Goal: Task Accomplishment & Management: Use online tool/utility

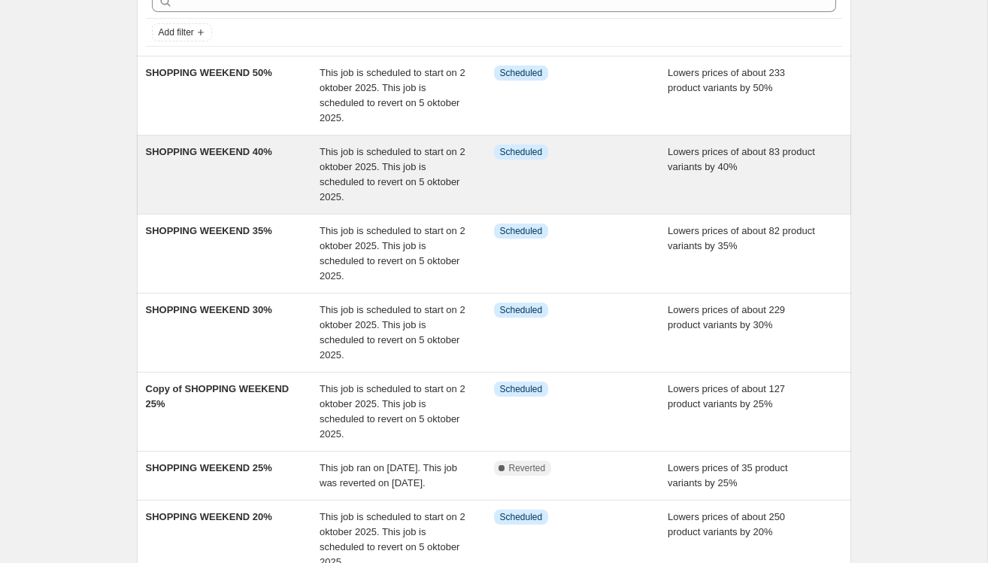
scroll to position [338, 0]
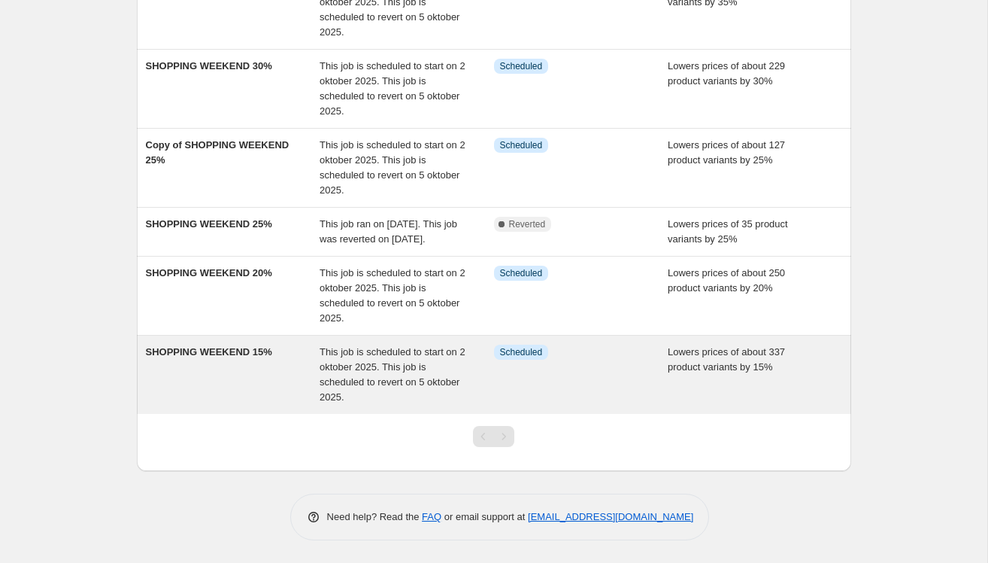
click at [229, 385] on div "SHOPPING WEEKEND 15%" at bounding box center [233, 375] width 175 height 60
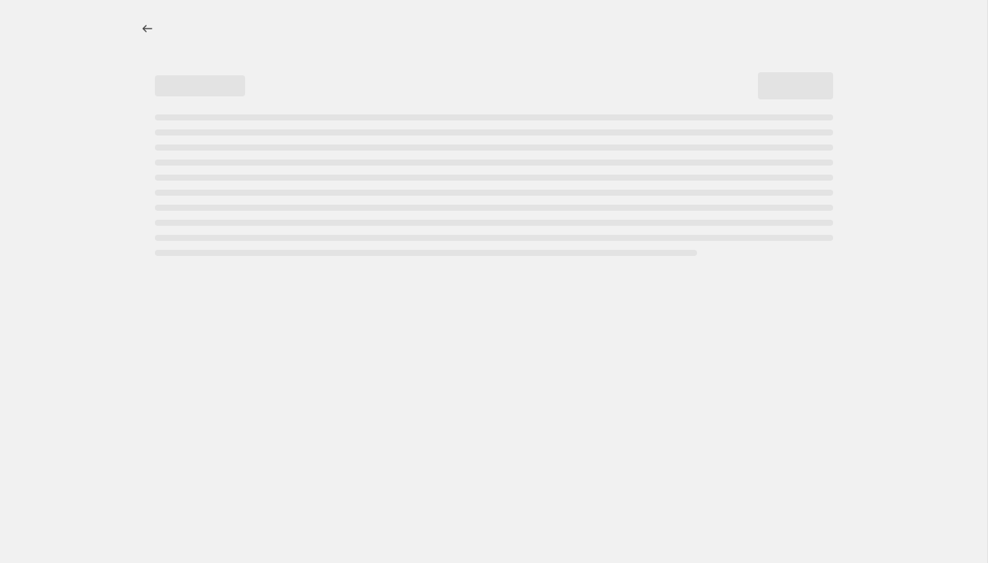
select select "percentage"
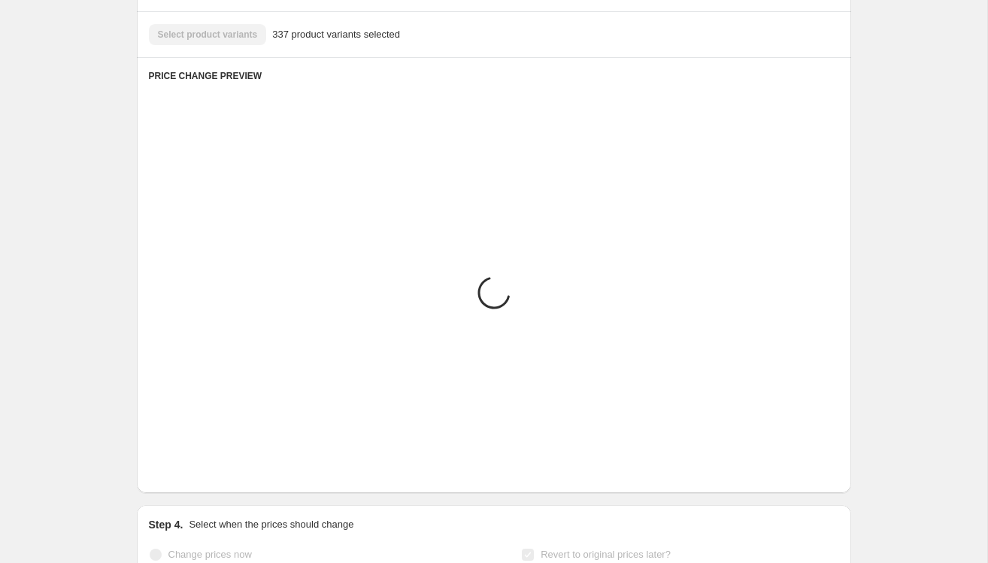
scroll to position [936, 0]
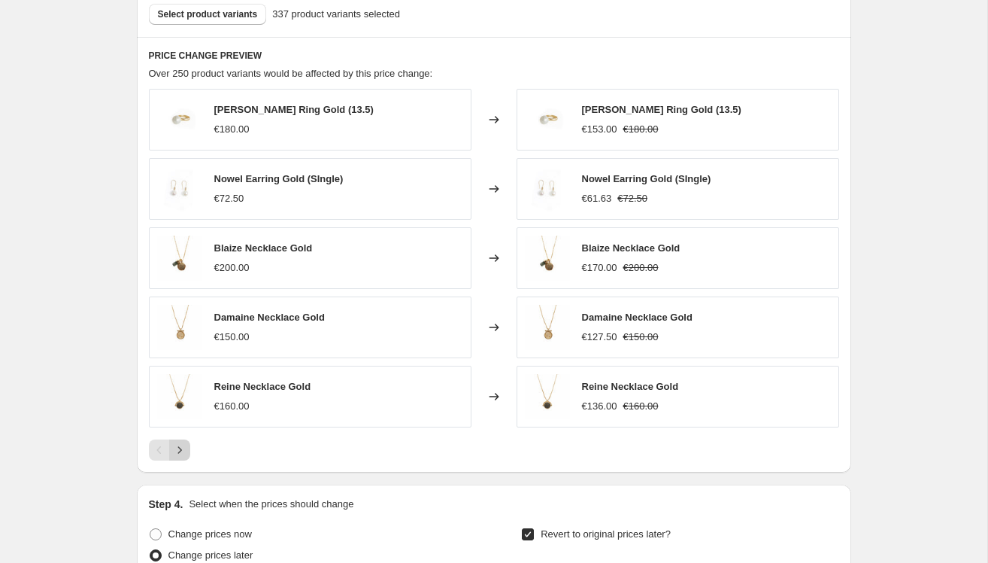
click at [182, 449] on icon "Next" at bounding box center [179, 449] width 15 height 15
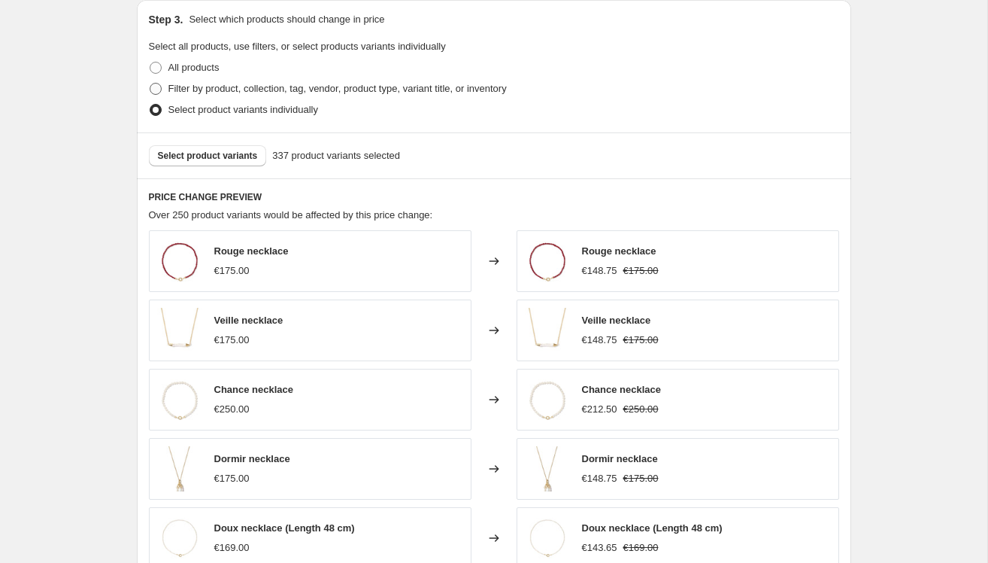
scroll to position [784, 0]
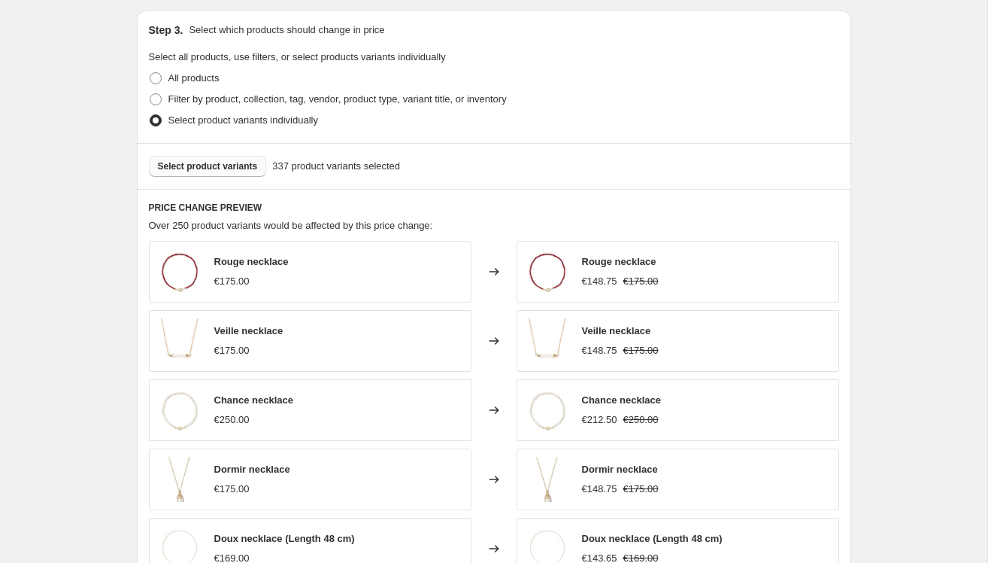
click at [182, 167] on span "Select product variants" at bounding box center [208, 166] width 100 height 12
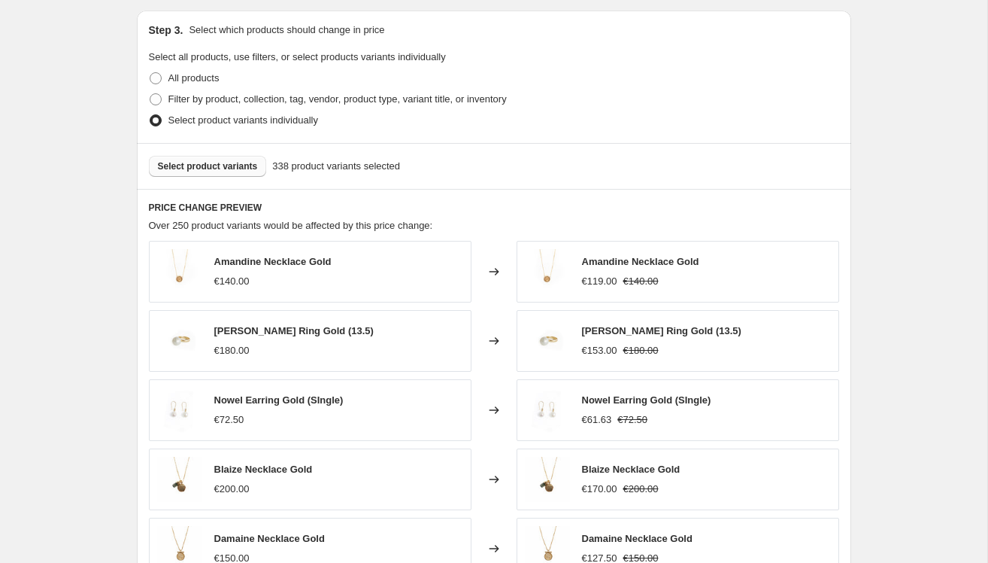
click at [202, 162] on span "Select product variants" at bounding box center [208, 166] width 100 height 12
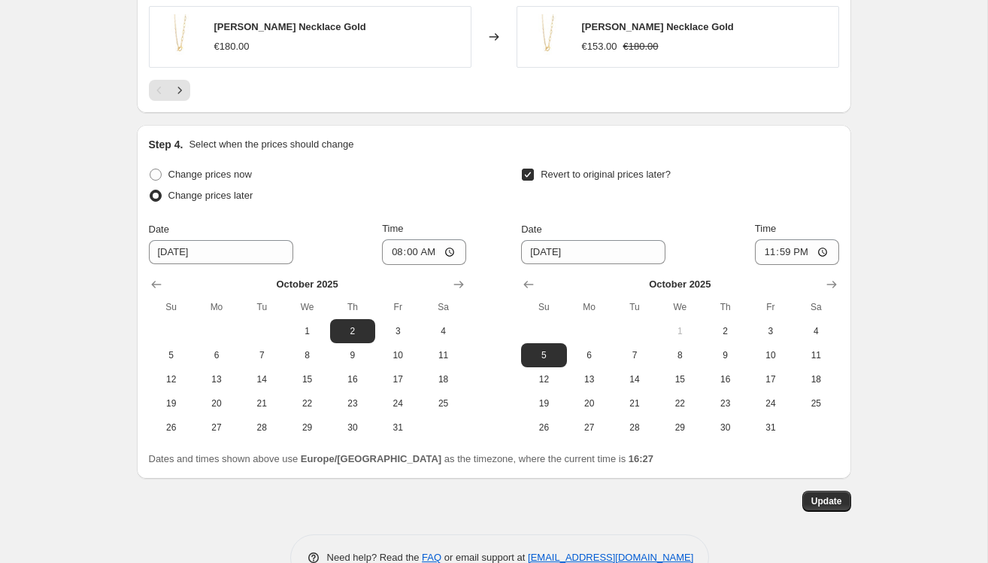
scroll to position [1299, 0]
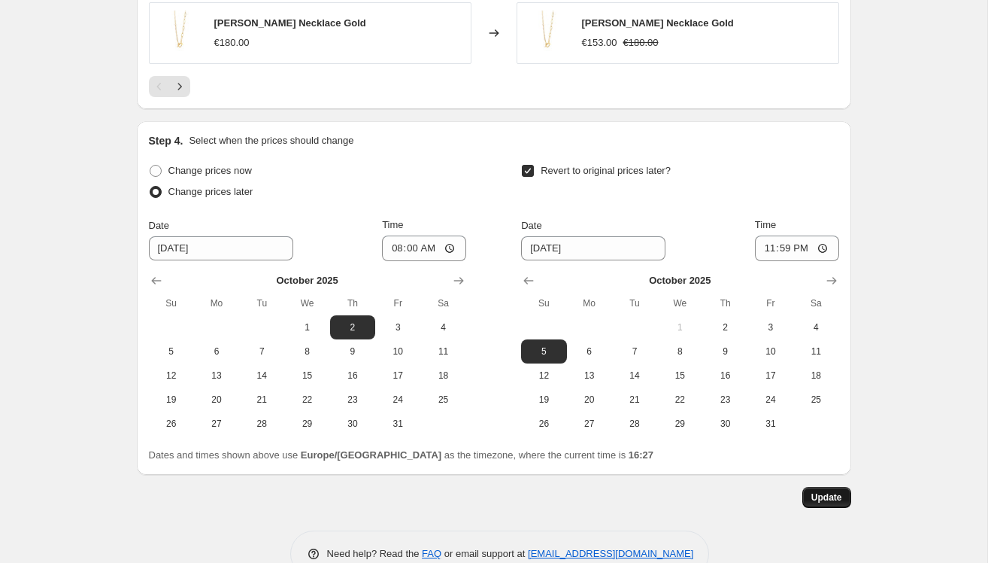
click at [833, 504] on button "Update" at bounding box center [827, 497] width 49 height 21
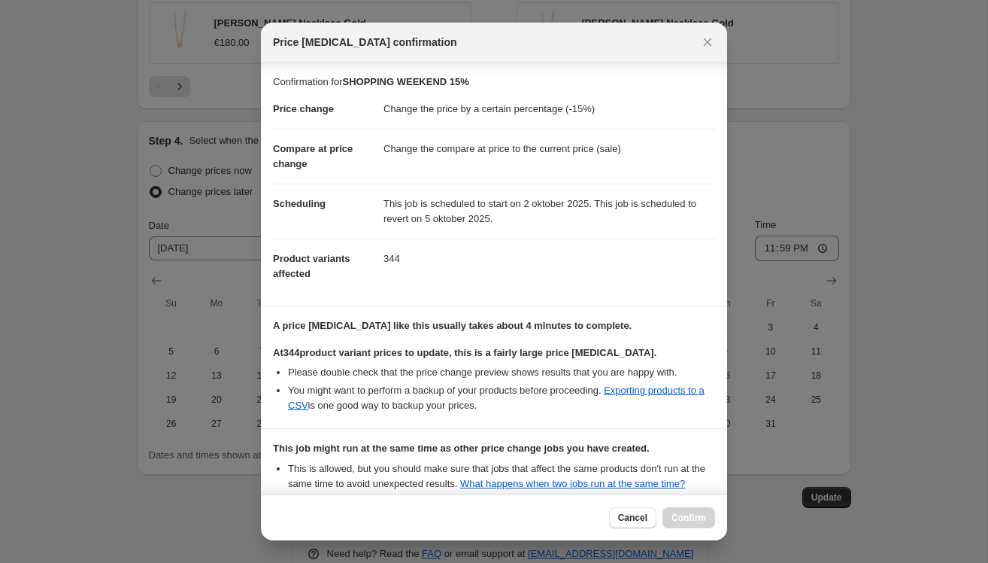
scroll to position [165, 0]
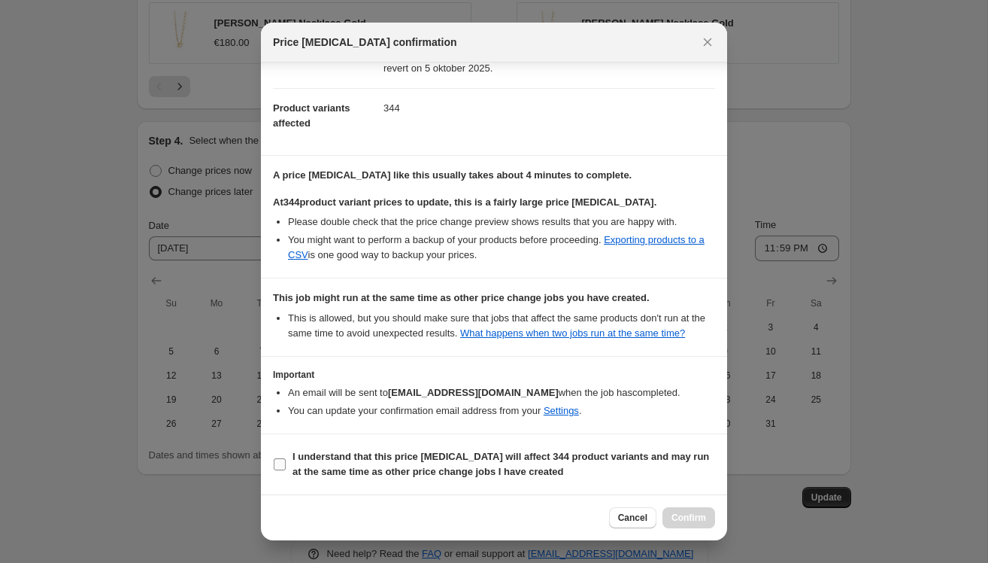
click at [284, 462] on input "I understand that this price [MEDICAL_DATA] will affect 344 product variants an…" at bounding box center [280, 464] width 12 height 12
checkbox input "true"
click at [688, 513] on span "Confirm" at bounding box center [689, 517] width 35 height 12
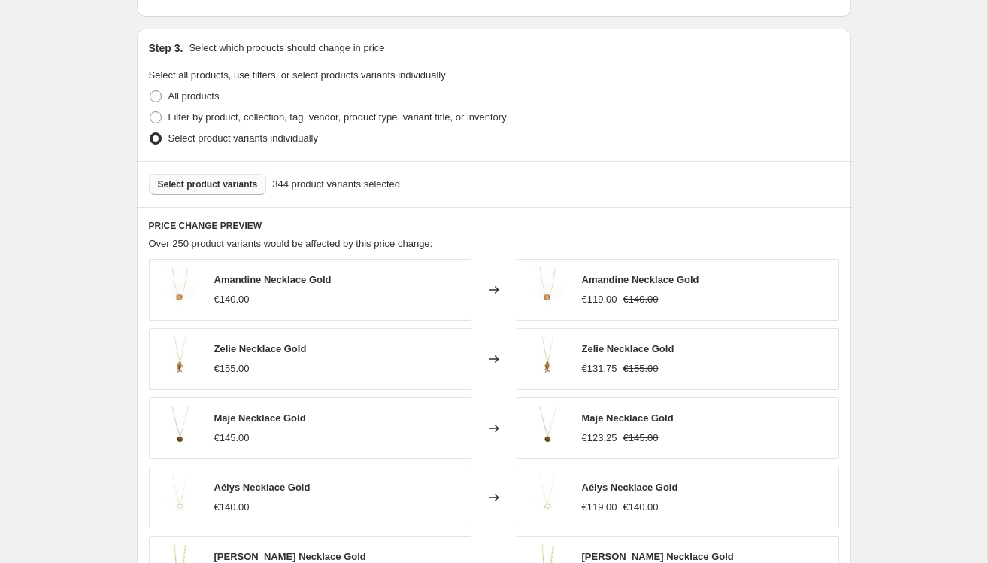
scroll to position [754, 0]
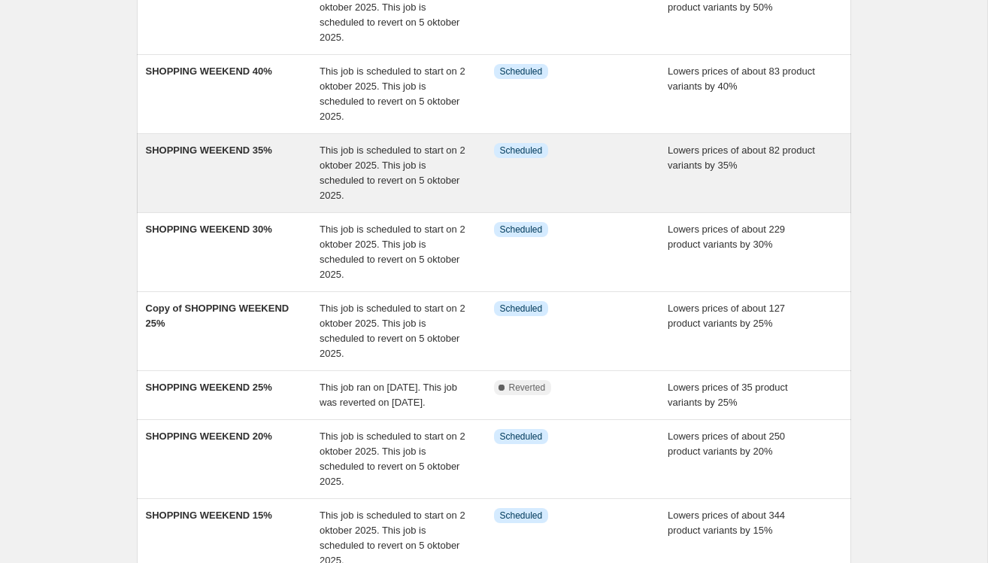
scroll to position [338, 0]
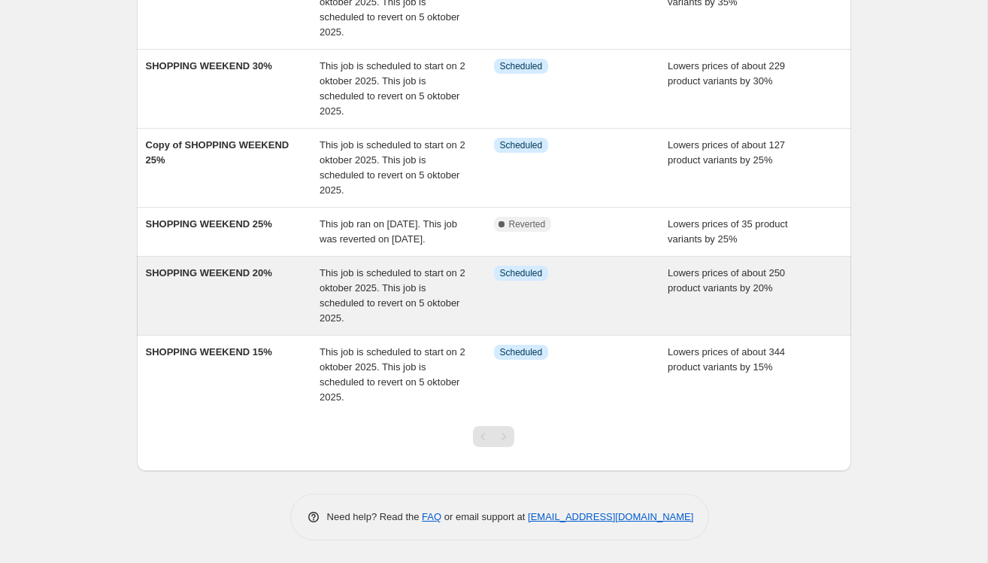
click at [230, 289] on div "SHOPPING WEEKEND 20%" at bounding box center [233, 296] width 175 height 60
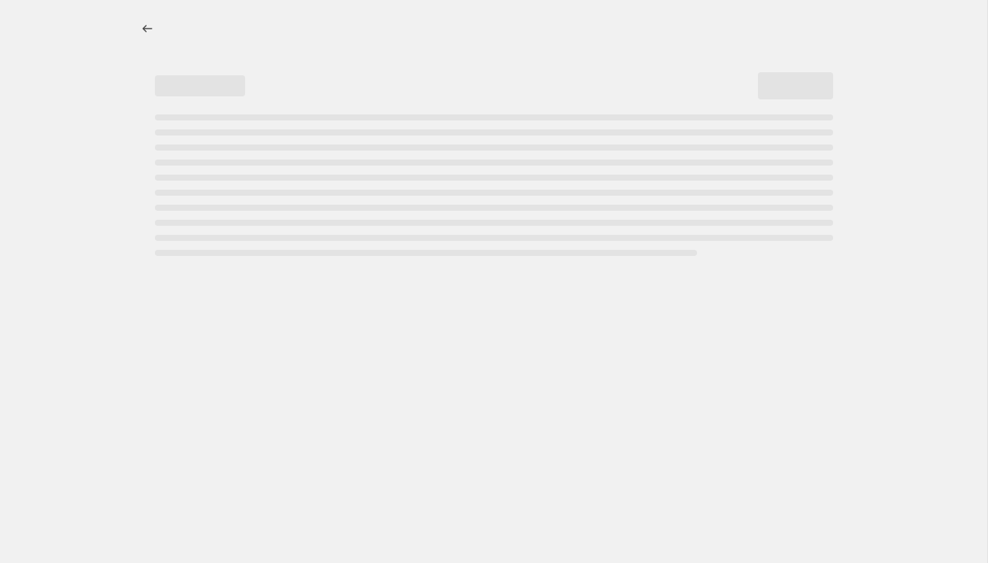
select select "percentage"
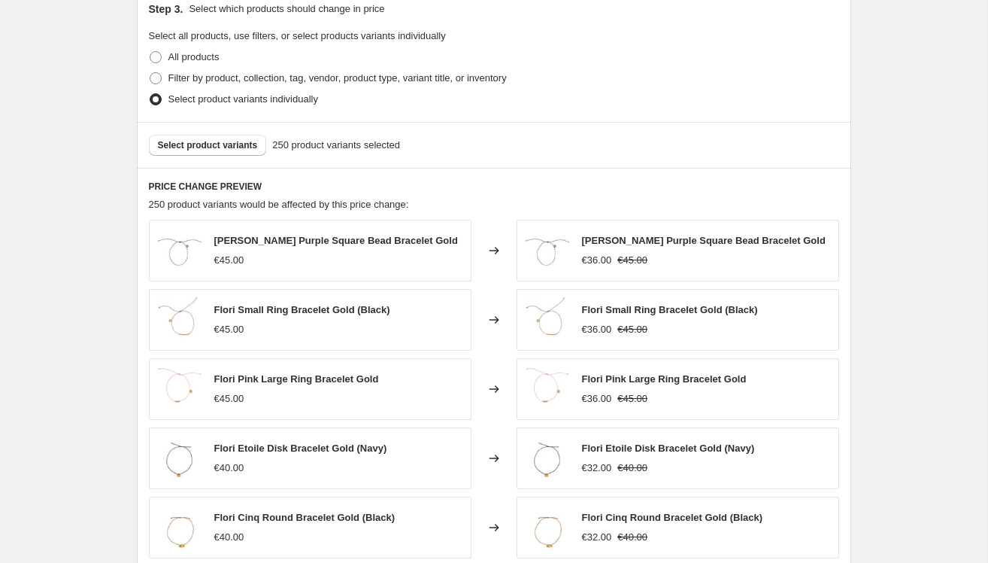
scroll to position [797, 0]
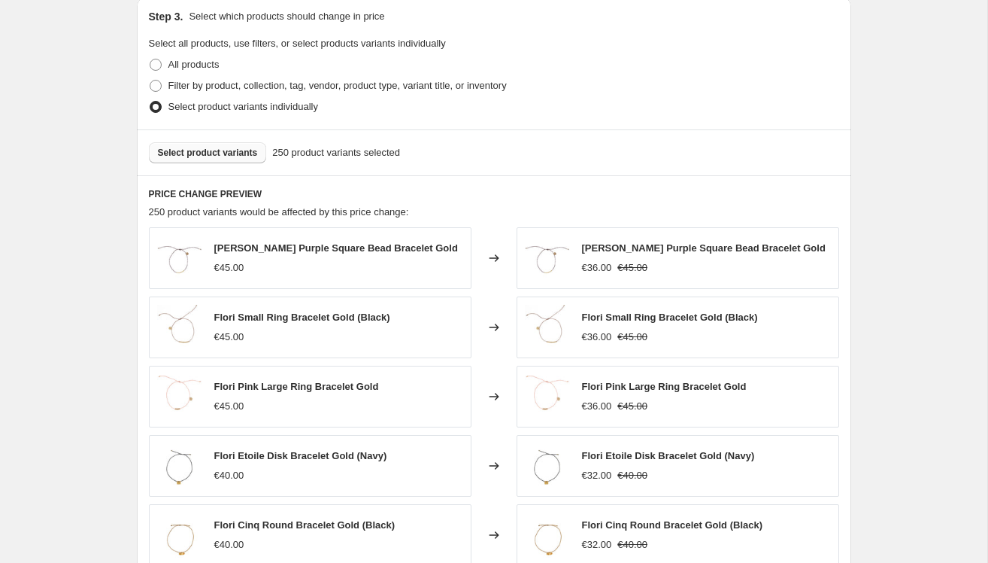
click at [239, 150] on span "Select product variants" at bounding box center [208, 153] width 100 height 12
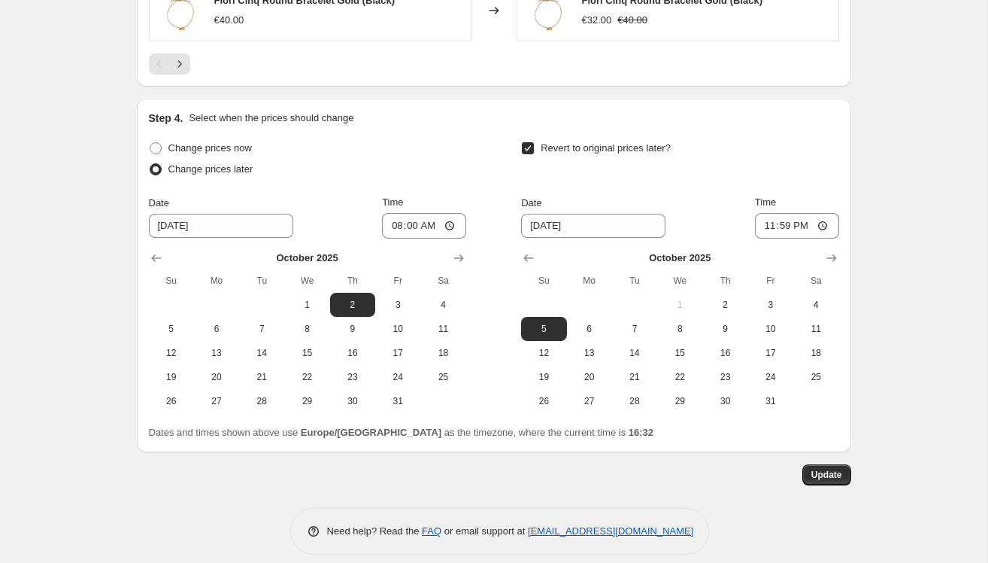
scroll to position [1334, 0]
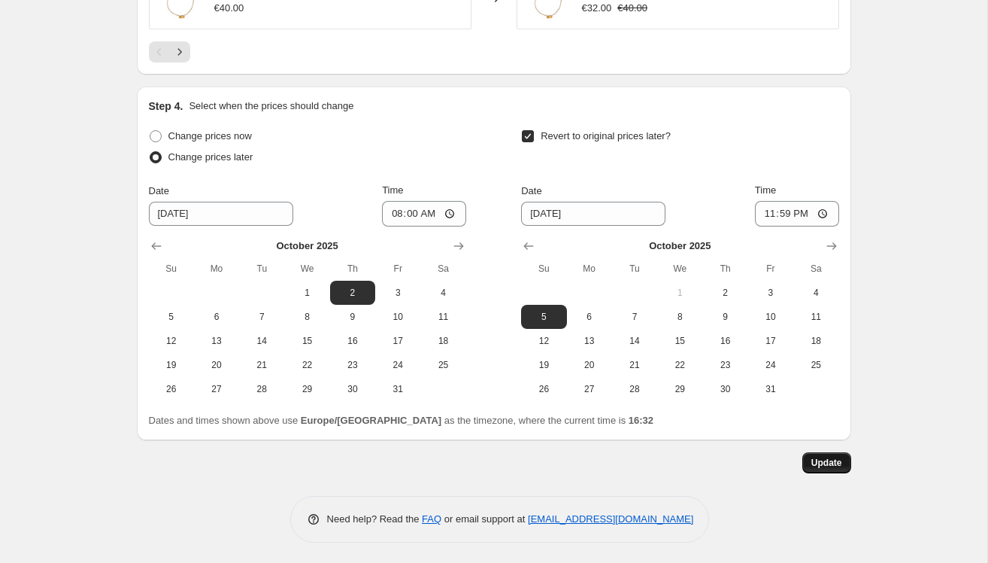
click at [829, 458] on span "Update" at bounding box center [827, 463] width 31 height 12
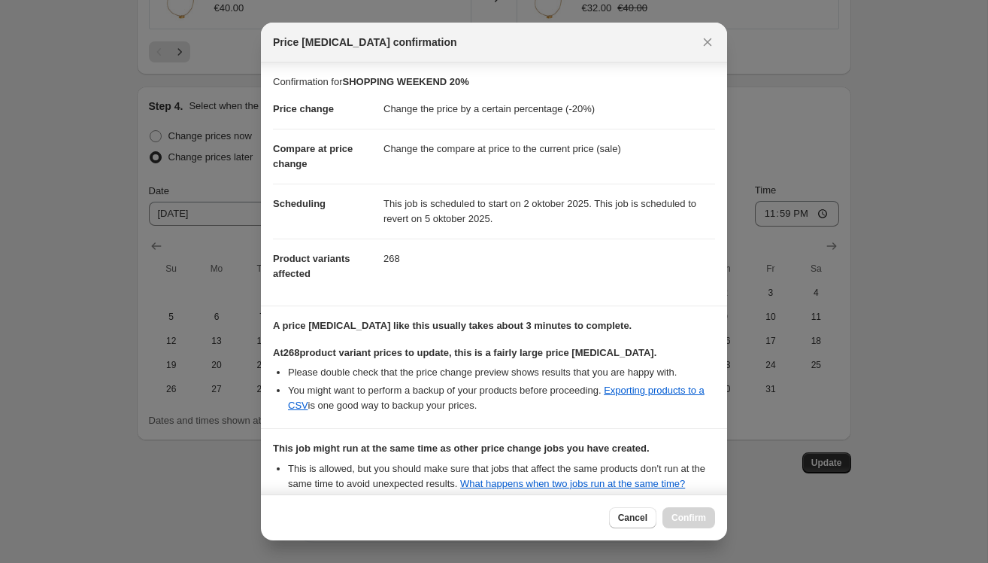
scroll to position [165, 0]
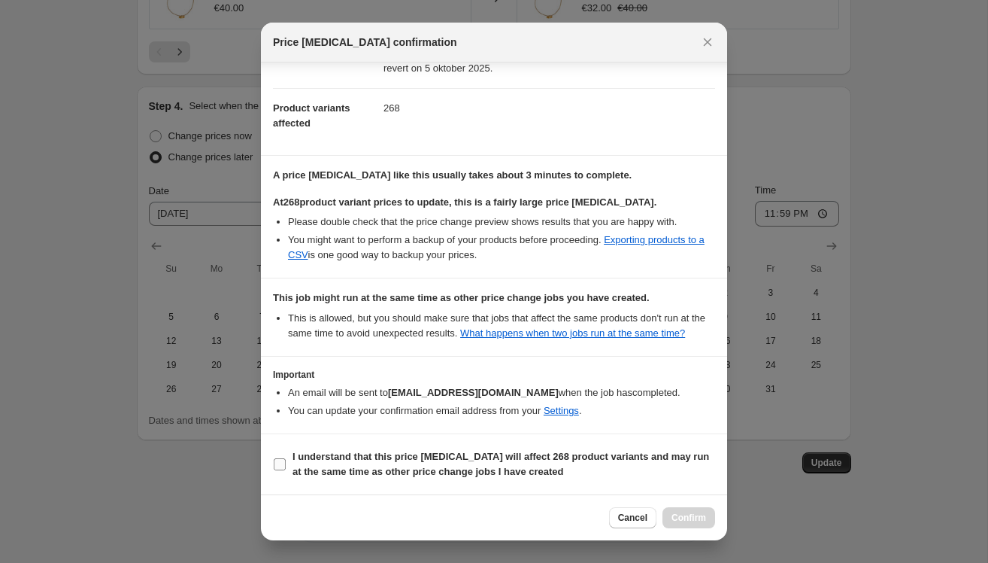
click at [283, 463] on input "I understand that this price change job will affect 268 product variants and ma…" at bounding box center [280, 464] width 12 height 12
checkbox input "true"
click at [681, 518] on span "Confirm" at bounding box center [689, 517] width 35 height 12
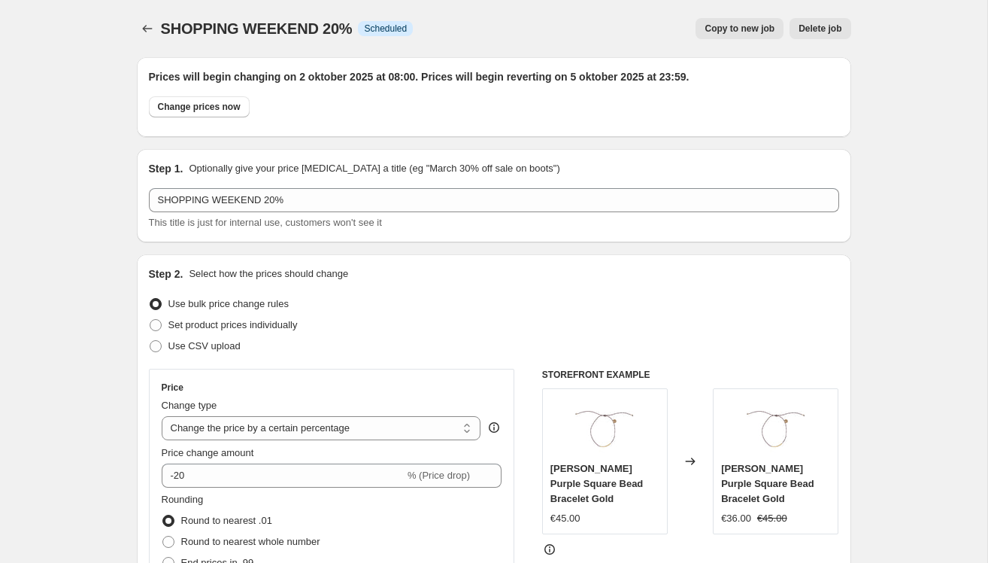
scroll to position [1334, 0]
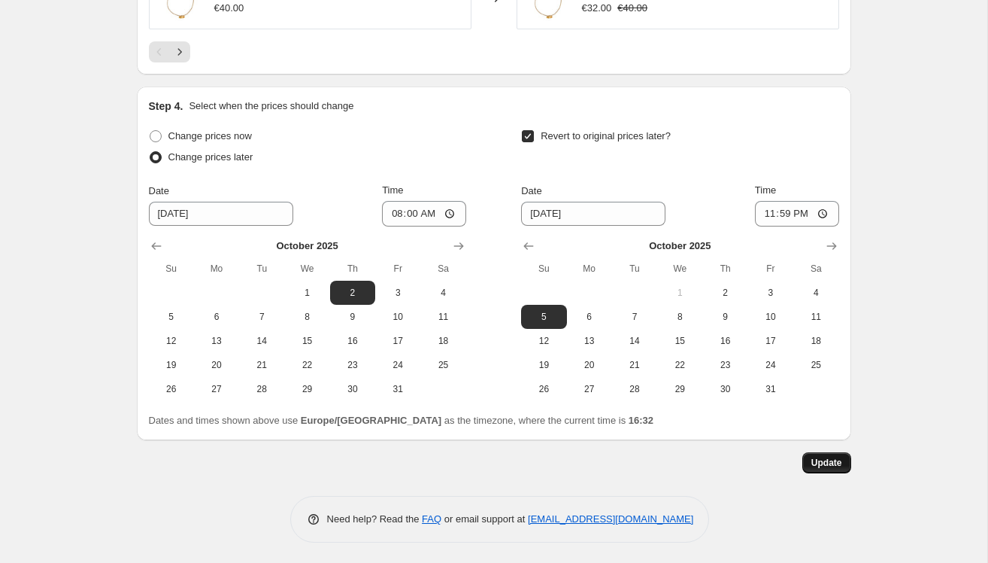
click at [833, 460] on span "Update" at bounding box center [827, 463] width 31 height 12
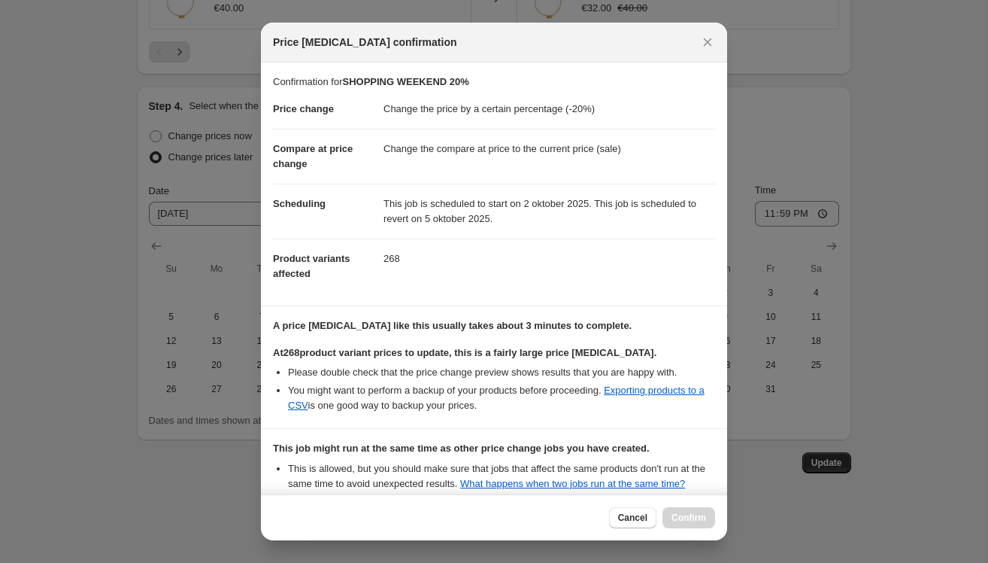
scroll to position [165, 0]
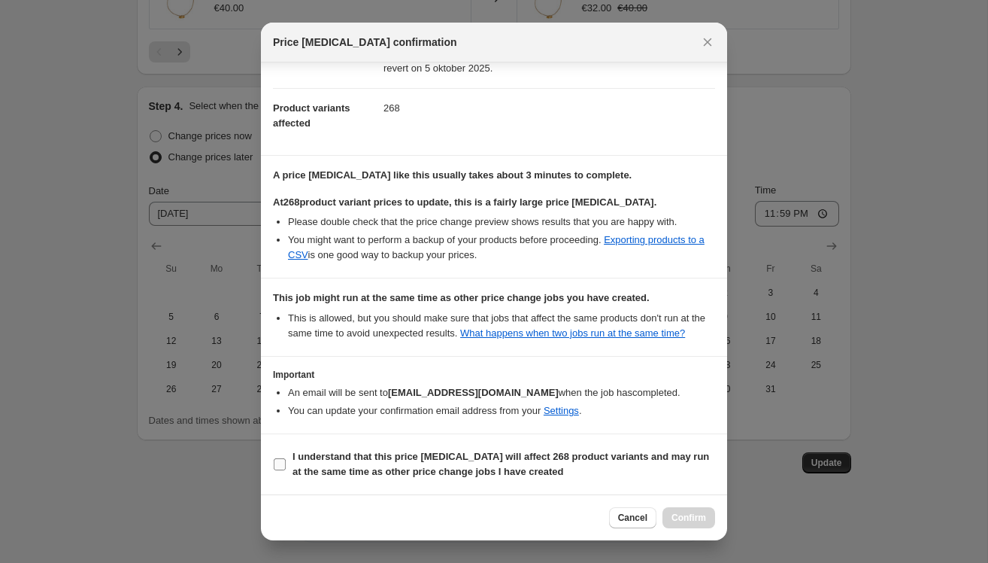
click at [281, 466] on input "I understand that this price change job will affect 268 product variants and ma…" at bounding box center [280, 464] width 12 height 12
checkbox input "true"
click at [681, 516] on span "Confirm" at bounding box center [689, 517] width 35 height 12
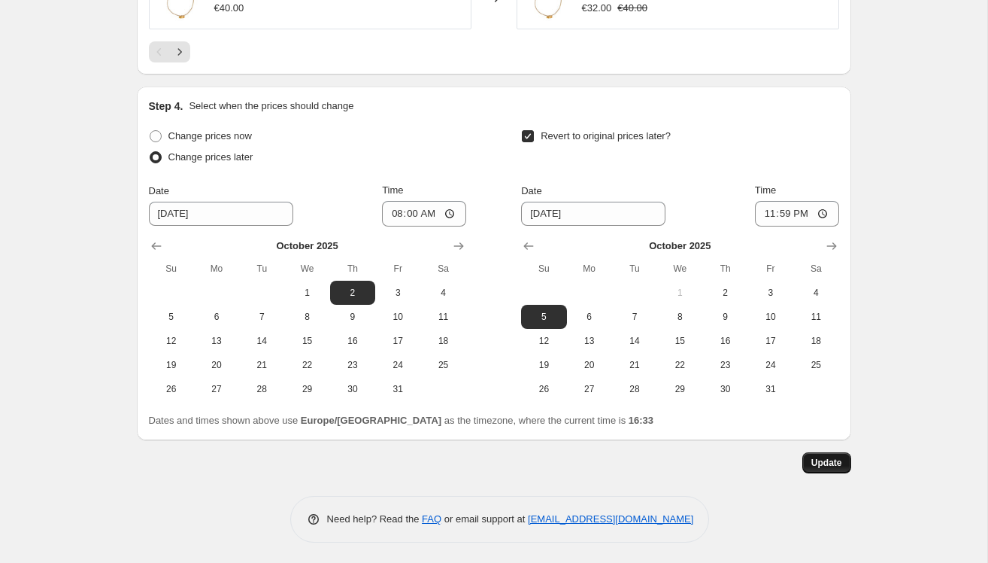
click at [821, 459] on span "Update" at bounding box center [827, 463] width 31 height 12
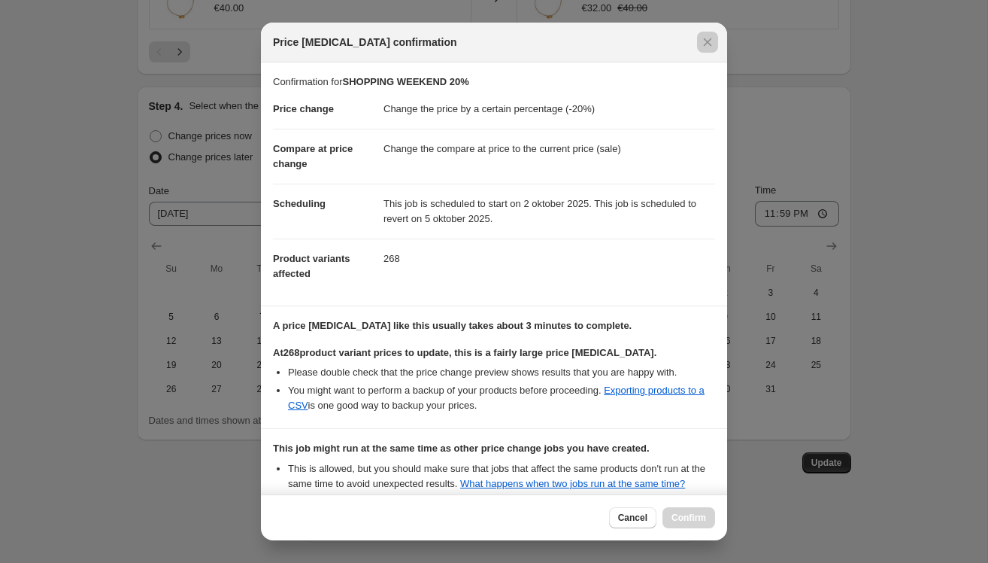
click at [870, 128] on div at bounding box center [494, 281] width 988 height 563
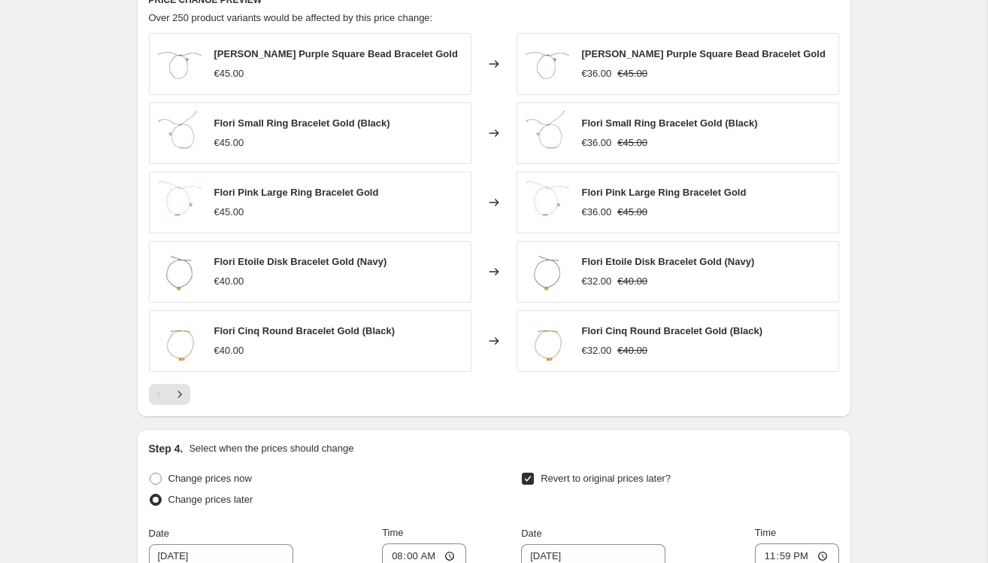
scroll to position [996, 0]
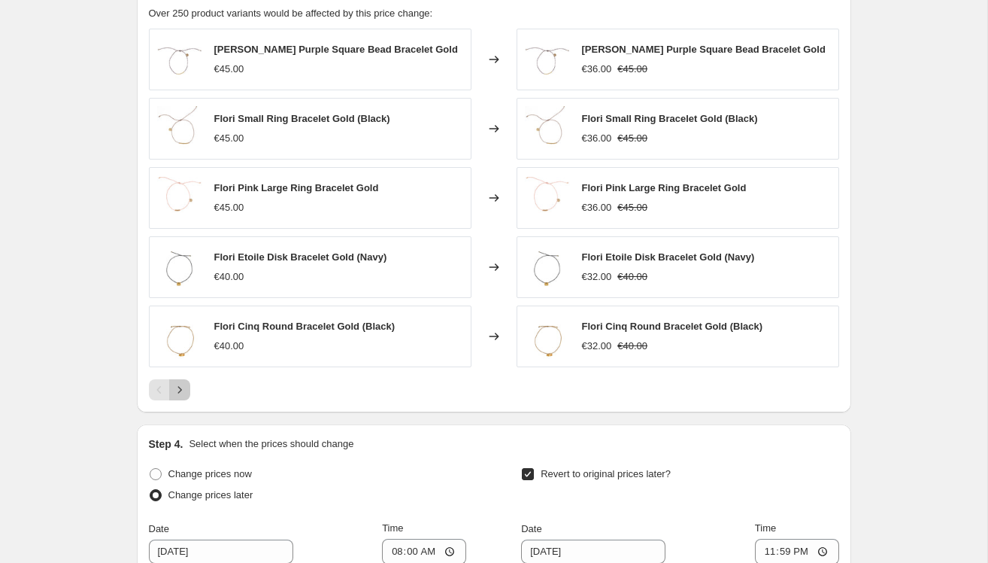
click at [181, 387] on icon "Next" at bounding box center [179, 389] width 15 height 15
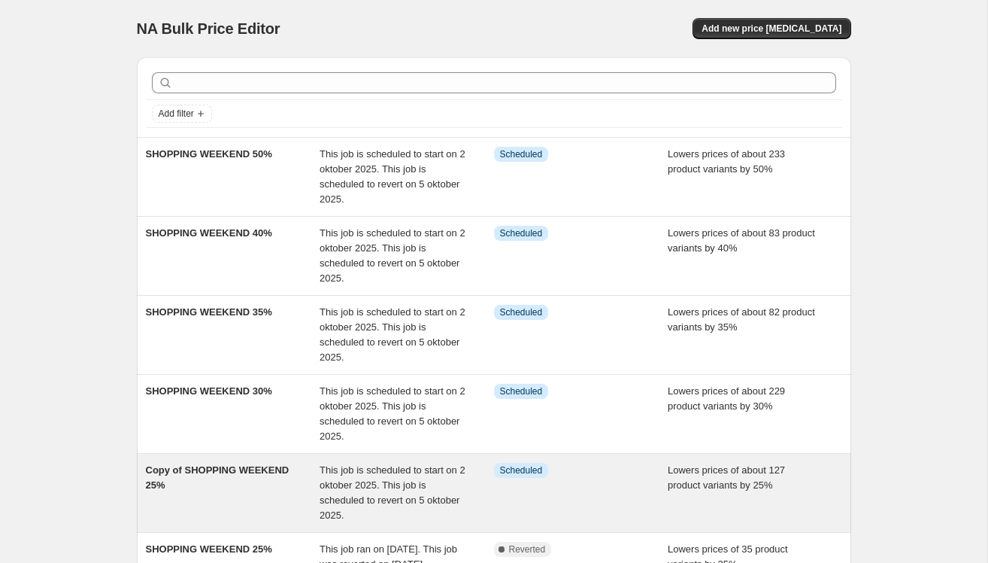
click at [269, 481] on div "Copy of SHOPPING WEEKEND 25%" at bounding box center [233, 493] width 175 height 60
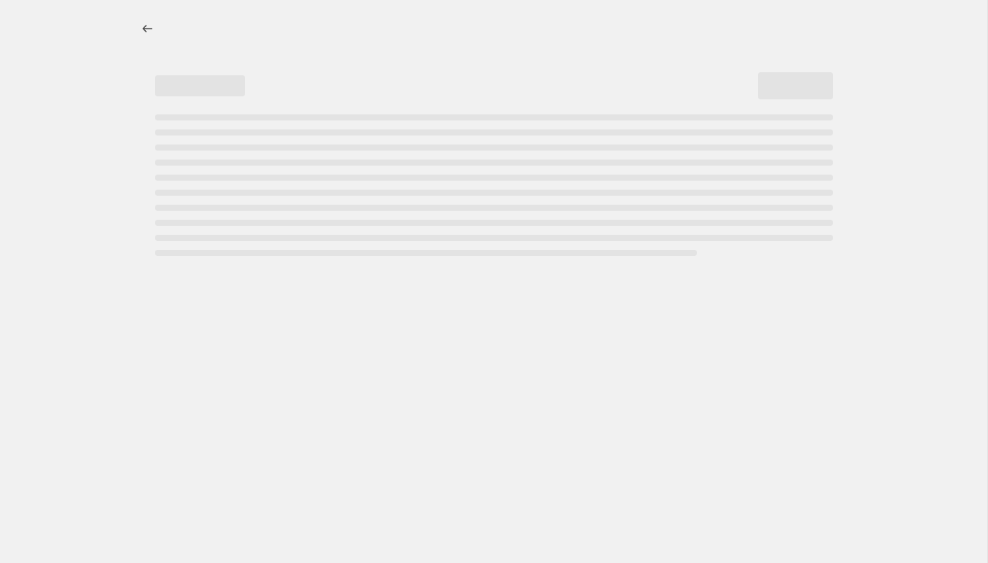
select select "percentage"
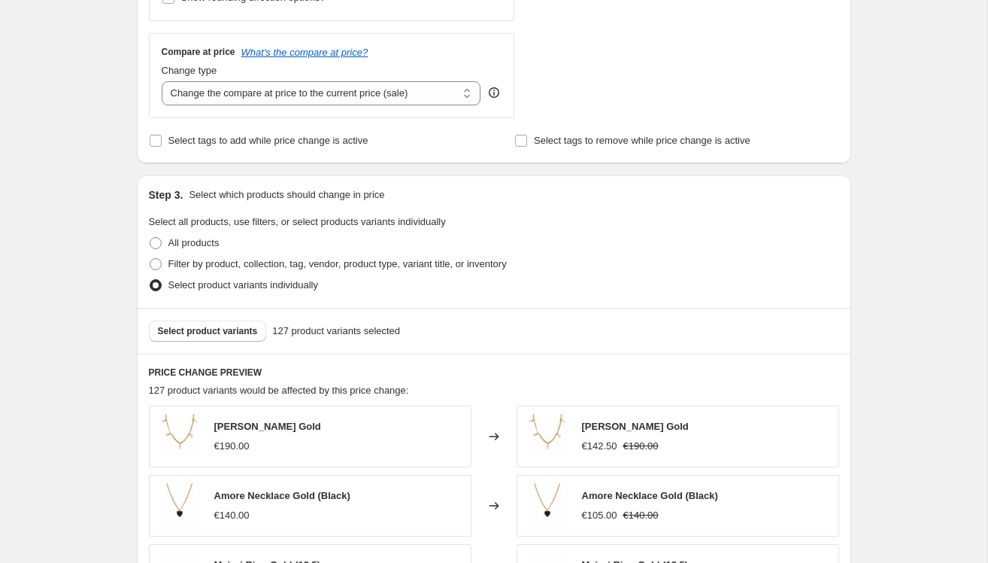
scroll to position [624, 0]
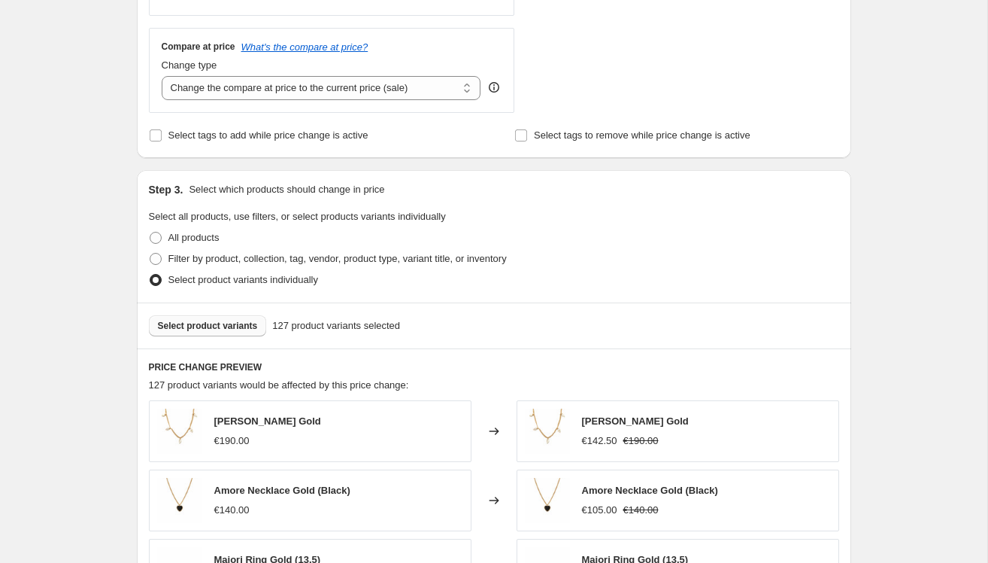
click at [254, 321] on span "Select product variants" at bounding box center [208, 326] width 100 height 12
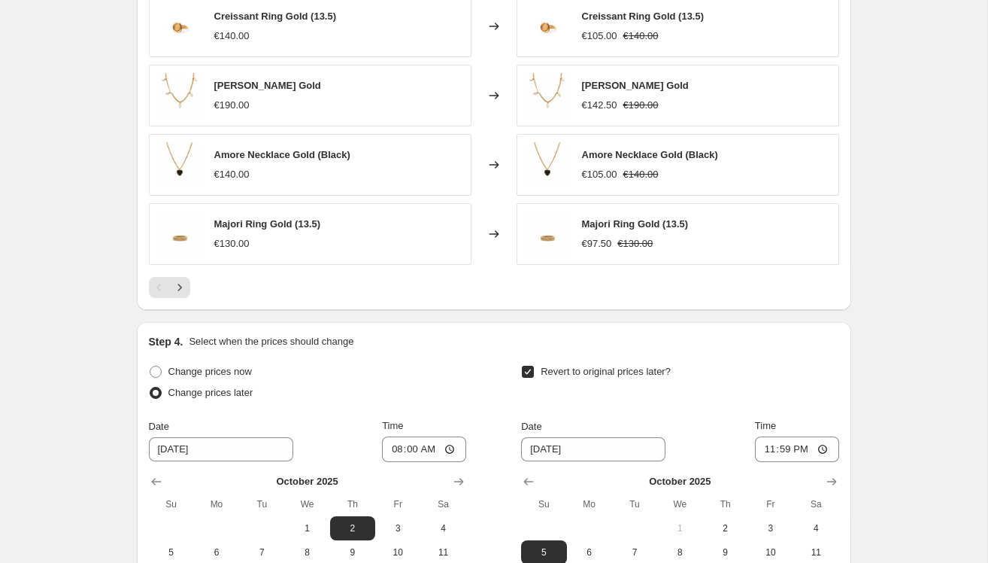
scroll to position [1334, 0]
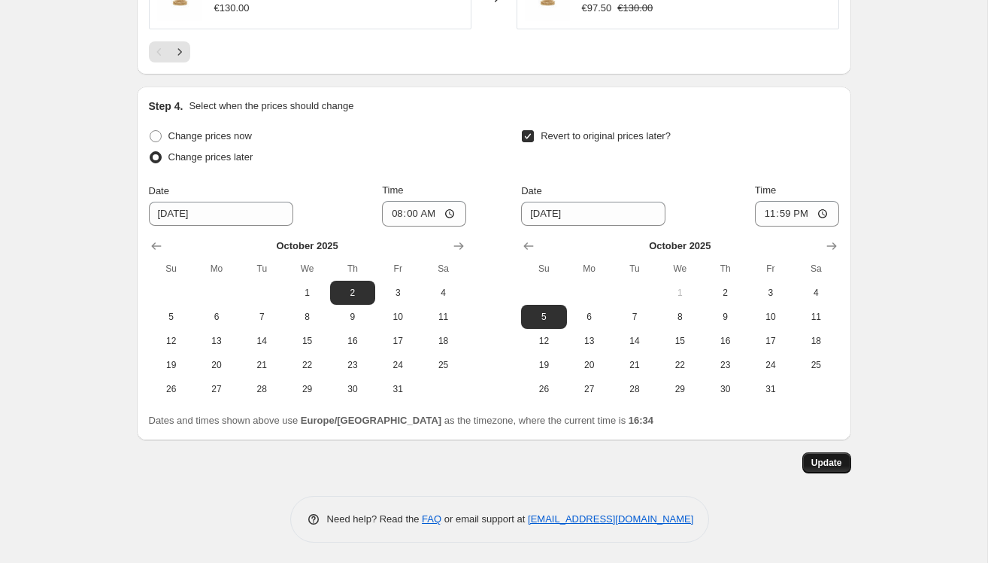
click at [845, 461] on button "Update" at bounding box center [827, 462] width 49 height 21
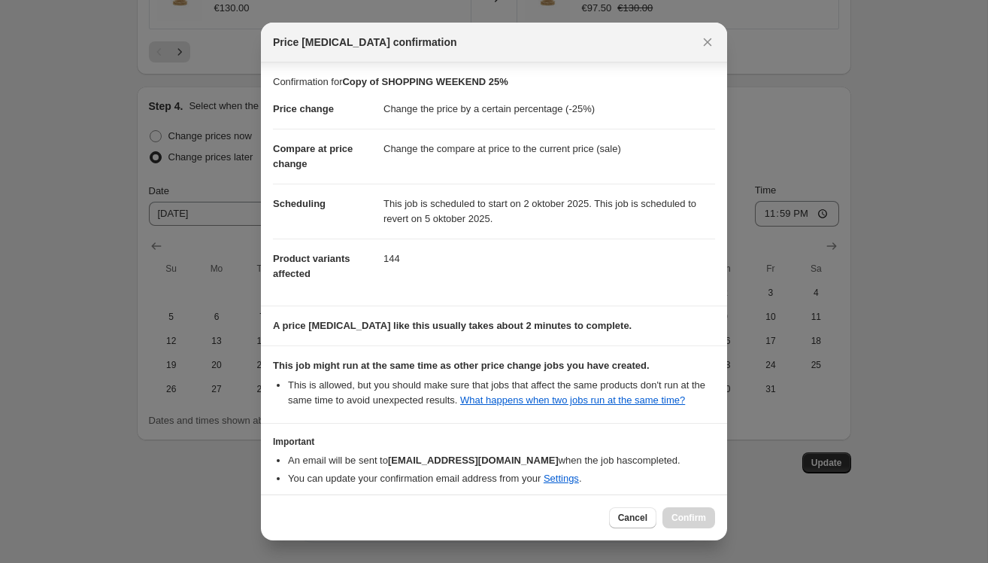
scroll to position [81, 0]
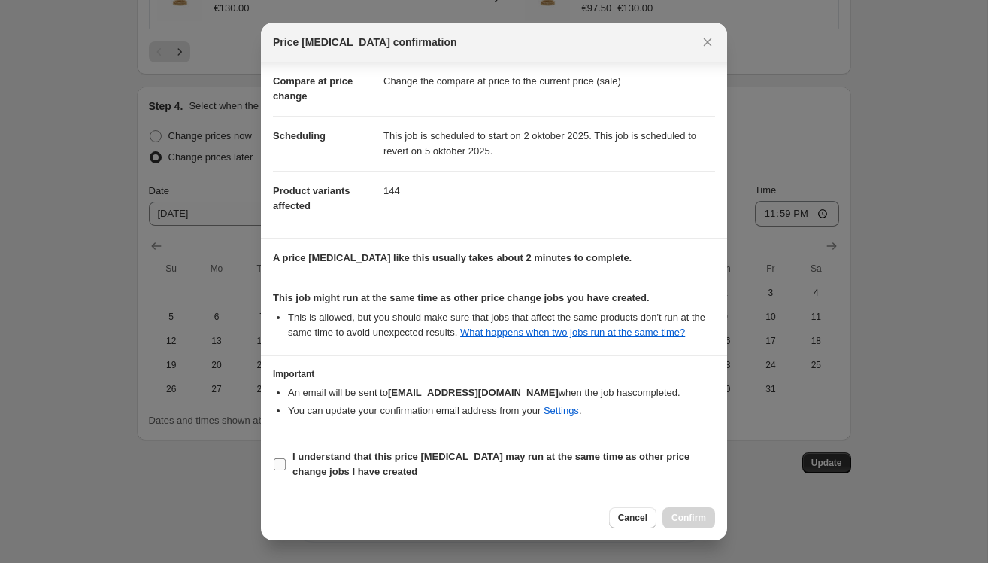
click at [334, 453] on b "I understand that this price change job may run at the same time as other price…" at bounding box center [491, 464] width 397 height 26
click at [286, 458] on input "I understand that this price change job may run at the same time as other price…" at bounding box center [280, 464] width 12 height 12
checkbox input "true"
click at [709, 514] on button "Confirm" at bounding box center [689, 517] width 53 height 21
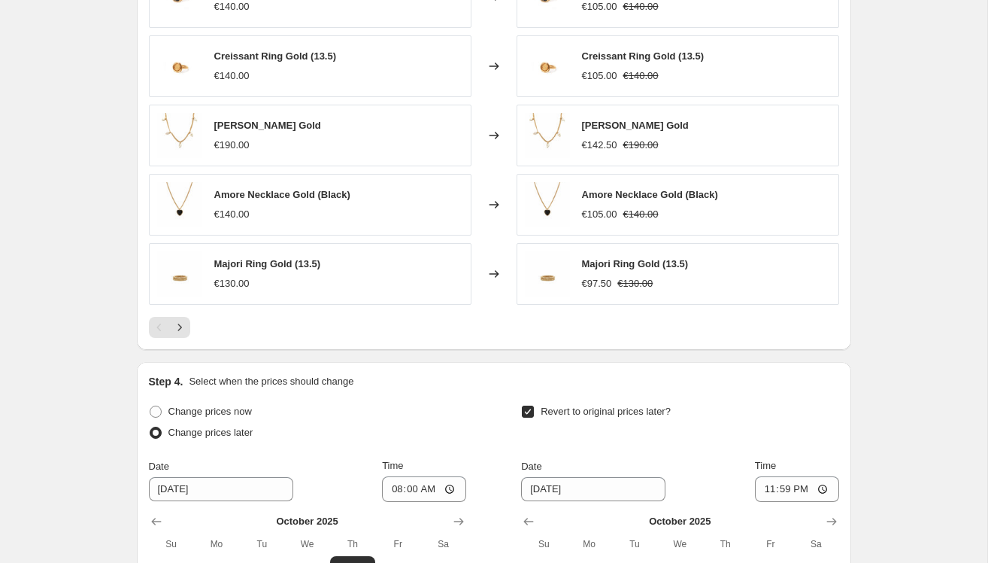
scroll to position [1334, 0]
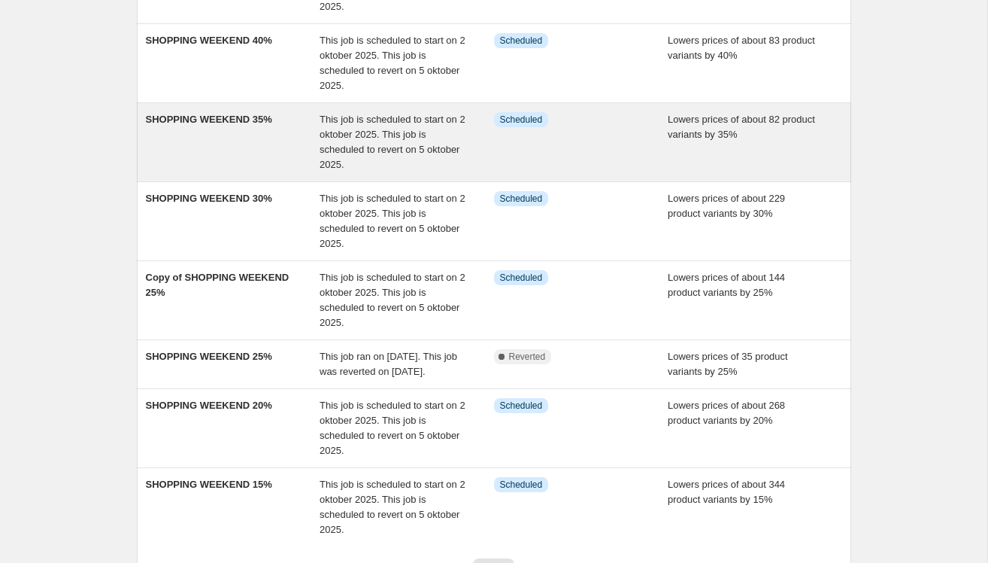
scroll to position [338, 0]
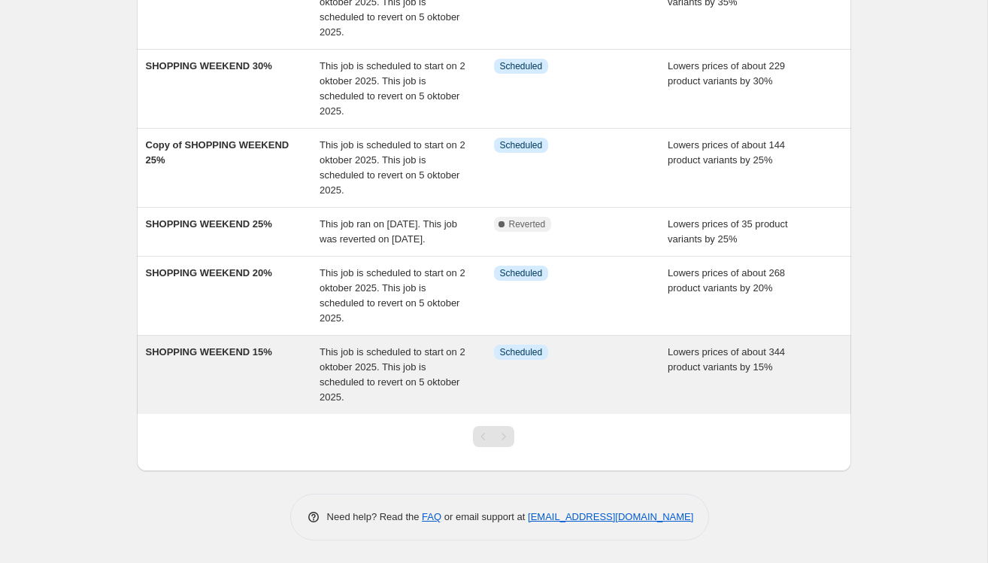
click at [190, 399] on div "SHOPPING WEEKEND 15%" at bounding box center [233, 375] width 175 height 60
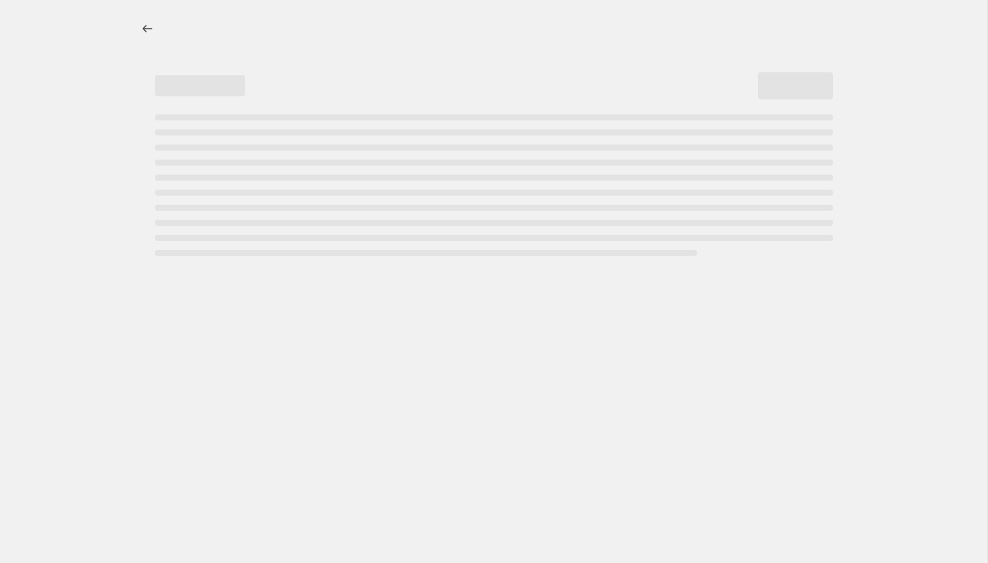
select select "percentage"
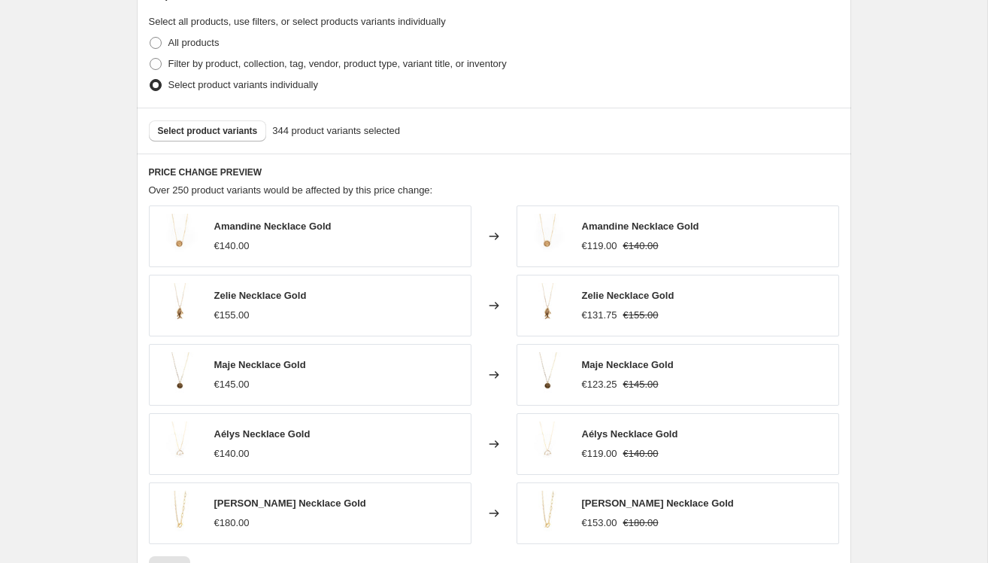
scroll to position [816, 0]
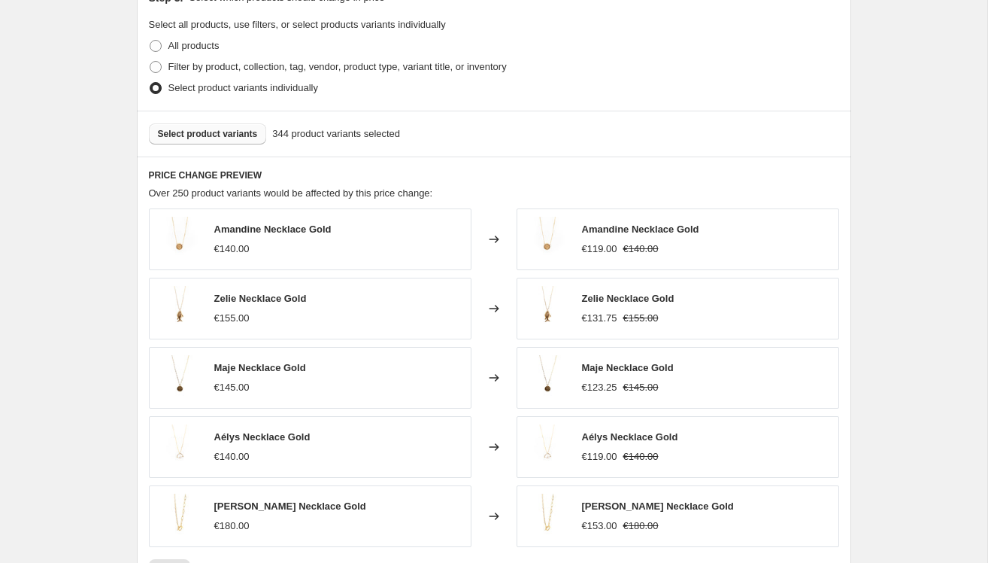
click at [220, 132] on span "Select product variants" at bounding box center [208, 134] width 100 height 12
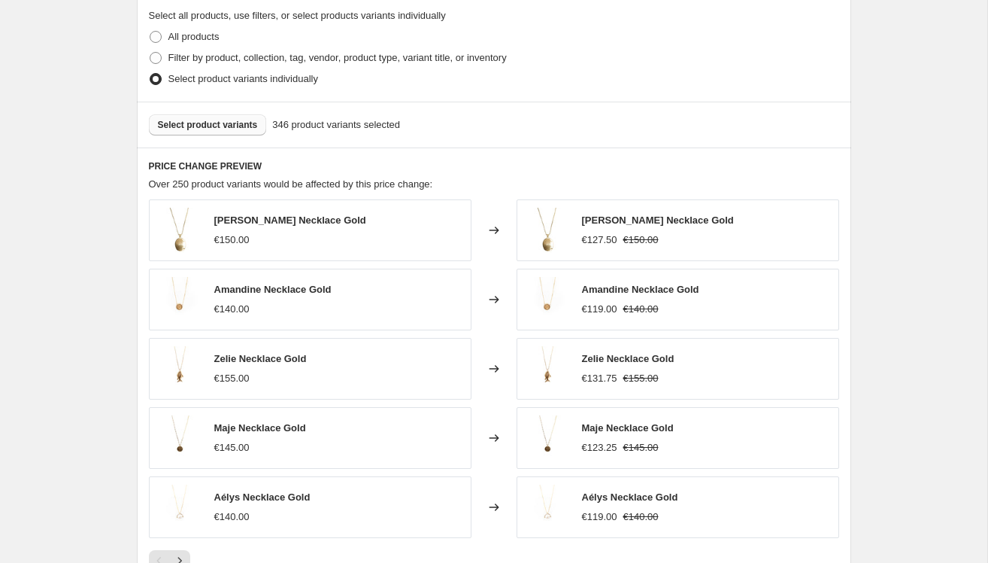
click at [237, 122] on span "Select product variants" at bounding box center [208, 125] width 100 height 12
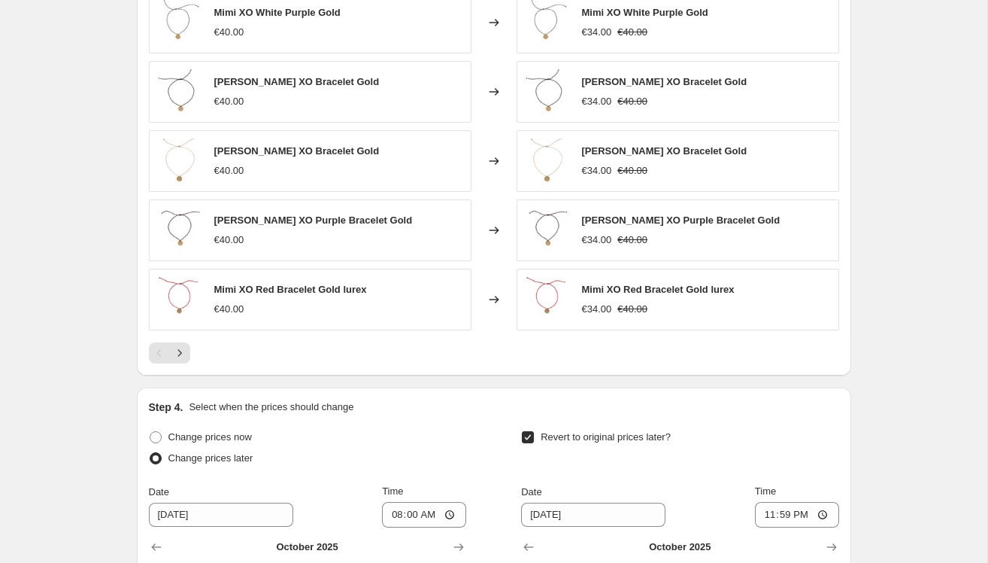
scroll to position [1040, 0]
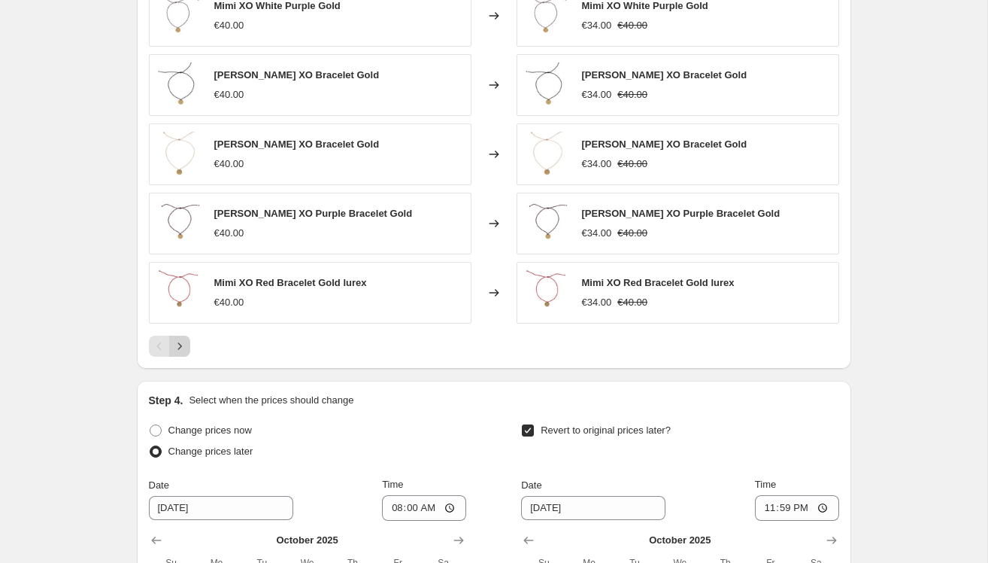
click at [180, 340] on icon "Next" at bounding box center [179, 345] width 15 height 15
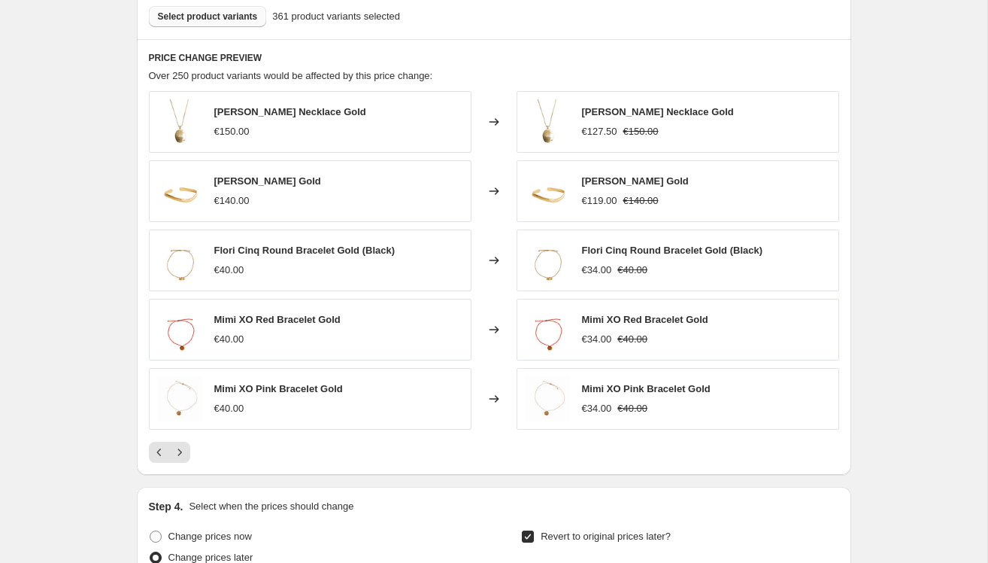
scroll to position [931, 0]
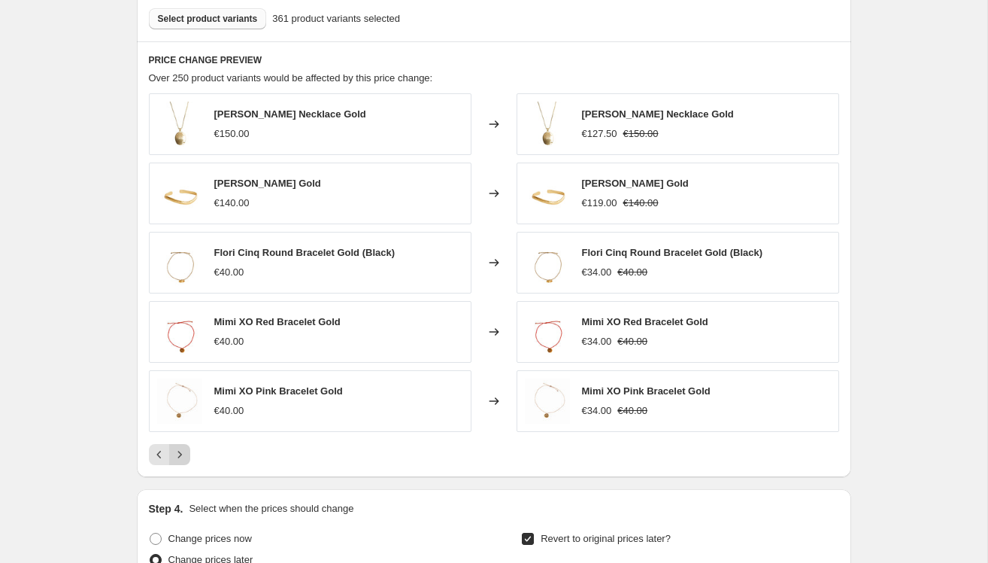
click at [179, 452] on icon "Next" at bounding box center [179, 454] width 15 height 15
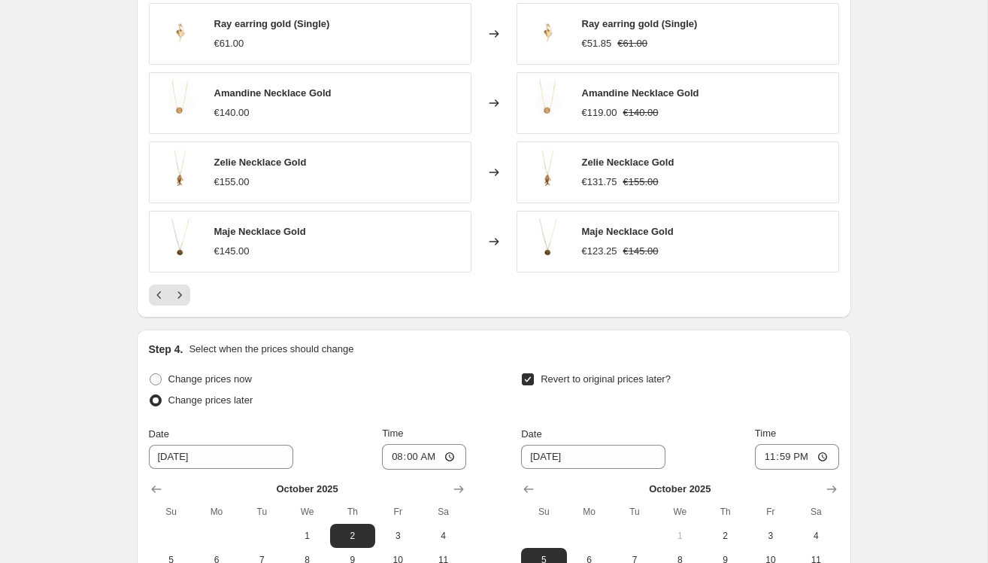
scroll to position [1334, 0]
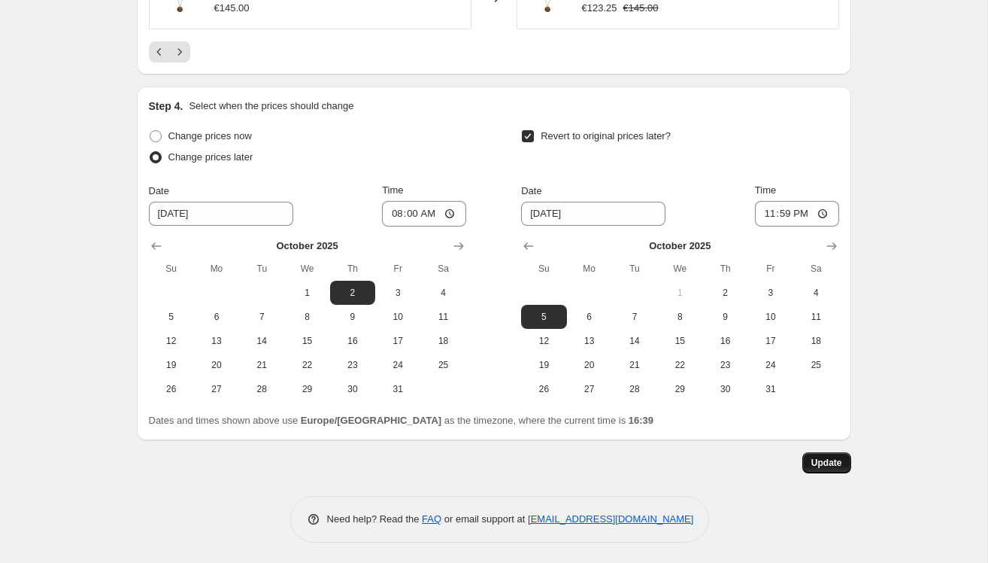
click at [836, 457] on span "Update" at bounding box center [827, 463] width 31 height 12
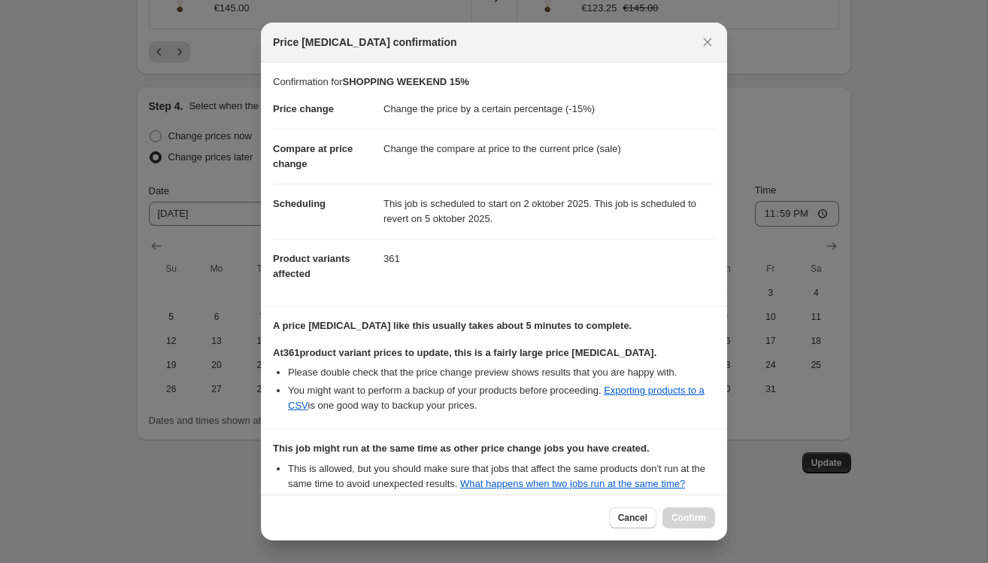
scroll to position [165, 0]
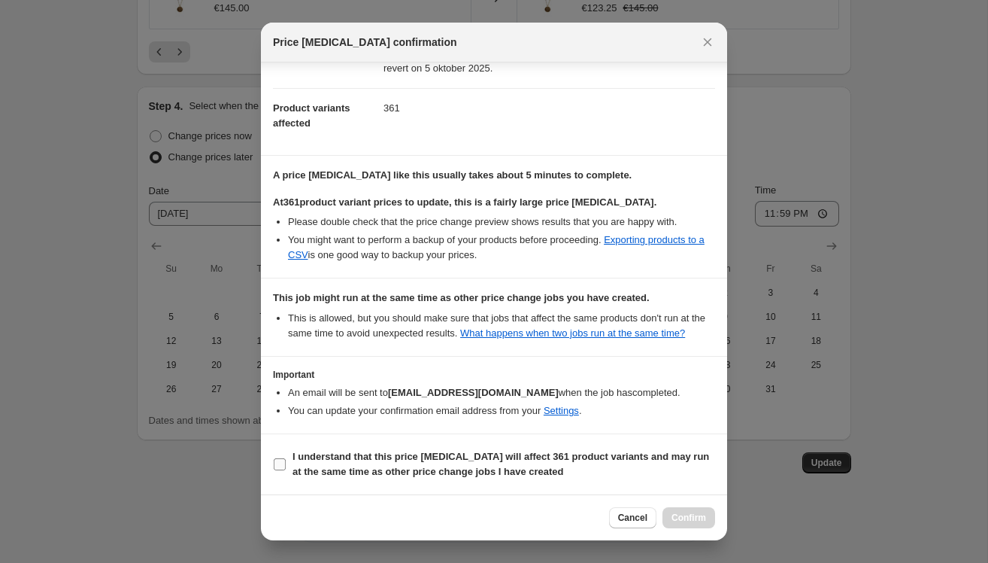
click at [281, 463] on input "I understand that this price change job will affect 361 product variants and ma…" at bounding box center [280, 464] width 12 height 12
checkbox input "true"
click at [688, 508] on button "Confirm" at bounding box center [689, 517] width 53 height 21
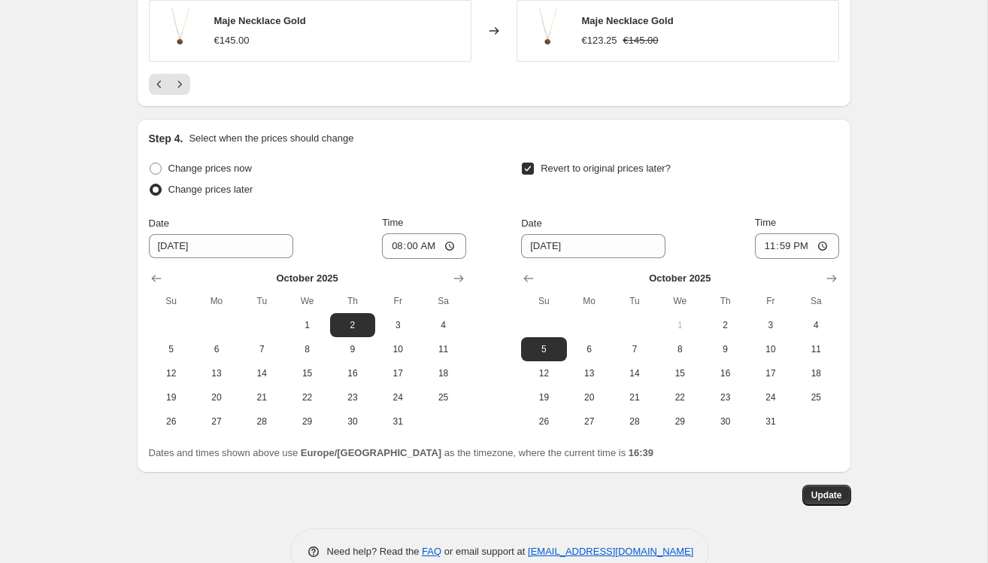
scroll to position [1300, 0]
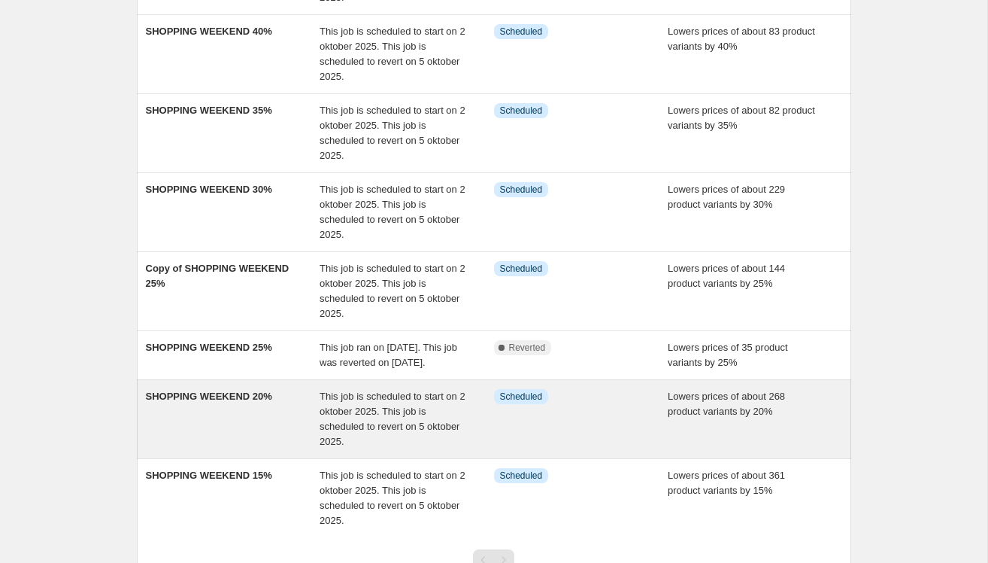
scroll to position [214, 0]
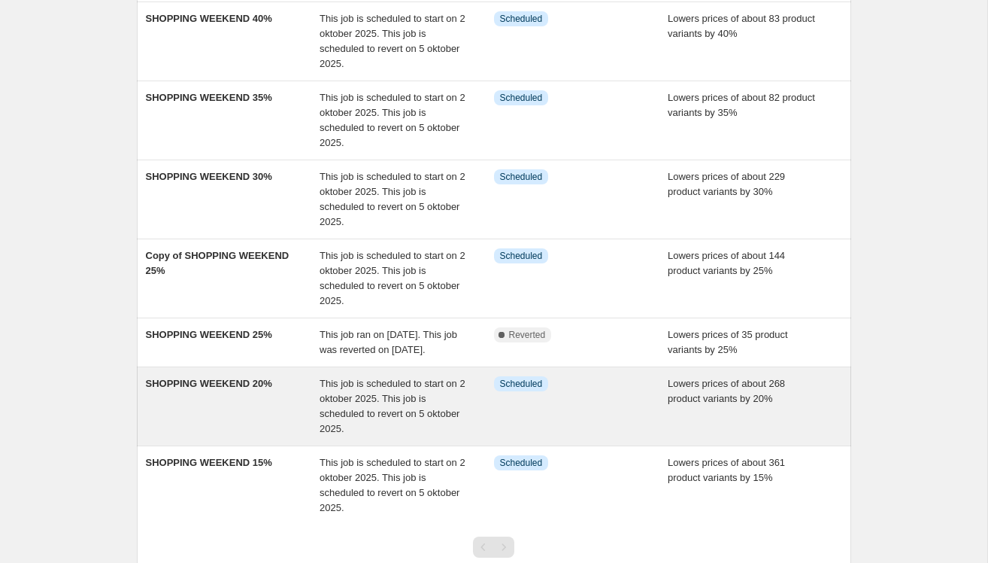
click at [250, 412] on div "SHOPPING WEEKEND 20%" at bounding box center [233, 406] width 175 height 60
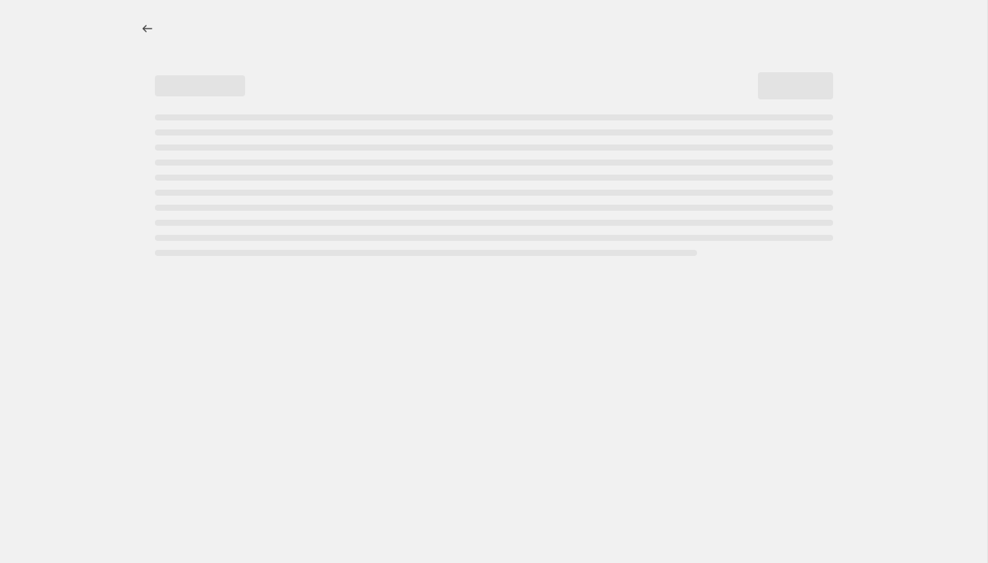
select select "percentage"
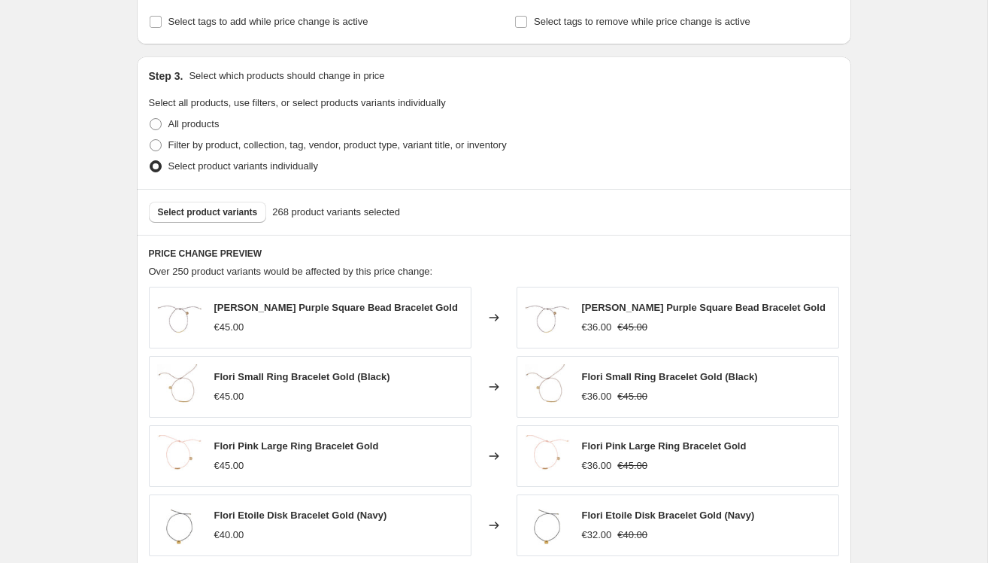
scroll to position [739, 0]
click at [207, 206] on span "Select product variants" at bounding box center [208, 211] width 100 height 12
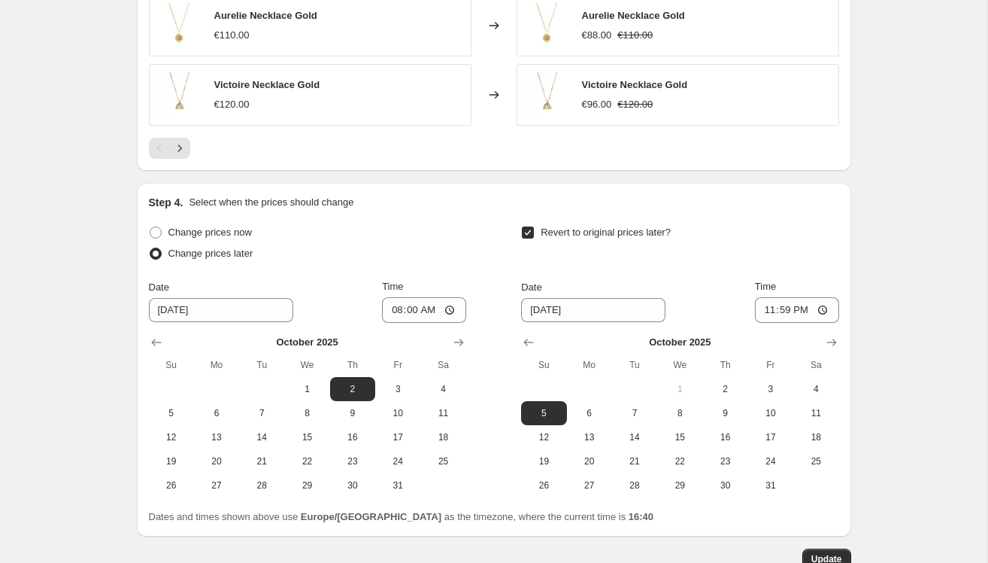
scroll to position [1334, 0]
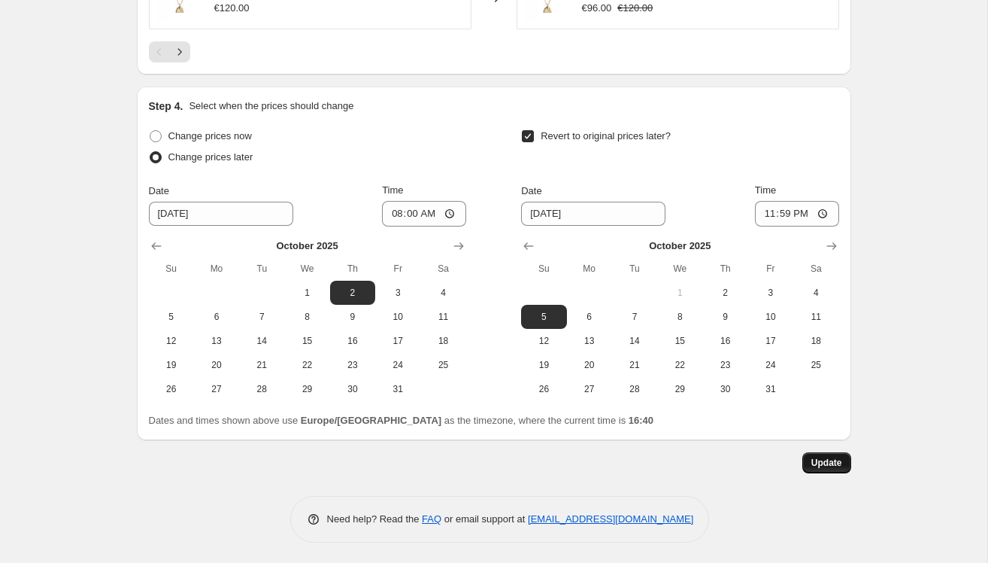
click at [812, 457] on span "Update" at bounding box center [827, 463] width 31 height 12
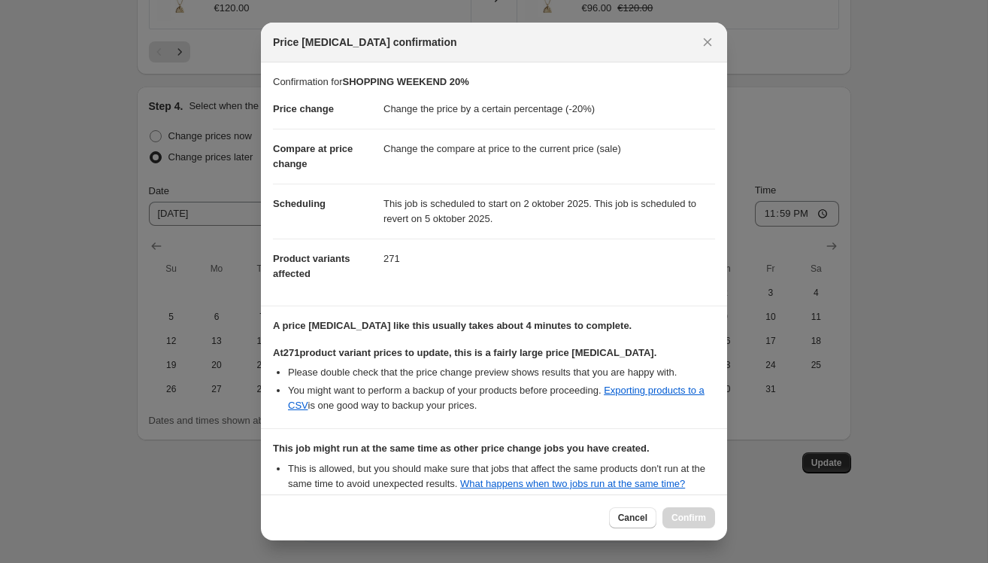
scroll to position [165, 0]
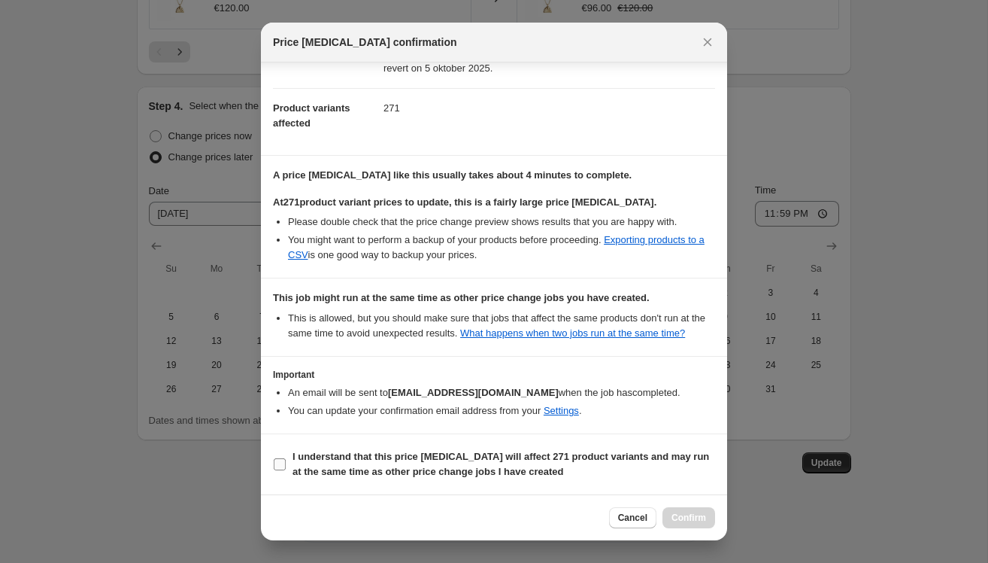
click at [293, 468] on b "I understand that this price change job will affect 271 product variants and ma…" at bounding box center [501, 464] width 417 height 26
click at [286, 468] on input "I understand that this price change job will affect 271 product variants and ma…" at bounding box center [280, 464] width 12 height 12
checkbox input "true"
click at [702, 511] on button "Confirm" at bounding box center [689, 517] width 53 height 21
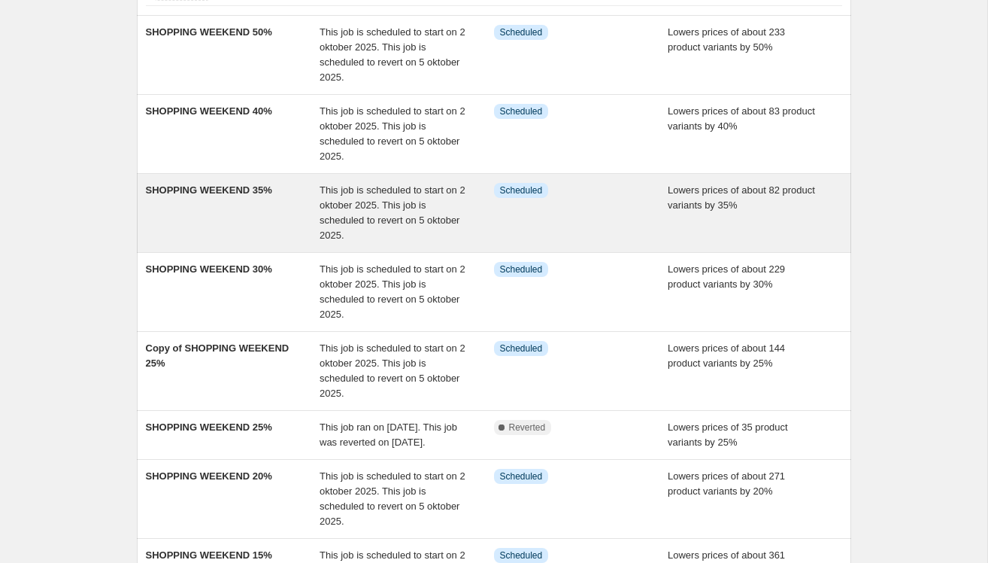
scroll to position [132, 0]
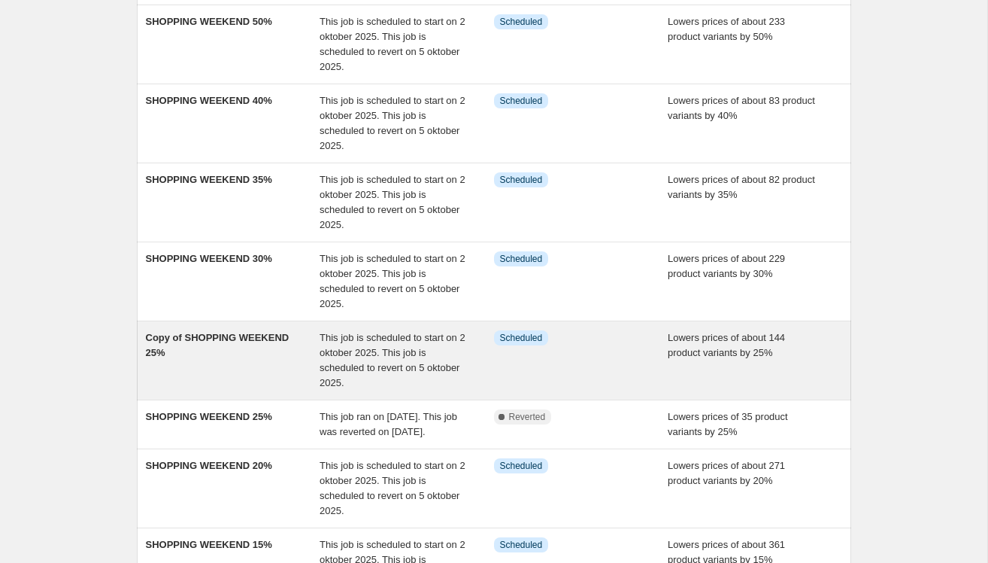
click at [223, 357] on div "Copy of SHOPPING WEEKEND 25%" at bounding box center [233, 360] width 175 height 60
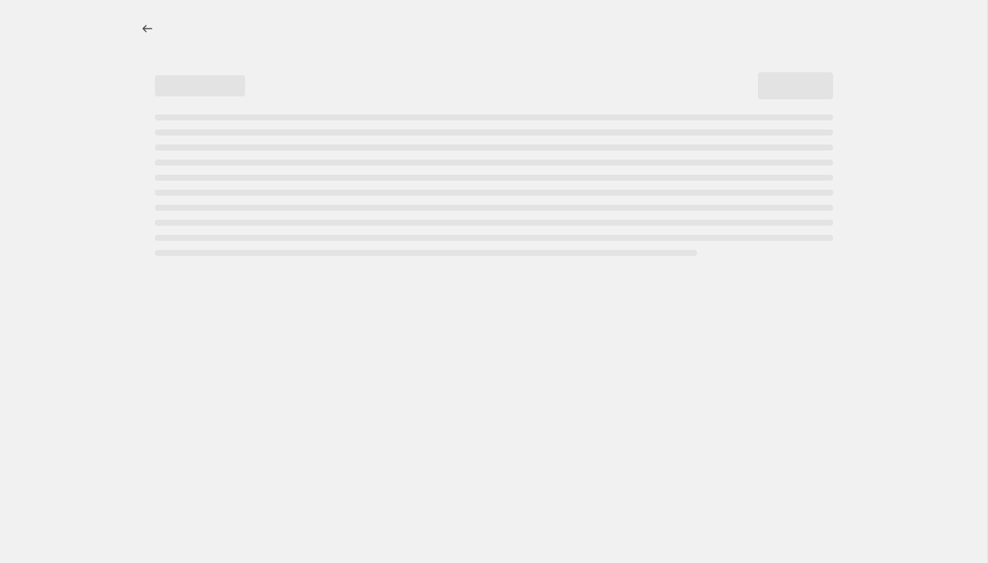
select select "percentage"
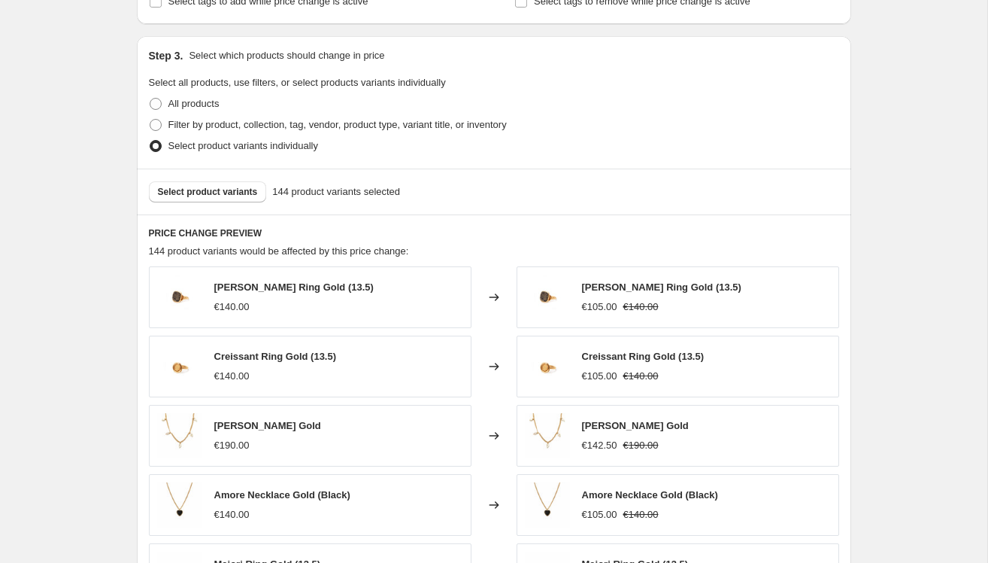
scroll to position [751, 0]
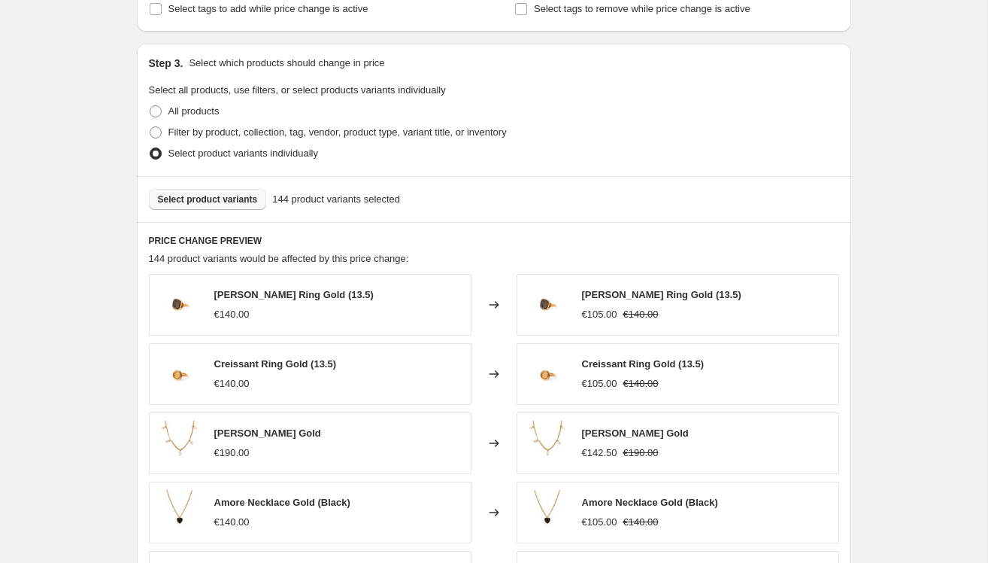
click at [236, 201] on span "Select product variants" at bounding box center [208, 199] width 100 height 12
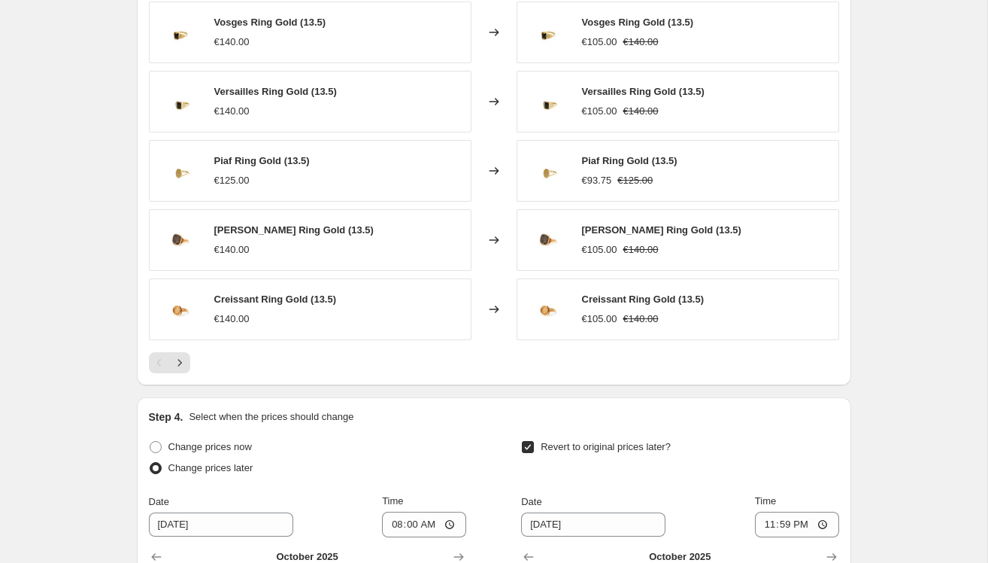
scroll to position [1334, 0]
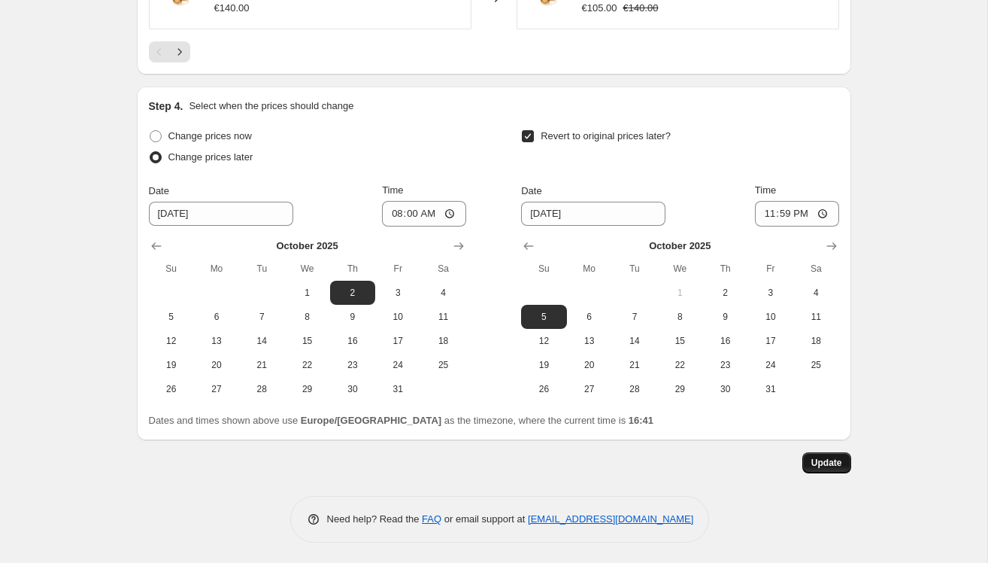
click at [824, 463] on span "Update" at bounding box center [827, 463] width 31 height 12
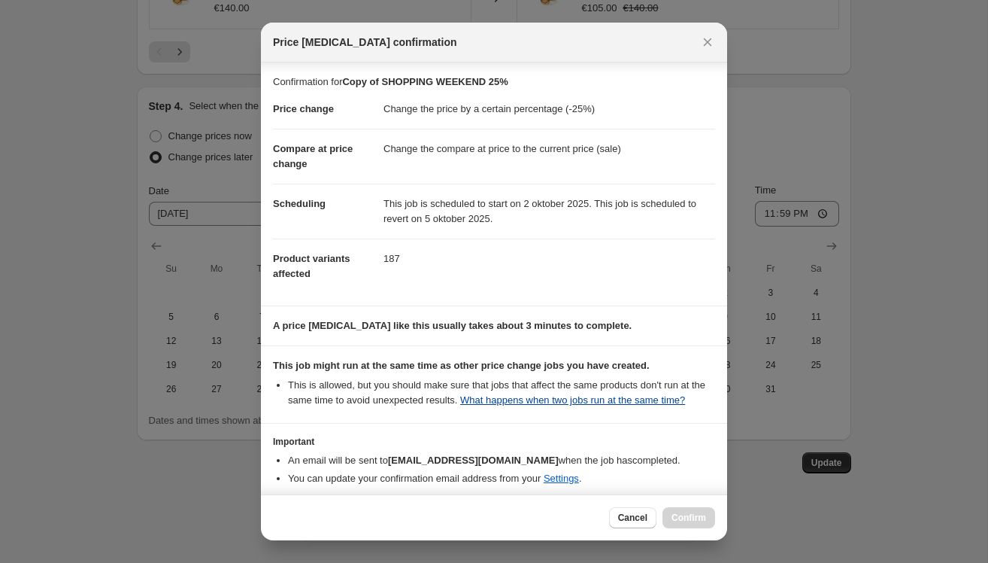
scroll to position [81, 0]
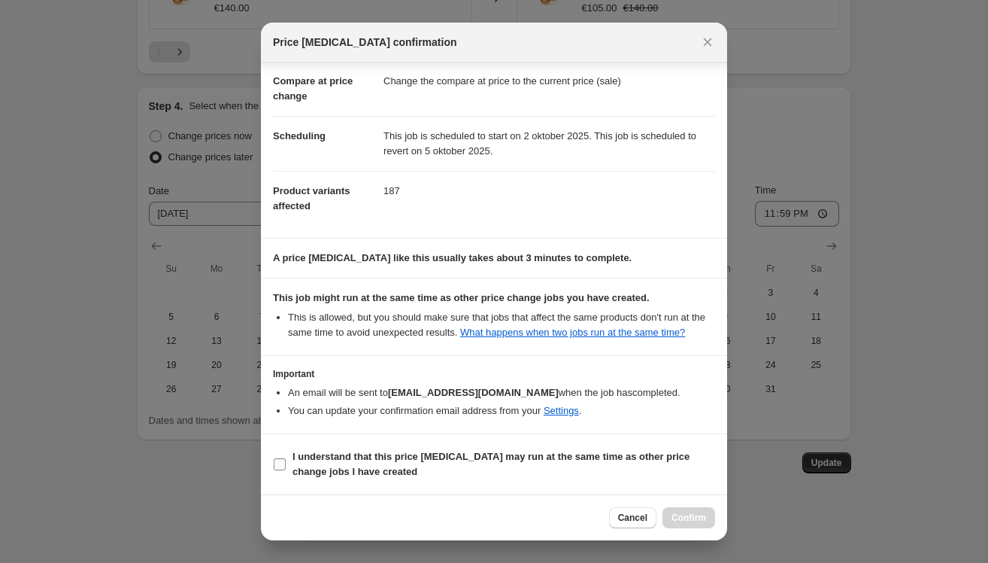
click at [280, 462] on input "I understand that this price change job may run at the same time as other price…" at bounding box center [280, 464] width 12 height 12
checkbox input "true"
click at [691, 517] on span "Confirm" at bounding box center [689, 517] width 35 height 12
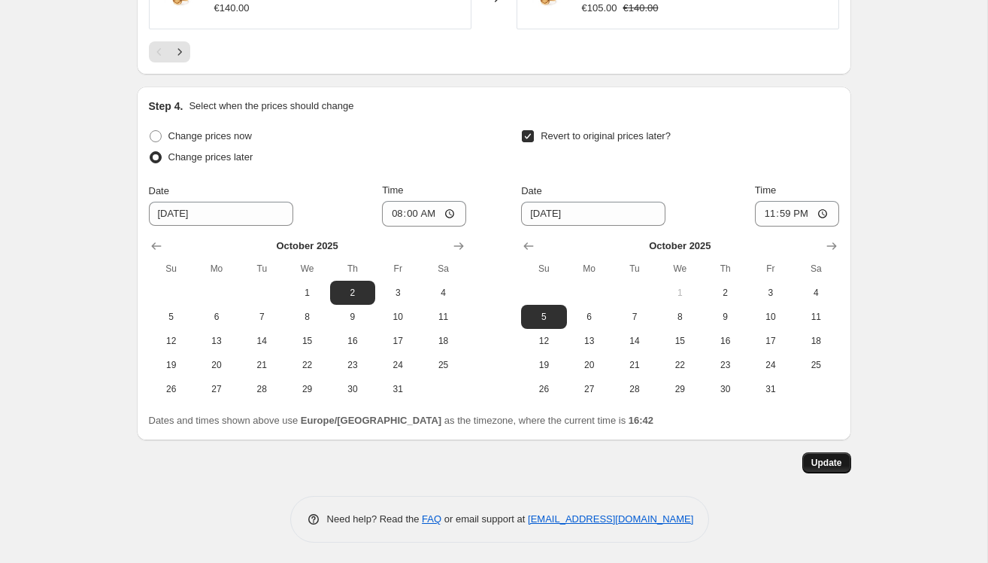
click at [817, 457] on span "Update" at bounding box center [827, 463] width 31 height 12
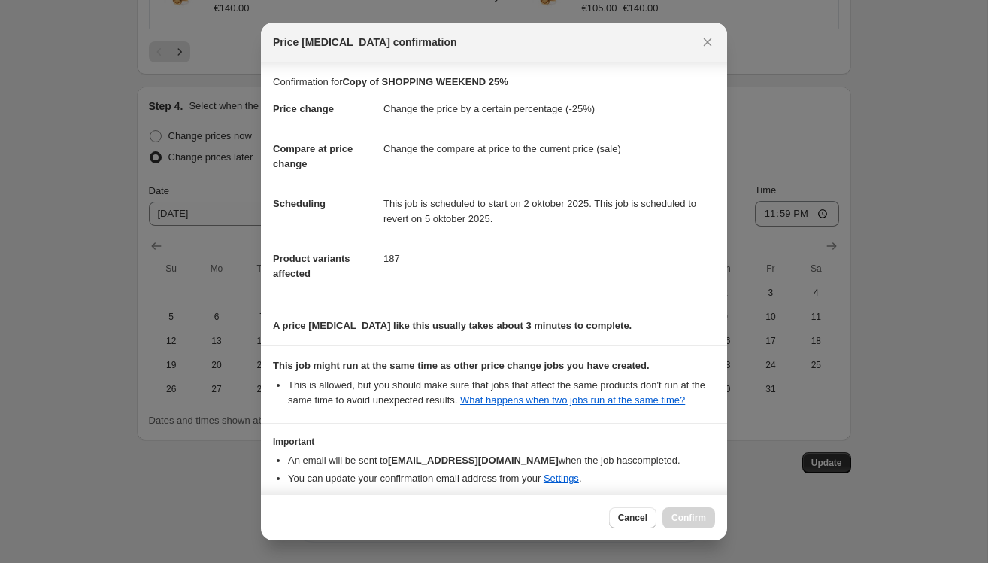
scroll to position [81, 0]
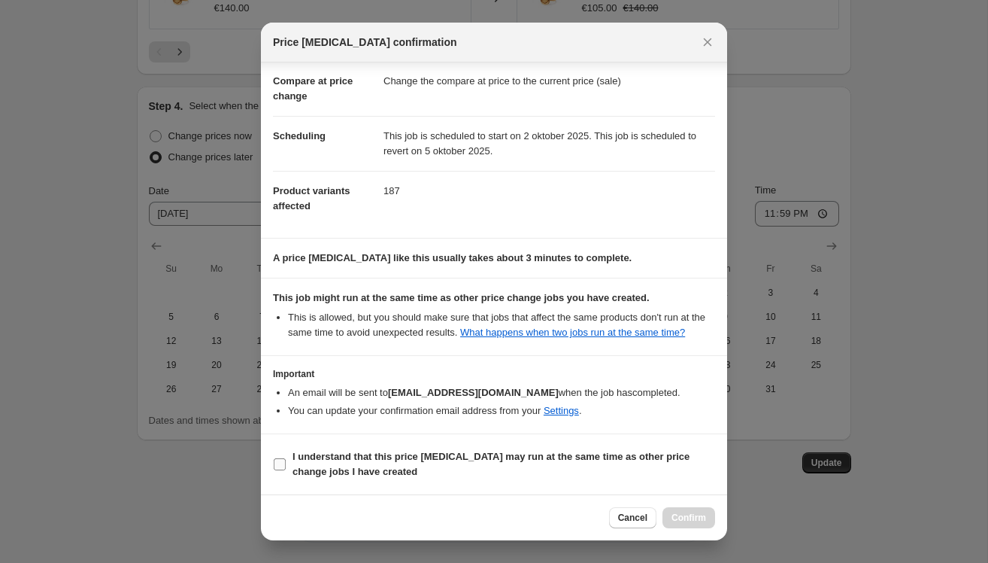
click at [304, 460] on b "I understand that this price change job may run at the same time as other price…" at bounding box center [491, 464] width 397 height 26
click at [286, 460] on input "I understand that this price change job may run at the same time as other price…" at bounding box center [280, 464] width 12 height 12
checkbox input "true"
click at [688, 511] on button "Confirm" at bounding box center [689, 517] width 53 height 21
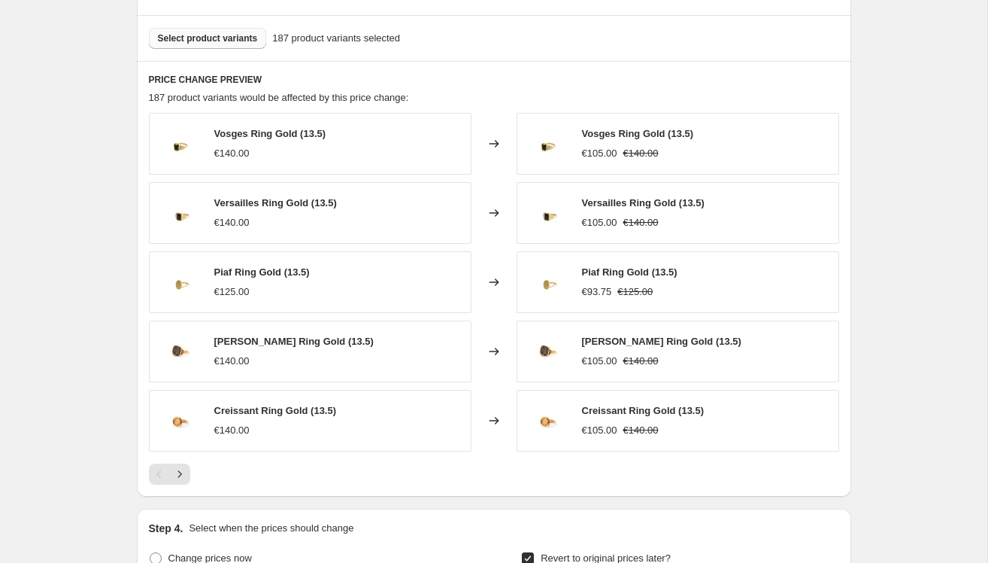
scroll to position [748, 0]
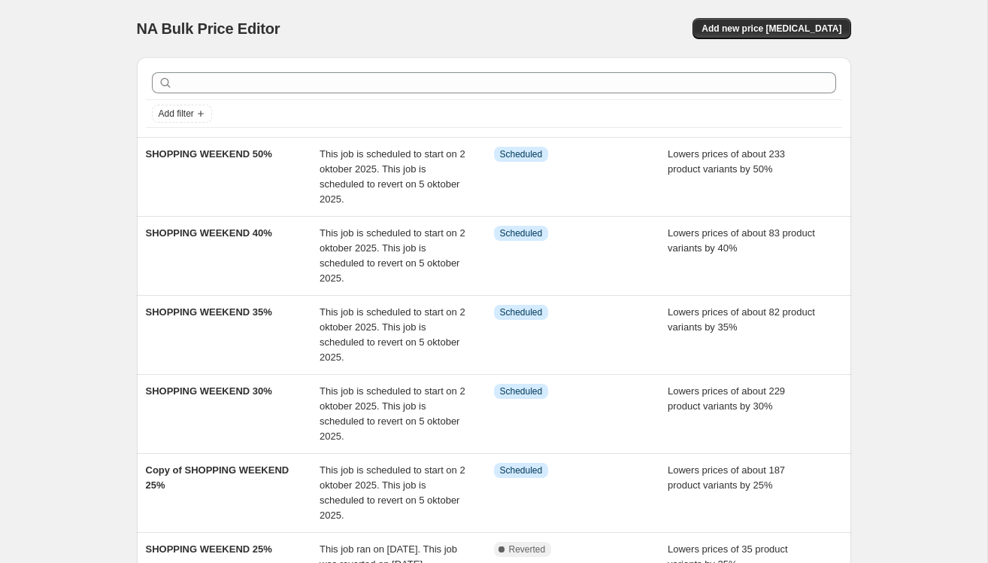
click at [284, 393] on div "SHOPPING WEEKEND 30%" at bounding box center [233, 414] width 175 height 60
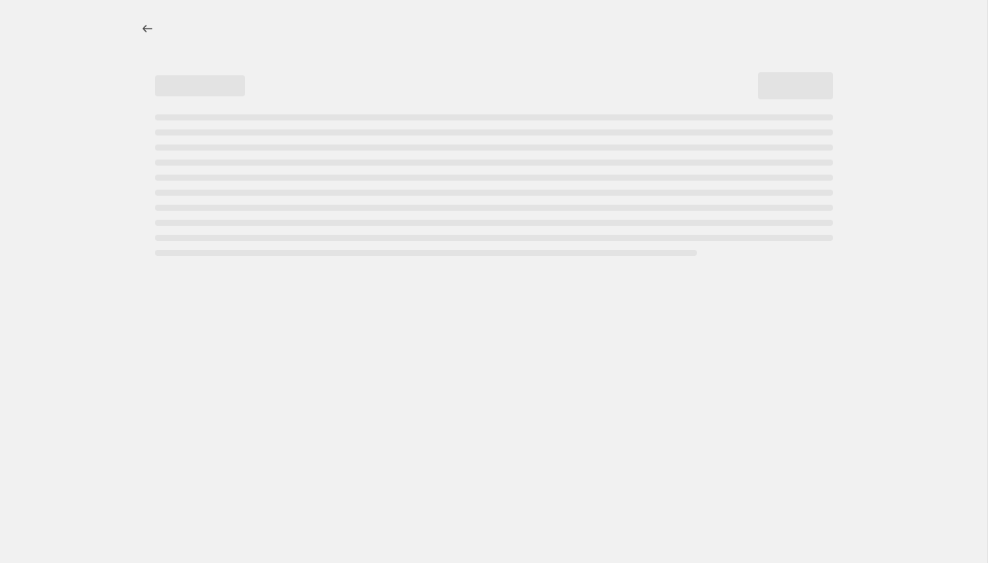
select select "percentage"
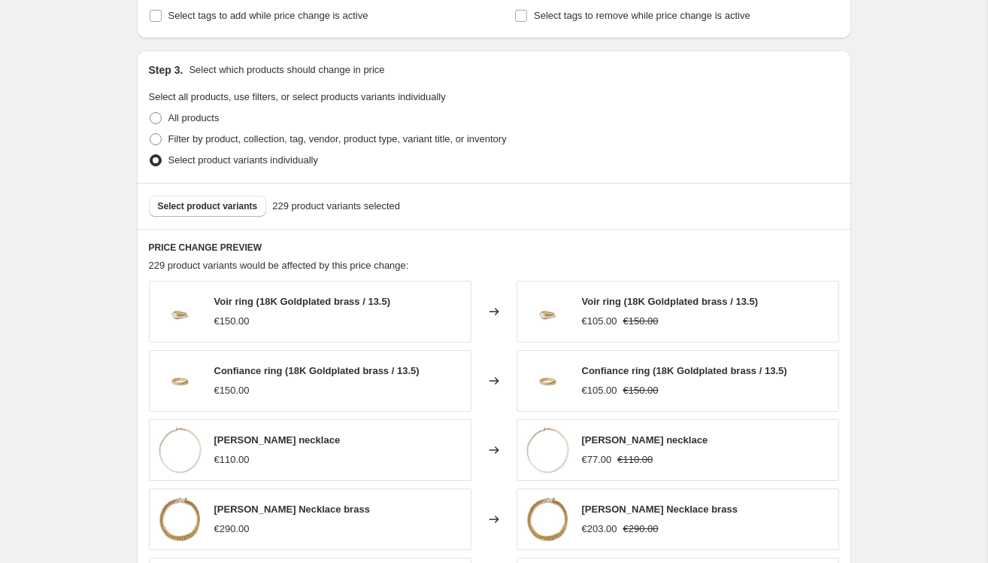
scroll to position [701, 0]
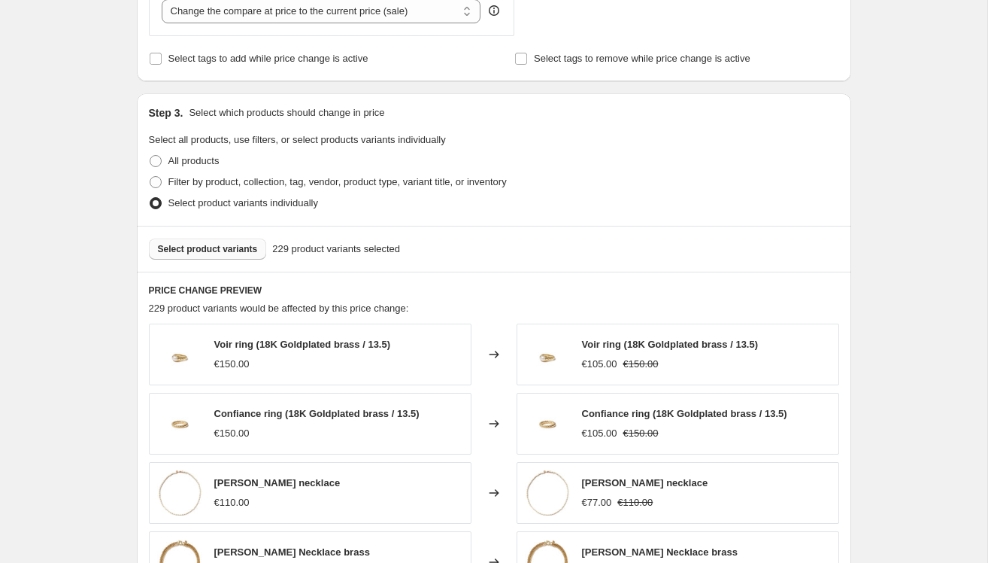
click at [229, 249] on span "Select product variants" at bounding box center [208, 249] width 100 height 12
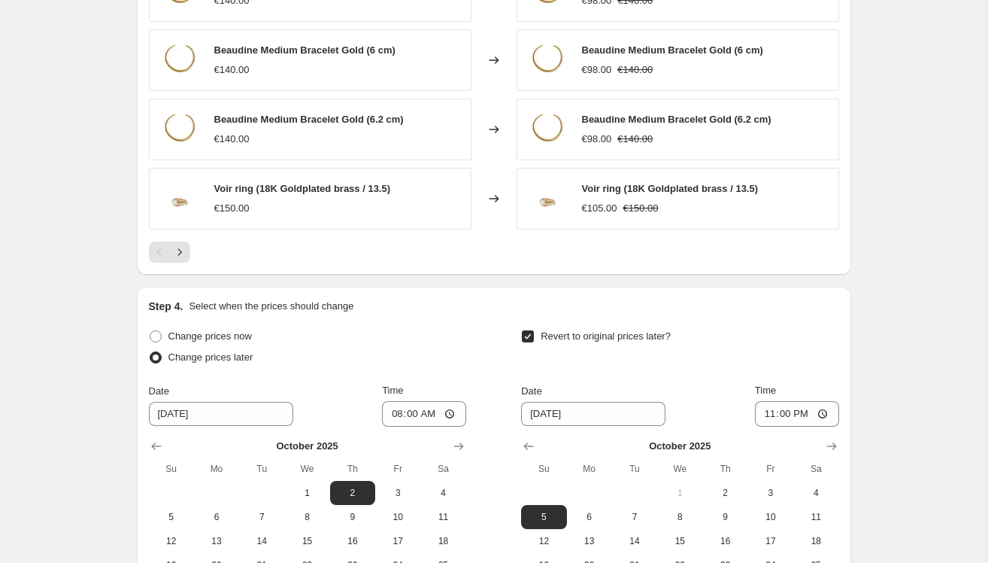
scroll to position [1334, 0]
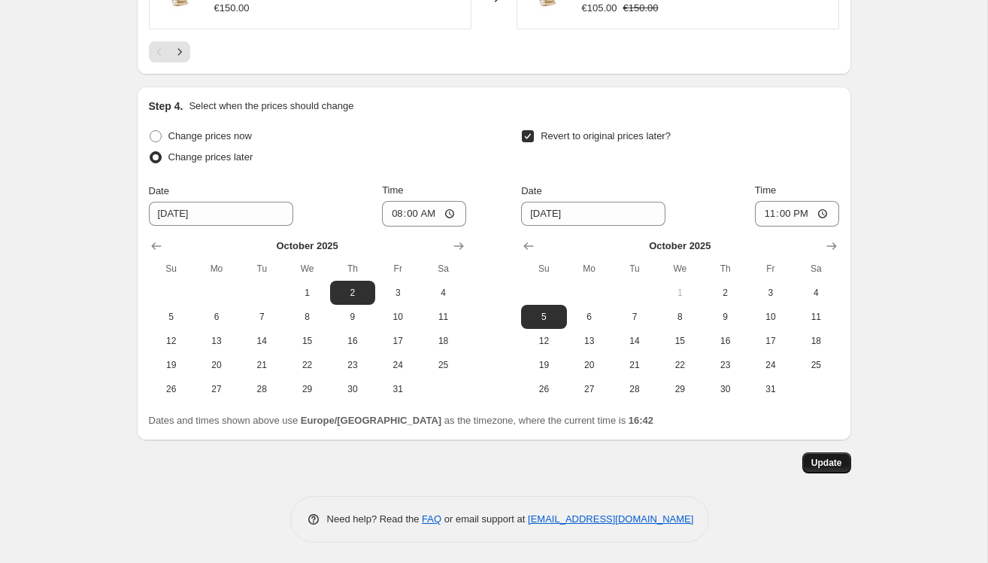
click at [825, 460] on span "Update" at bounding box center [827, 463] width 31 height 12
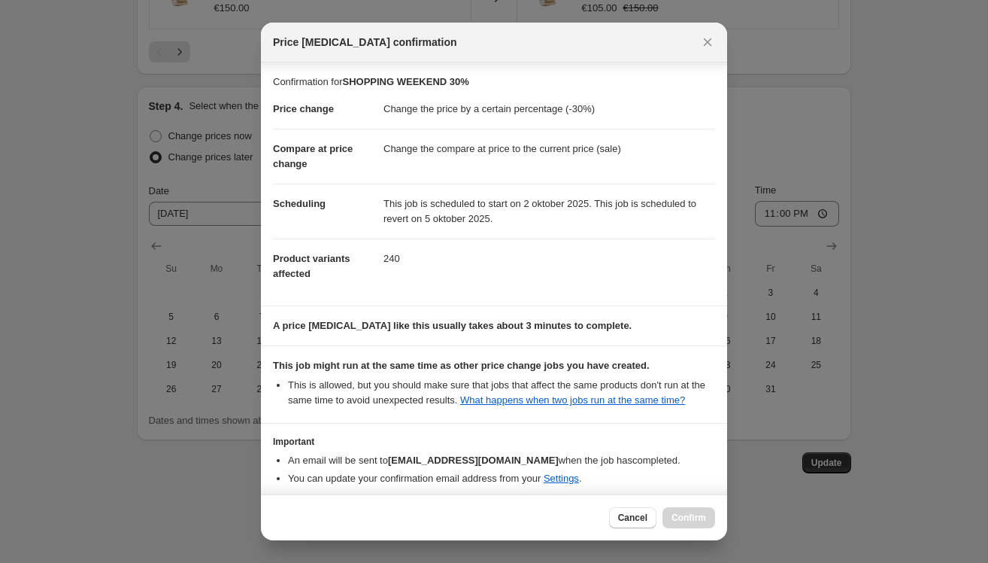
scroll to position [81, 0]
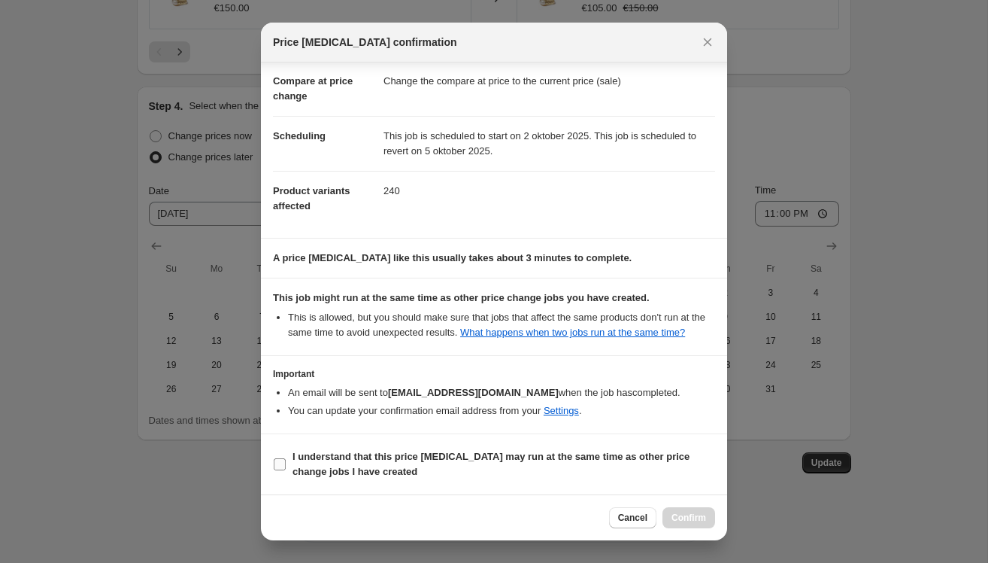
click at [289, 458] on label "I understand that this price change job may run at the same time as other price…" at bounding box center [494, 464] width 442 height 36
click at [286, 458] on input "I understand that this price change job may run at the same time as other price…" at bounding box center [280, 464] width 12 height 12
checkbox input "true"
click at [697, 514] on span "Confirm" at bounding box center [689, 517] width 35 height 12
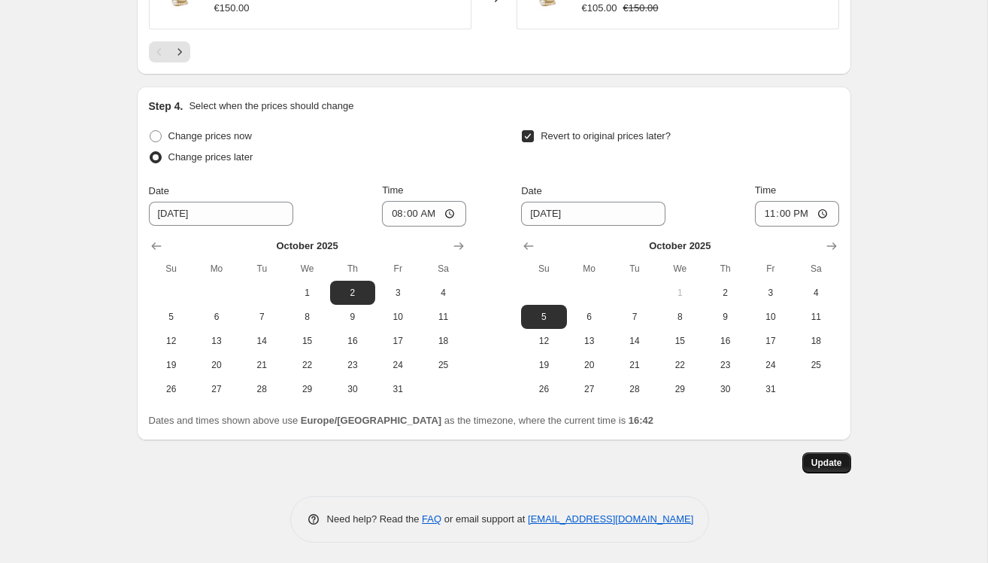
click at [822, 452] on button "Update" at bounding box center [827, 462] width 49 height 21
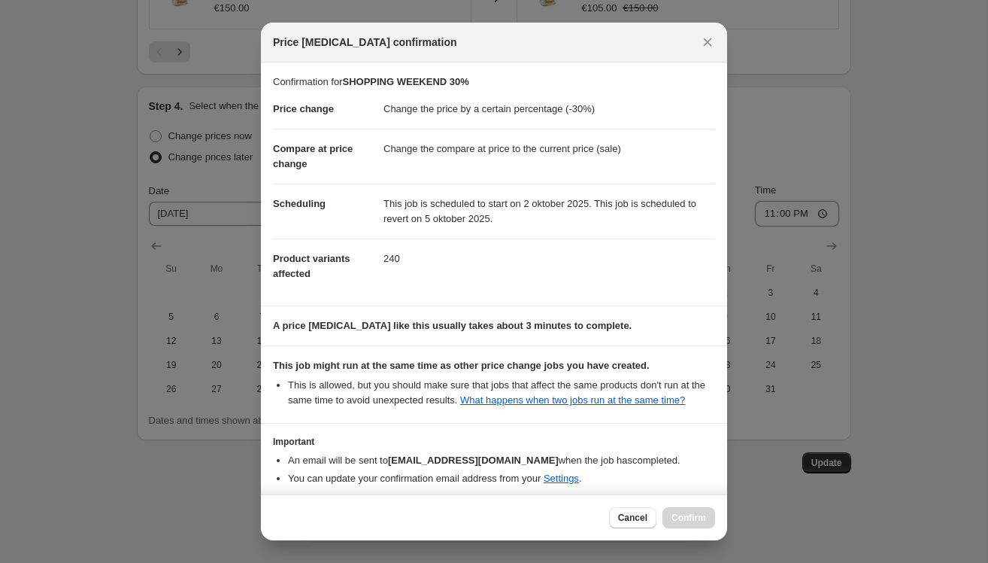
scroll to position [81, 0]
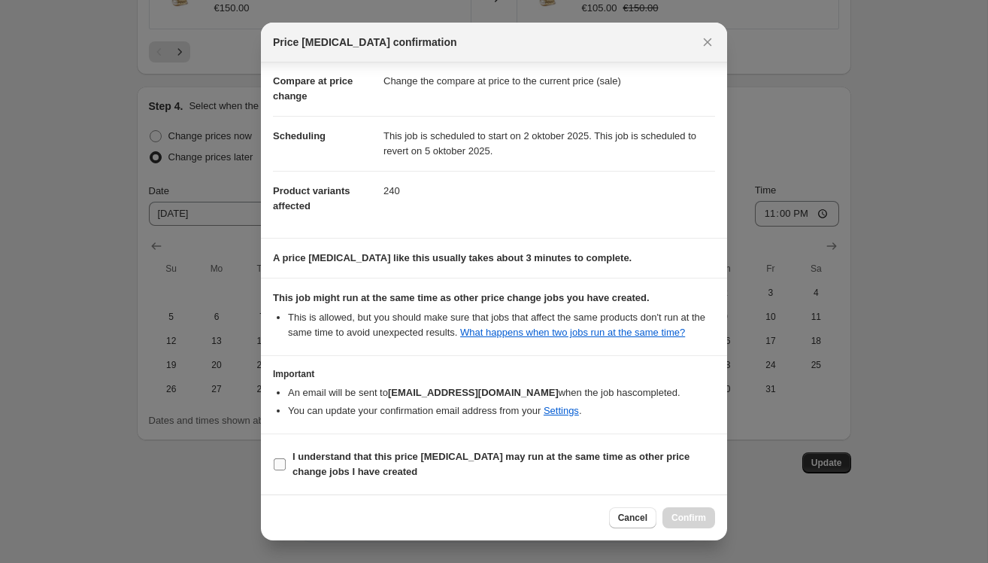
click at [314, 460] on b "I understand that this price change job may run at the same time as other price…" at bounding box center [491, 464] width 397 height 26
click at [286, 460] on input "I understand that this price change job may run at the same time as other price…" at bounding box center [280, 464] width 12 height 12
checkbox input "true"
click at [699, 514] on span "Confirm" at bounding box center [689, 517] width 35 height 12
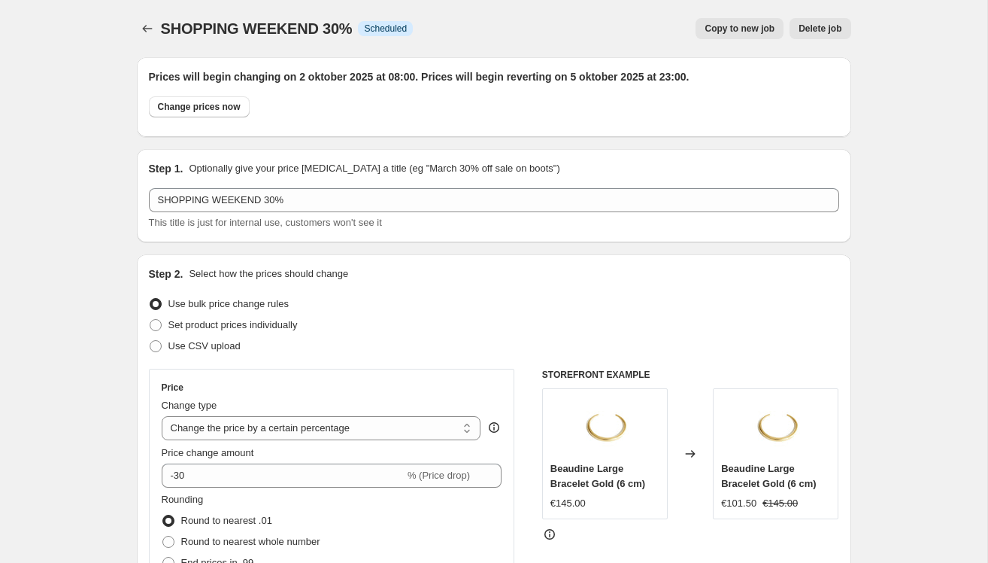
scroll to position [1334, 0]
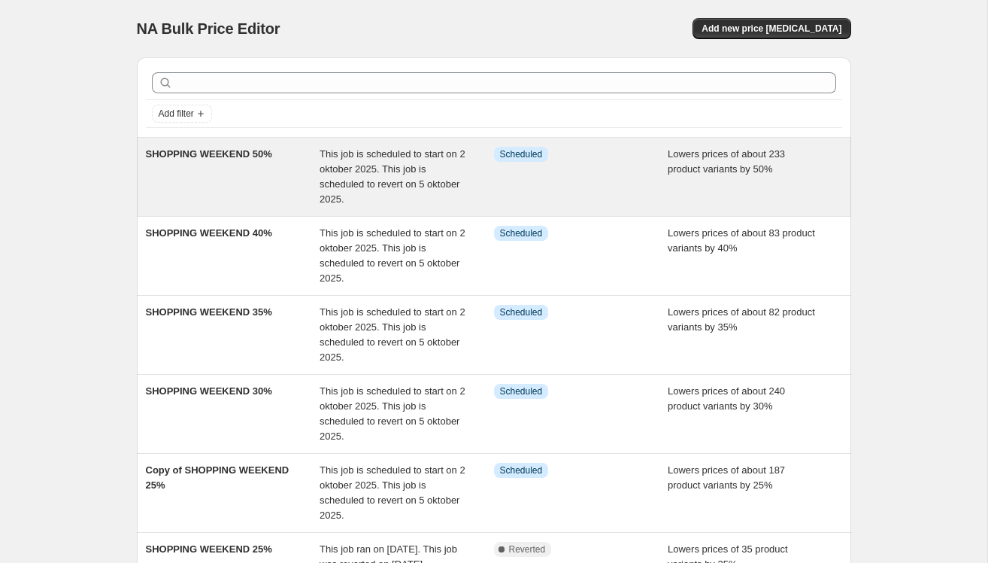
click at [266, 188] on div "SHOPPING WEEKEND 50%" at bounding box center [233, 177] width 175 height 60
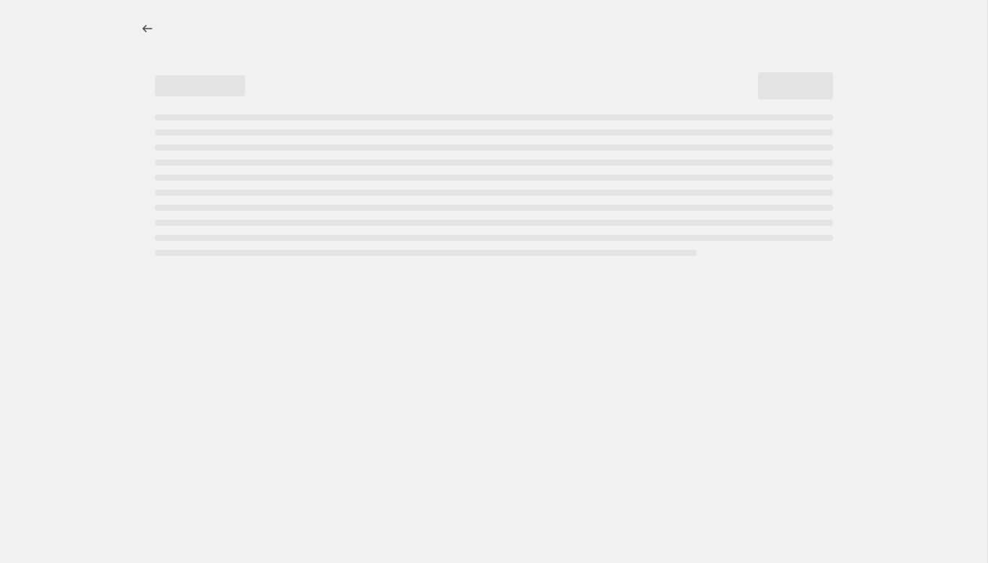
select select "percentage"
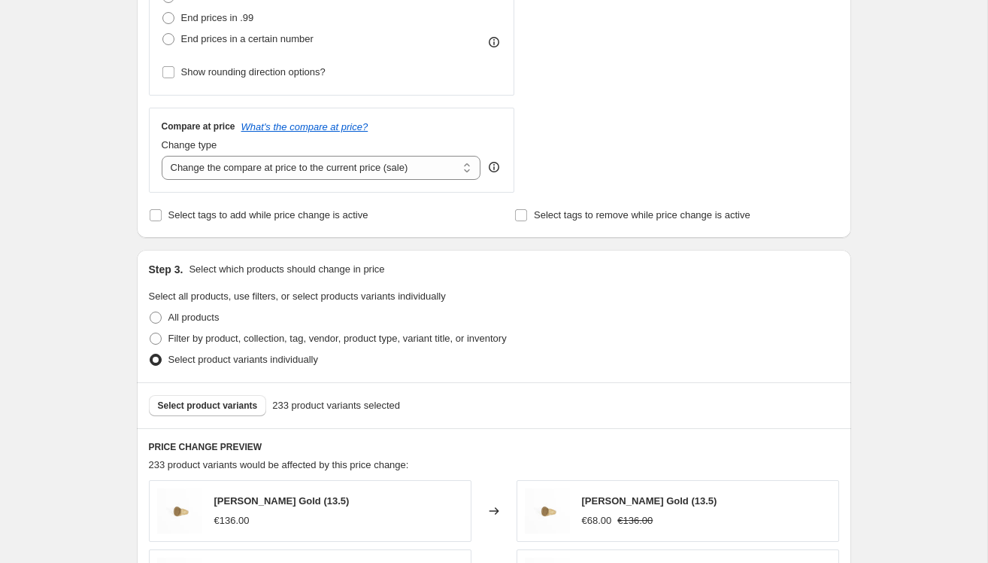
scroll to position [572, 0]
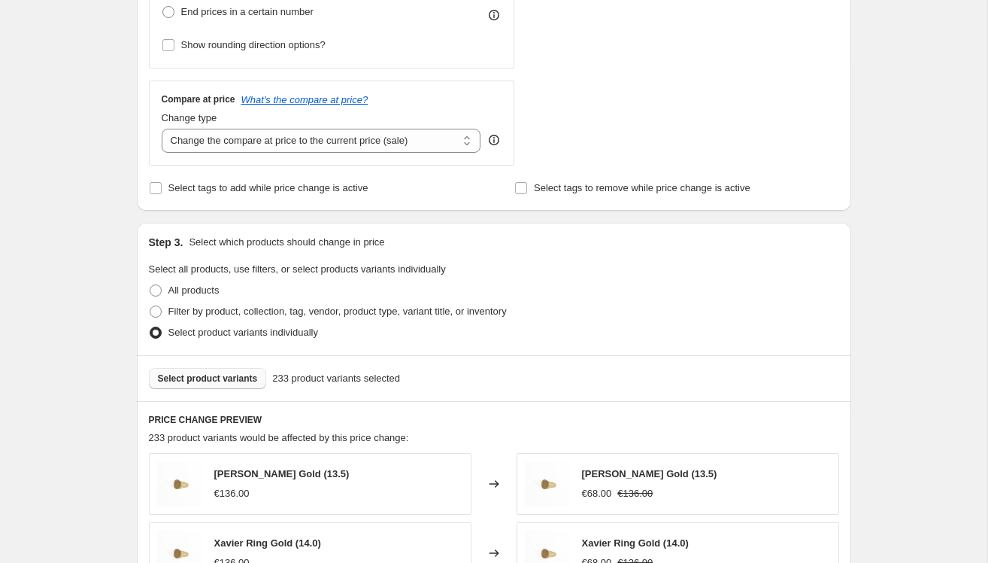
click at [228, 375] on span "Select product variants" at bounding box center [208, 378] width 100 height 12
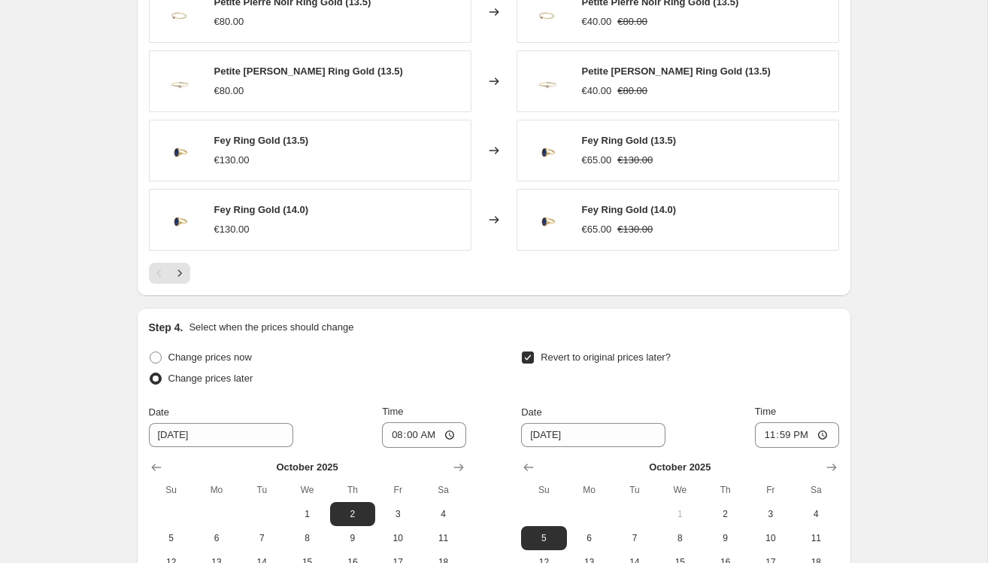
scroll to position [1334, 0]
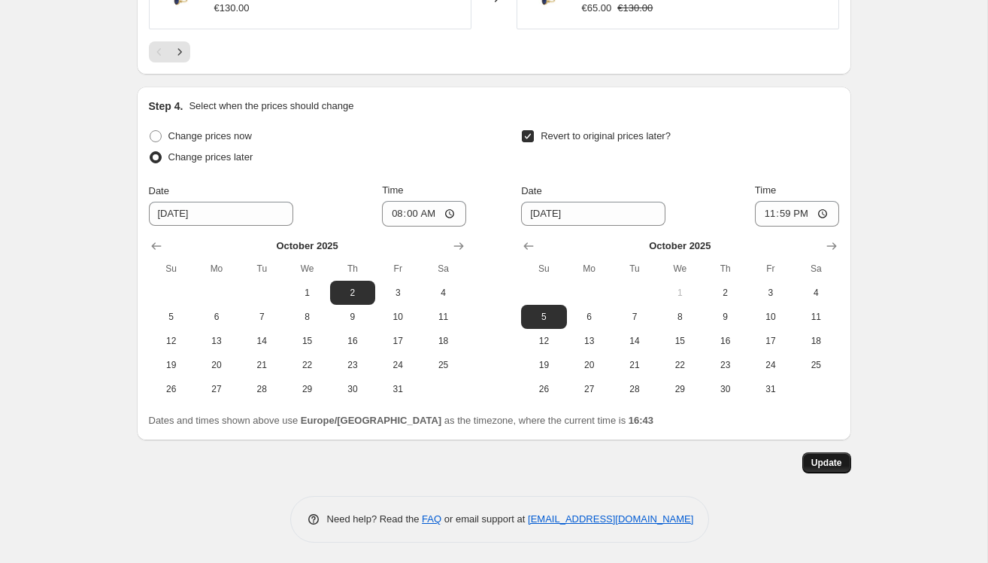
click at [841, 462] on span "Update" at bounding box center [827, 463] width 31 height 12
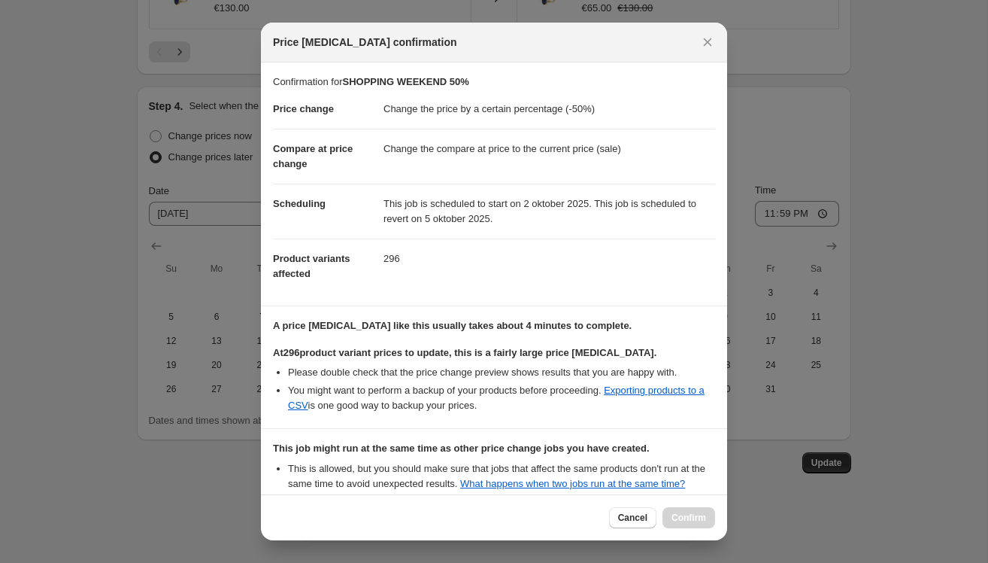
scroll to position [165, 0]
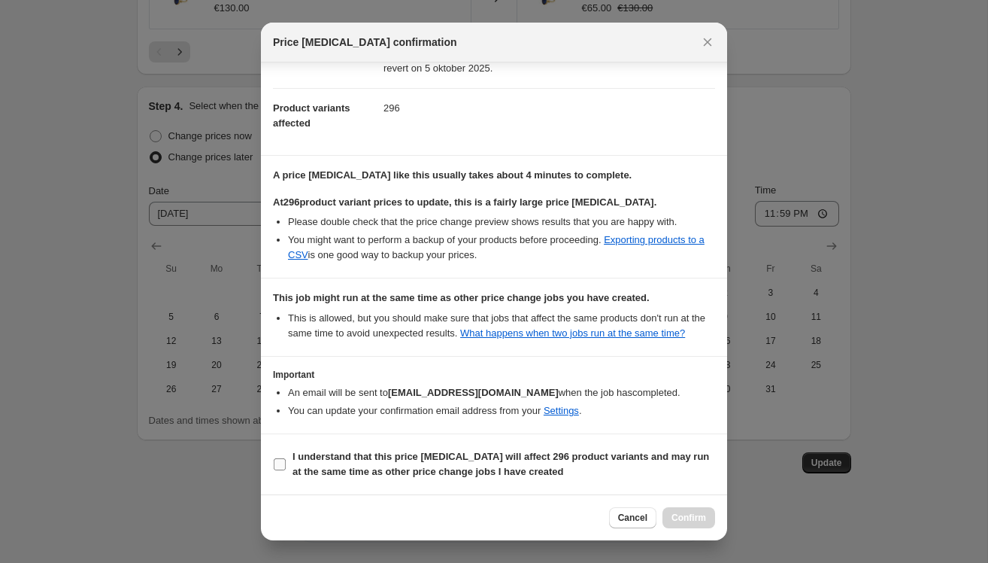
click at [292, 459] on label "I understand that this price change job will affect 296 product variants and ma…" at bounding box center [494, 464] width 442 height 36
click at [286, 459] on input "I understand that this price change job will affect 296 product variants and ma…" at bounding box center [280, 464] width 12 height 12
checkbox input "true"
click at [686, 519] on span "Confirm" at bounding box center [689, 517] width 35 height 12
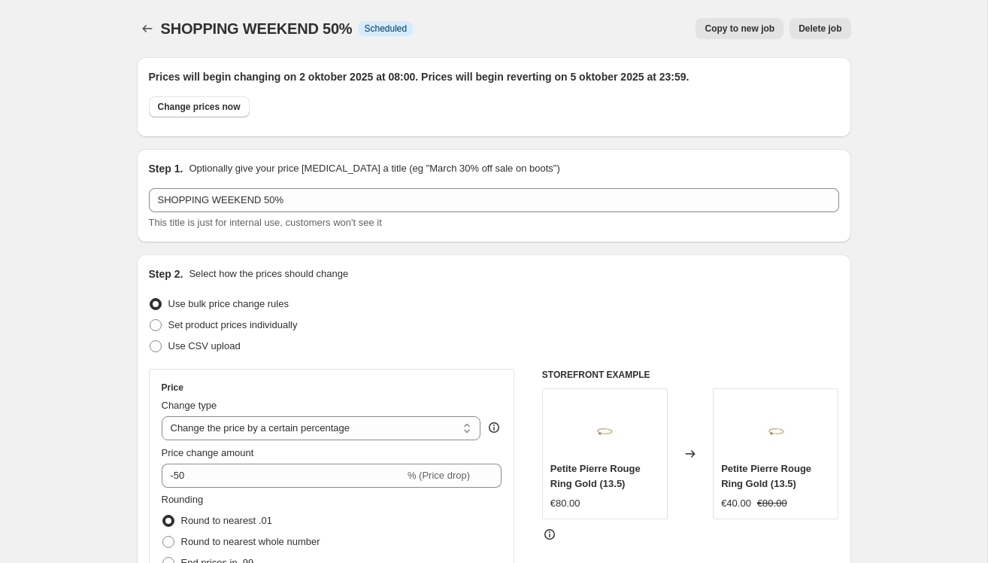
scroll to position [1334, 0]
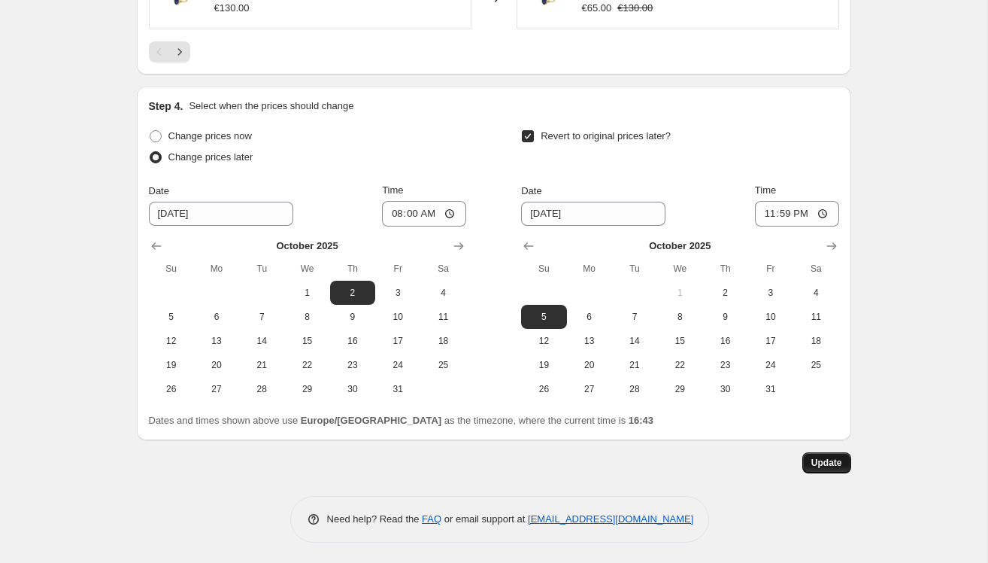
click at [820, 462] on span "Update" at bounding box center [827, 463] width 31 height 12
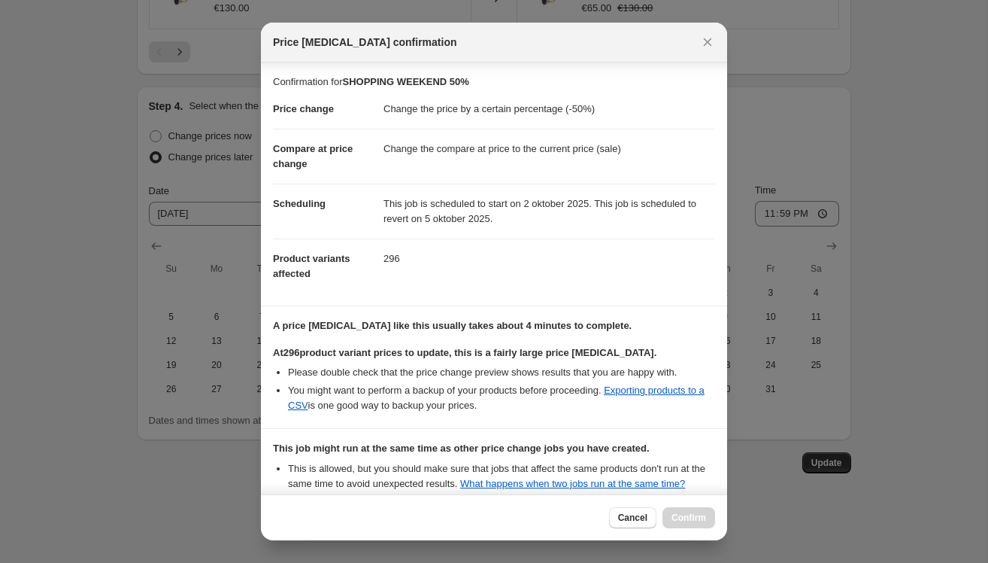
scroll to position [165, 0]
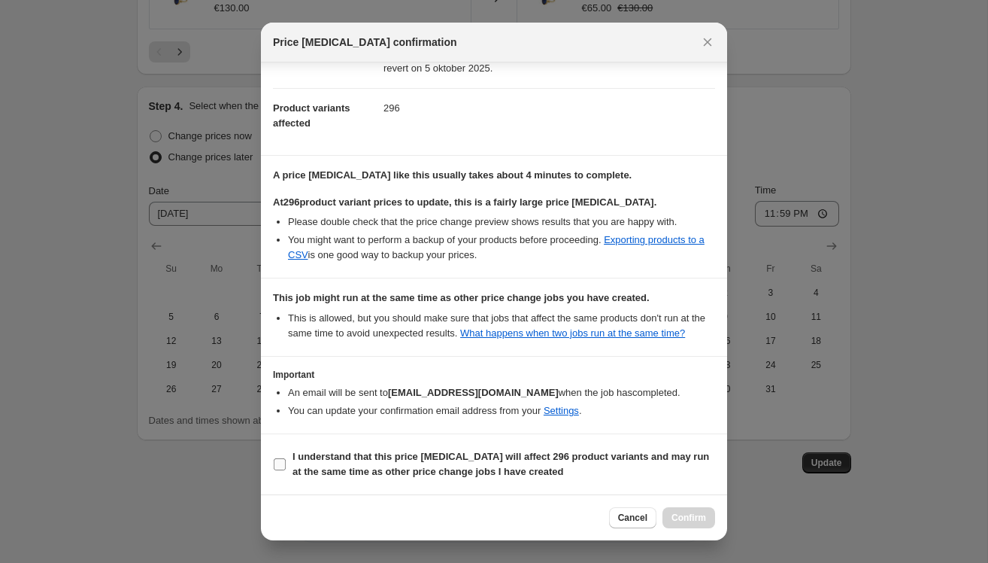
click at [298, 460] on b "I understand that this price change job will affect 296 product variants and ma…" at bounding box center [501, 464] width 417 height 26
click at [286, 460] on input "I understand that this price change job will affect 296 product variants and ma…" at bounding box center [280, 464] width 12 height 12
checkbox input "true"
click at [677, 511] on button "Confirm" at bounding box center [689, 517] width 53 height 21
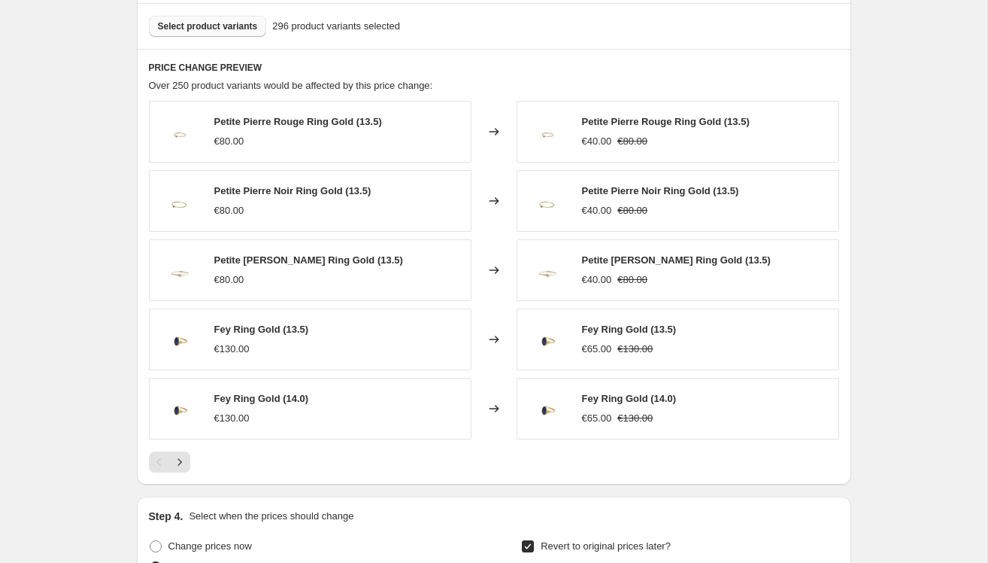
scroll to position [888, 0]
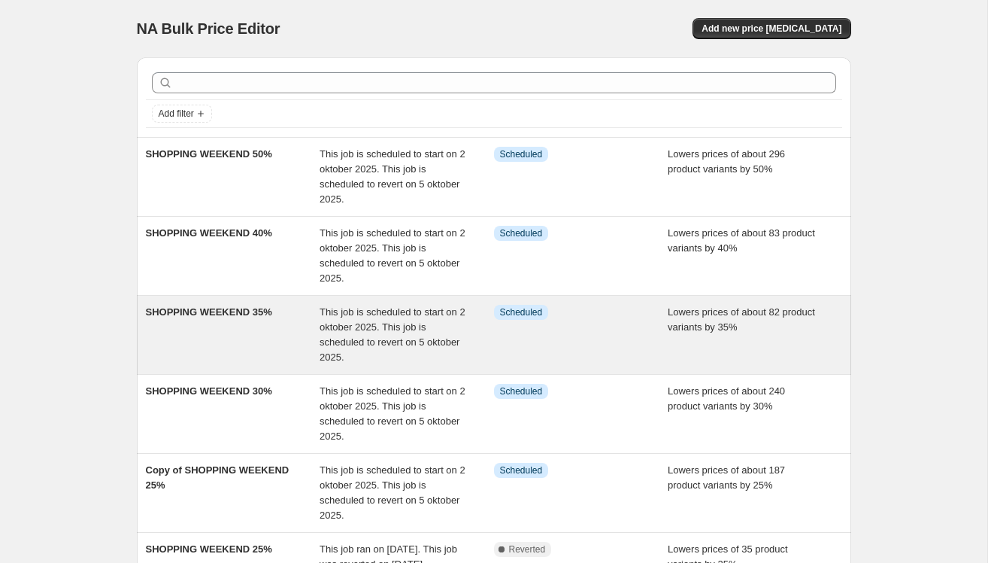
scroll to position [338, 0]
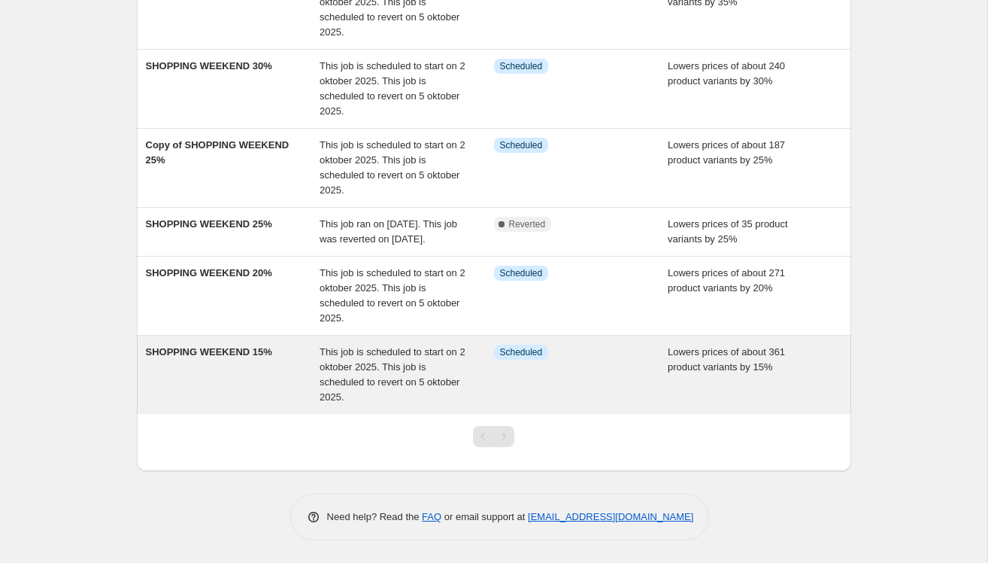
click at [229, 378] on div "SHOPPING WEEKEND 15%" at bounding box center [233, 375] width 175 height 60
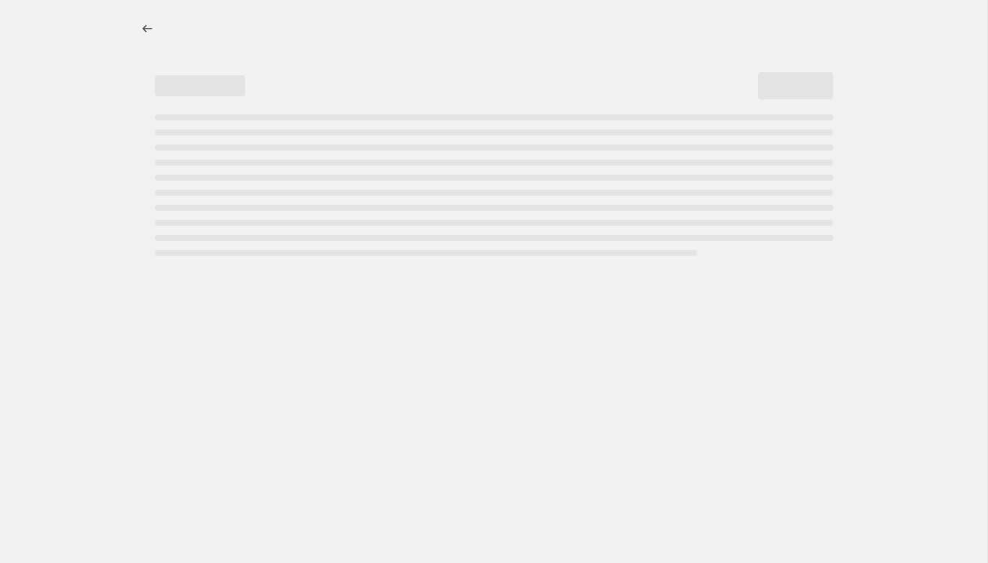
select select "percentage"
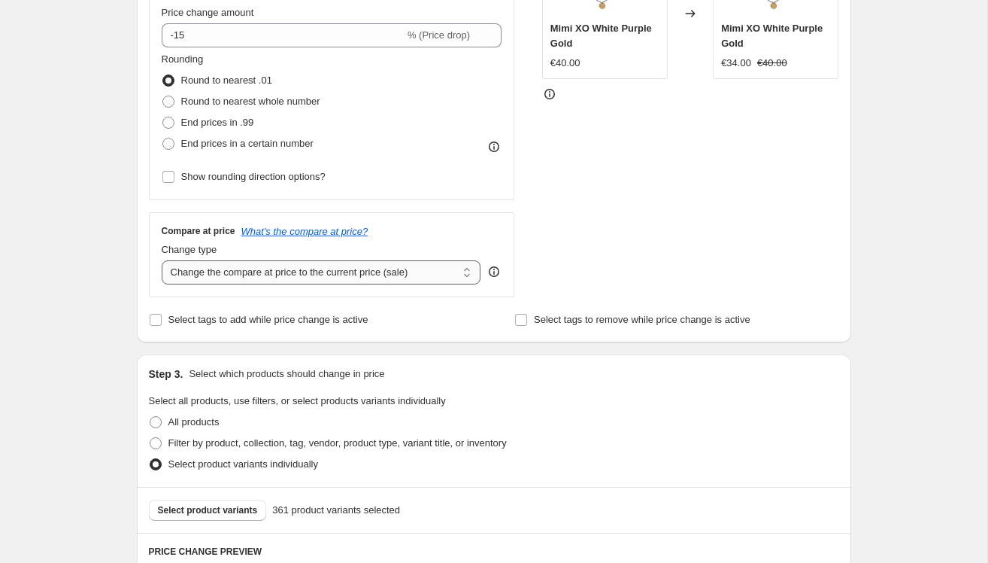
scroll to position [511, 0]
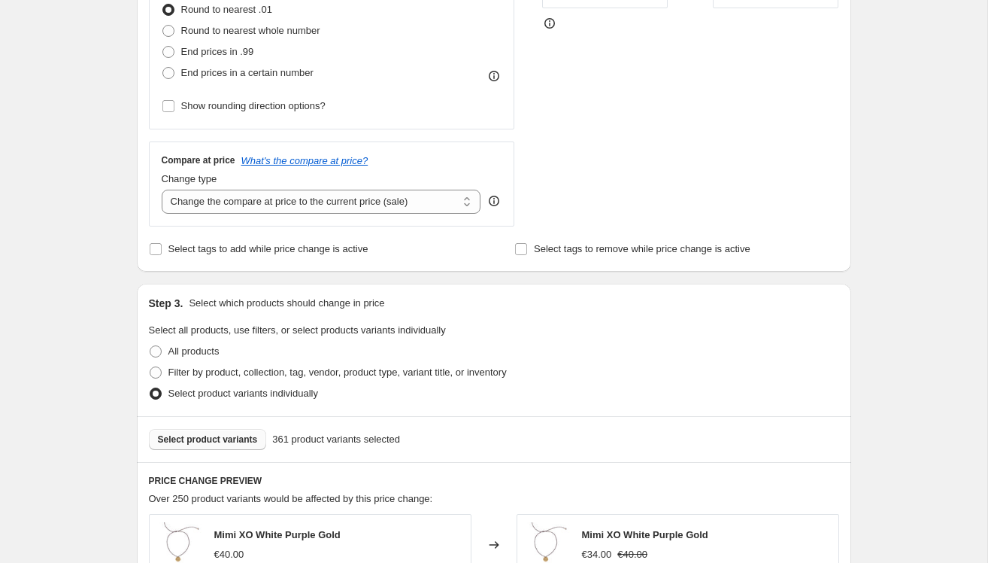
click at [231, 431] on button "Select product variants" at bounding box center [208, 439] width 118 height 21
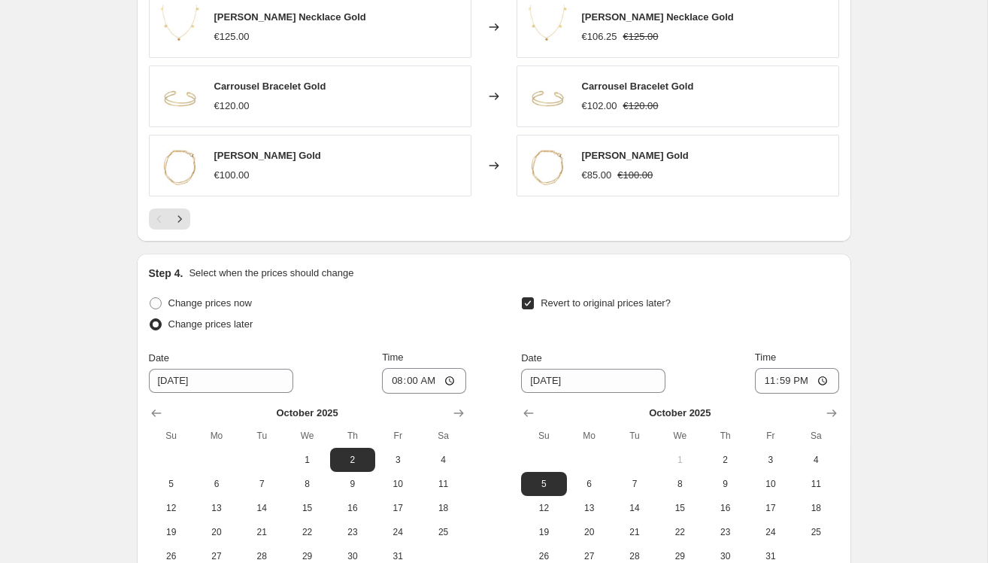
scroll to position [1334, 0]
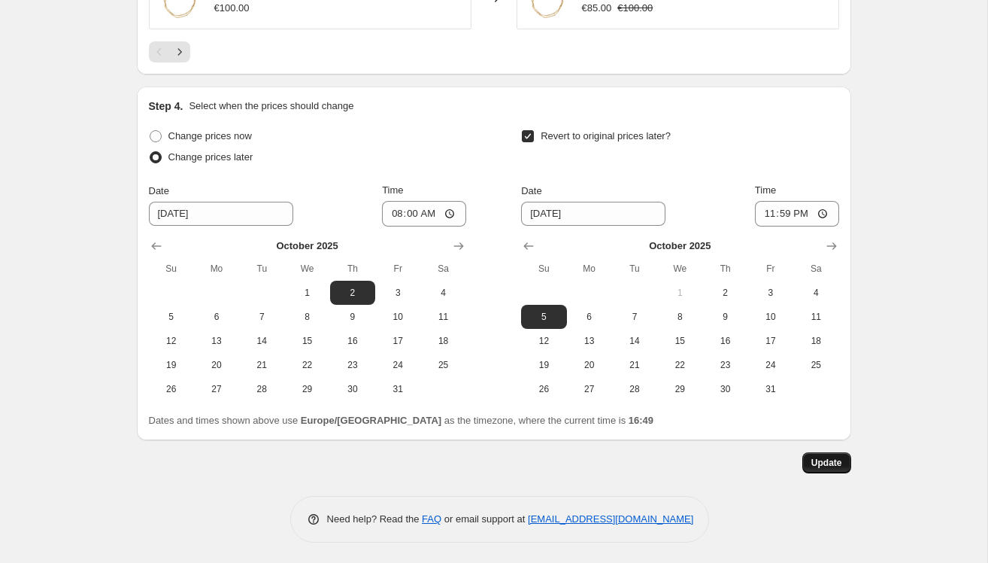
click at [821, 459] on span "Update" at bounding box center [827, 463] width 31 height 12
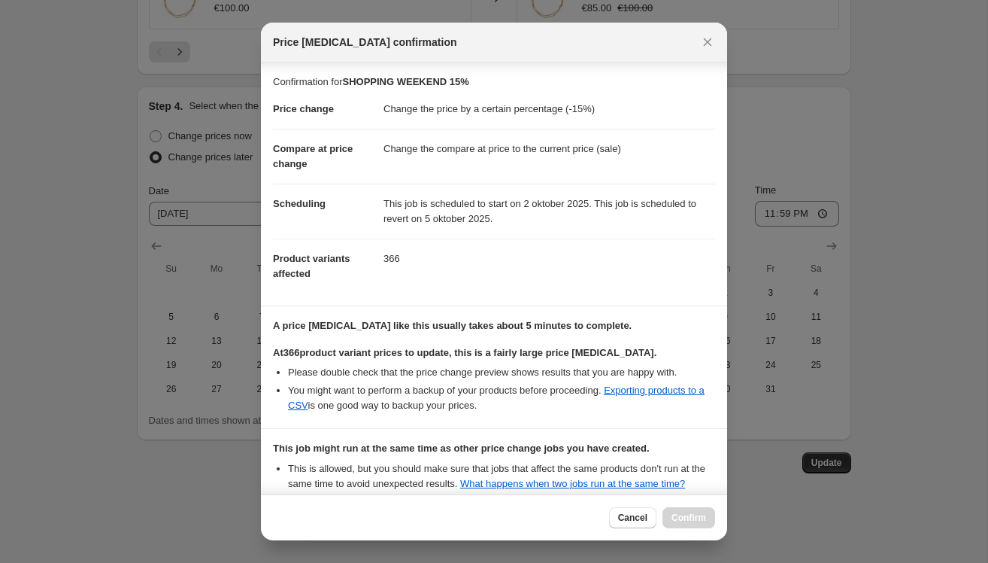
scroll to position [165, 0]
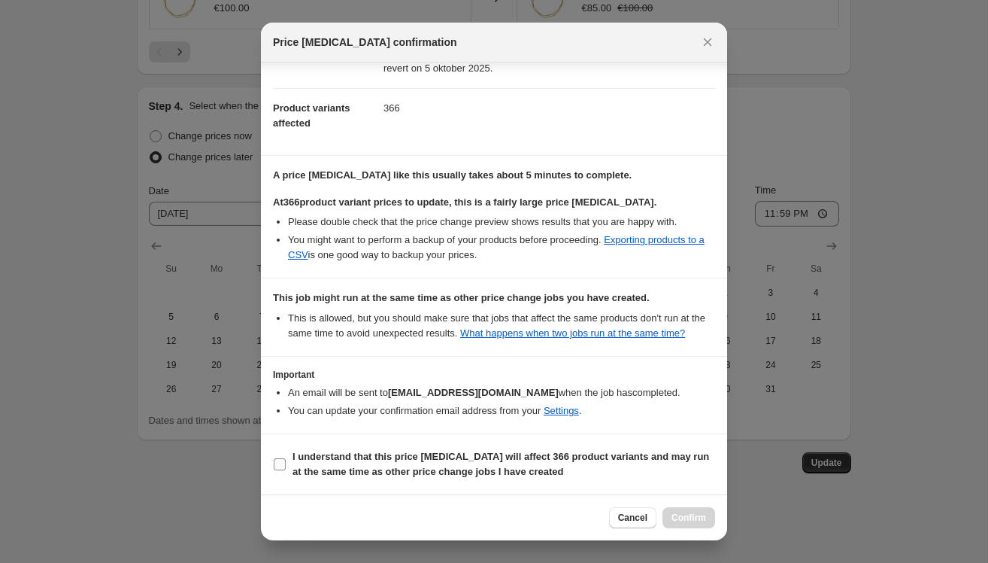
click at [297, 464] on span "I understand that this price change job will affect 366 product variants and ma…" at bounding box center [504, 464] width 423 height 30
click at [286, 464] on input "I understand that this price change job will affect 366 product variants and ma…" at bounding box center [280, 464] width 12 height 12
checkbox input "true"
click at [684, 511] on button "Confirm" at bounding box center [689, 517] width 53 height 21
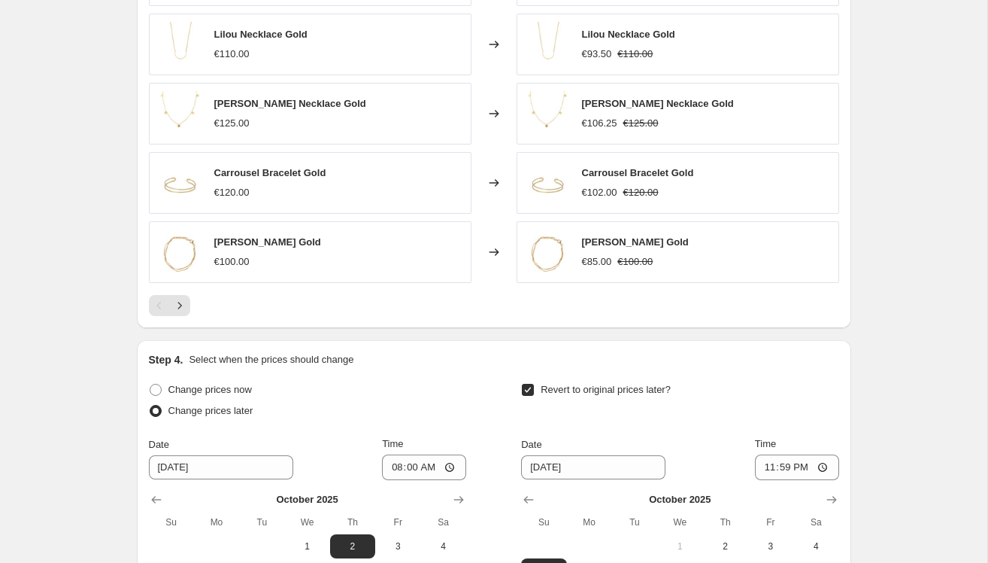
scroll to position [1334, 0]
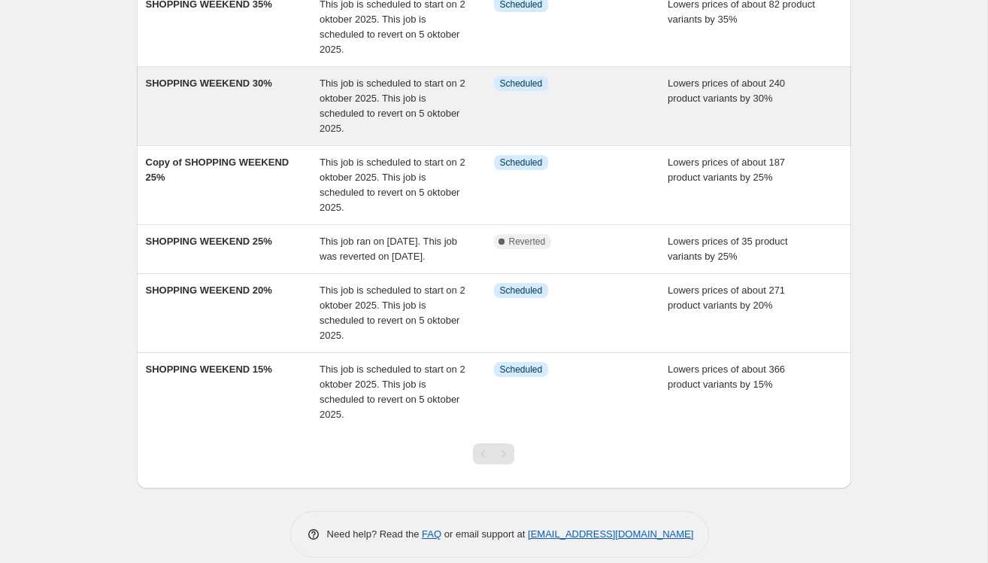
scroll to position [338, 0]
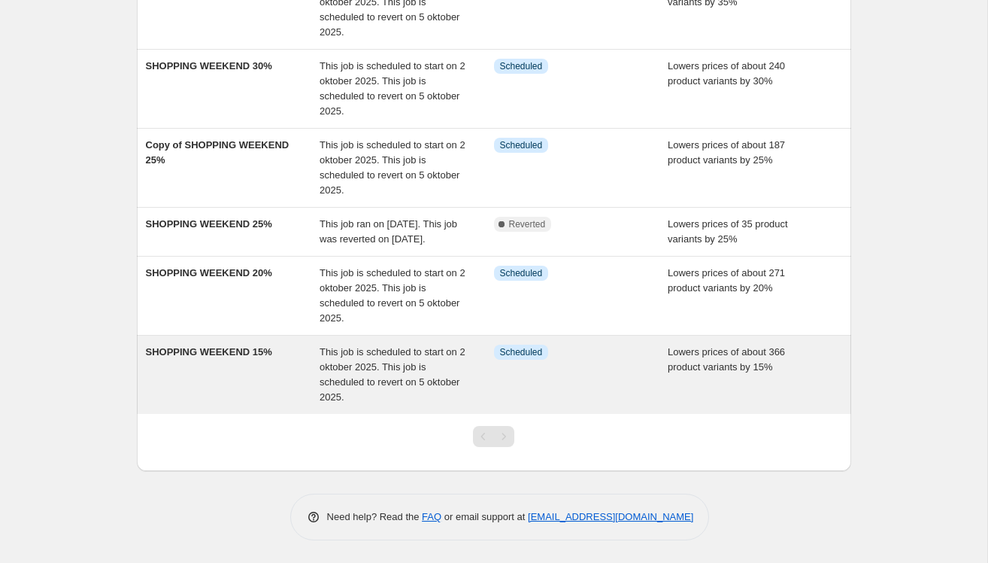
click at [236, 356] on span "SHOPPING WEEKEND 15%" at bounding box center [209, 351] width 126 height 11
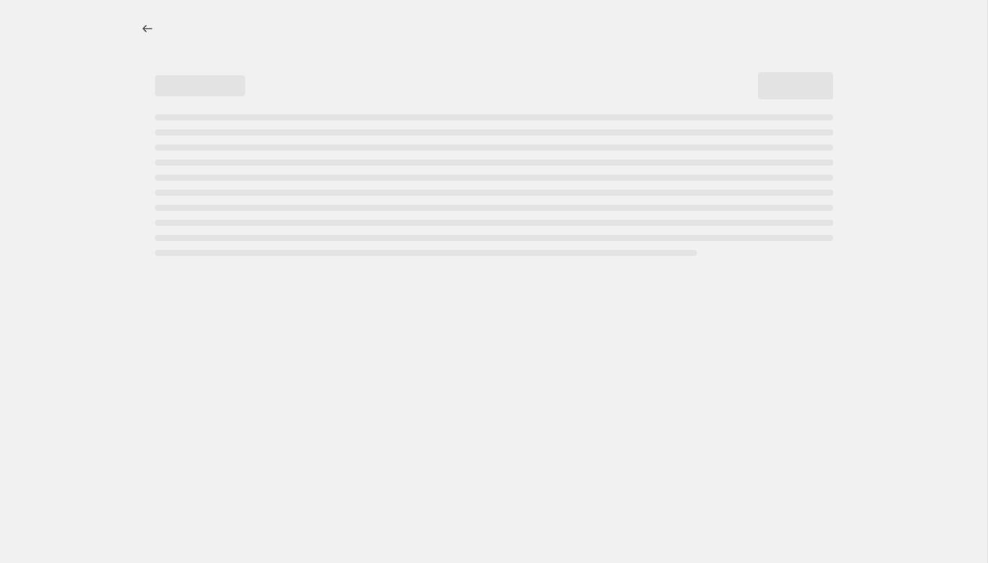
select select "percentage"
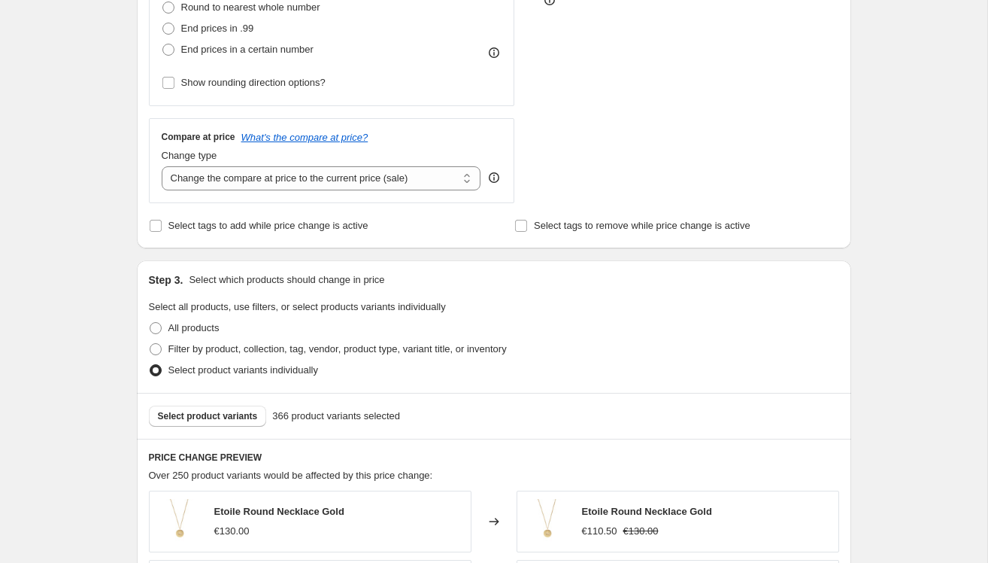
scroll to position [617, 0]
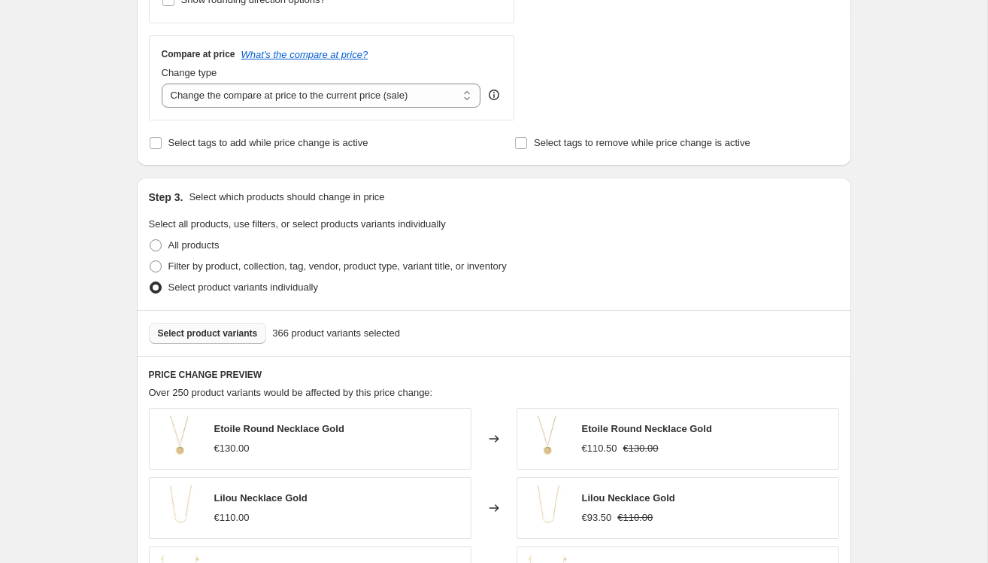
click at [236, 331] on span "Select product variants" at bounding box center [208, 333] width 100 height 12
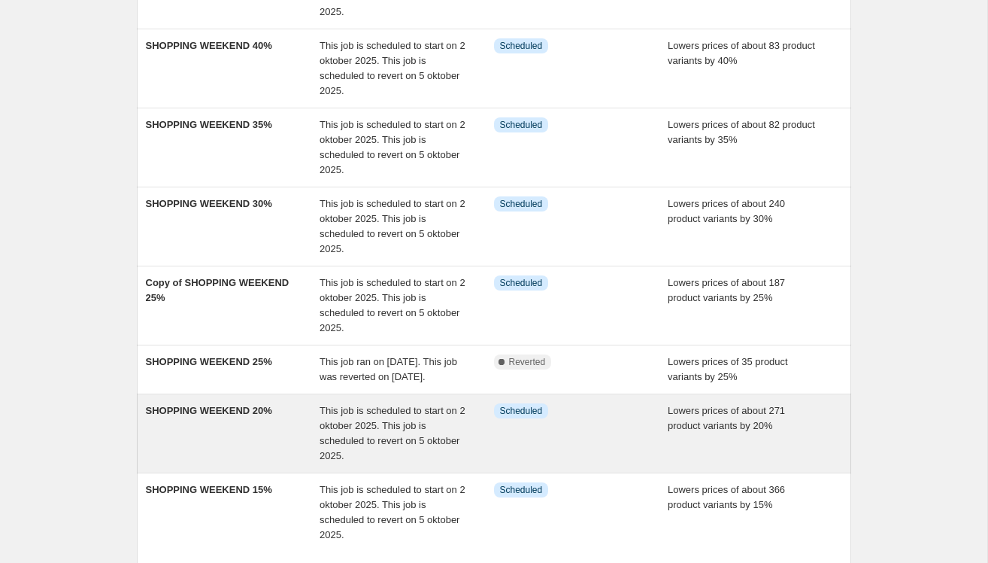
scroll to position [203, 0]
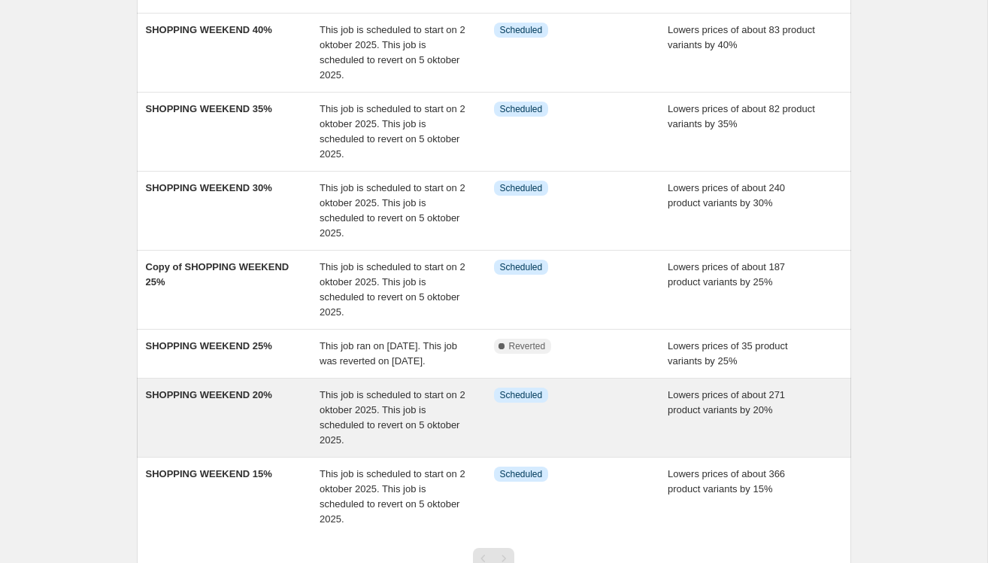
click at [220, 431] on div "SHOPPING WEEKEND 20%" at bounding box center [233, 417] width 175 height 60
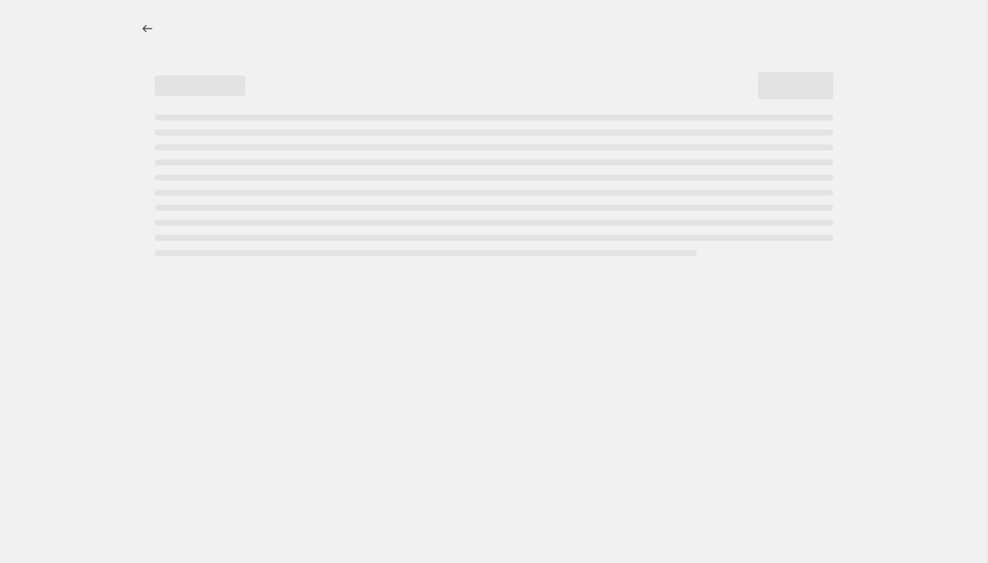
select select "percentage"
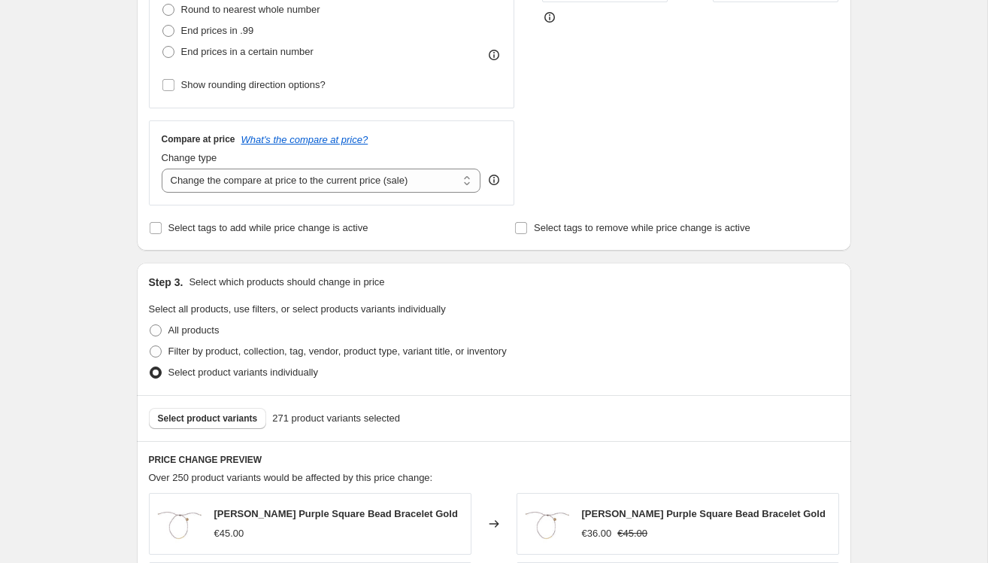
scroll to position [543, 0]
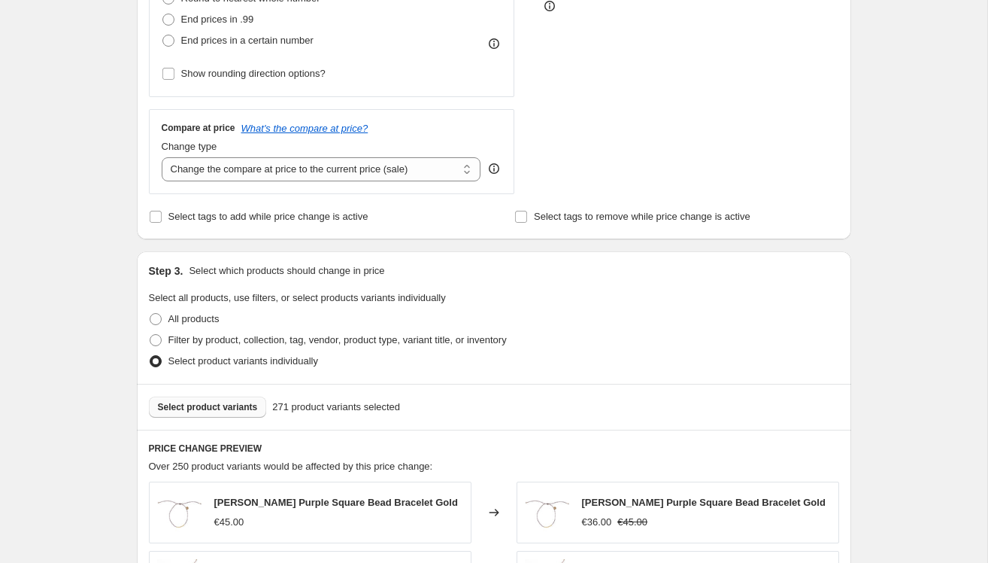
click at [250, 411] on span "Select product variants" at bounding box center [208, 407] width 100 height 12
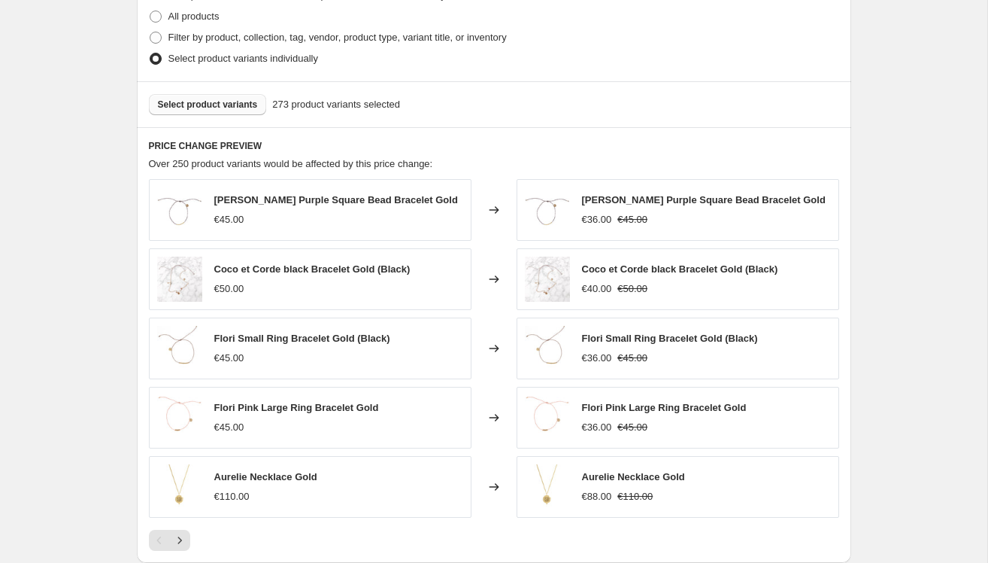
scroll to position [1334, 0]
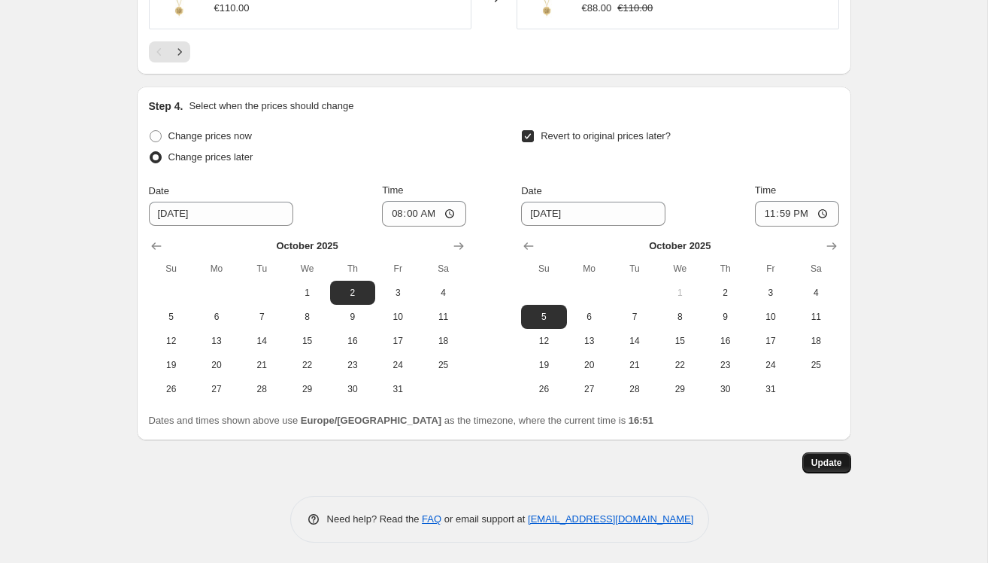
click at [822, 458] on span "Update" at bounding box center [827, 463] width 31 height 12
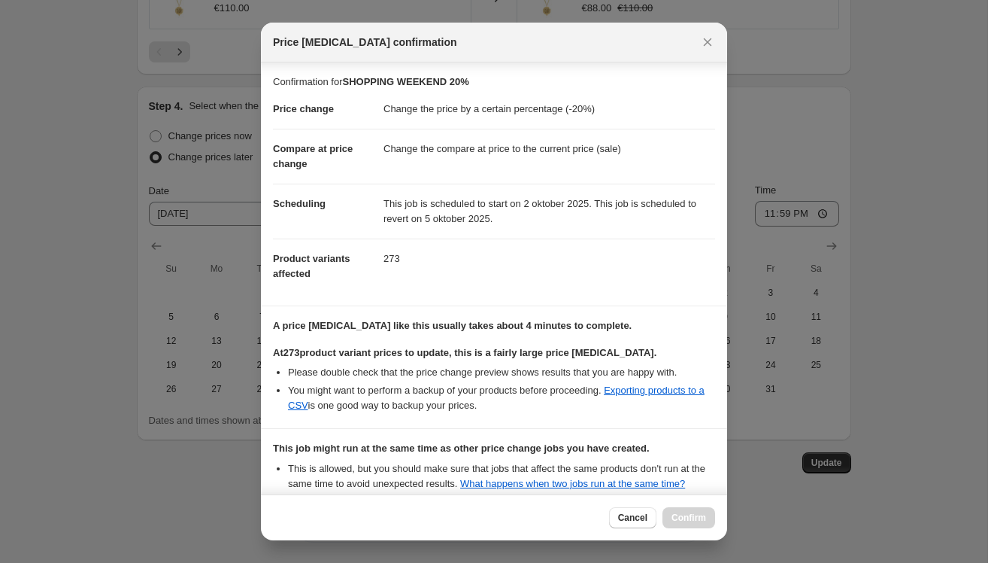
scroll to position [165, 0]
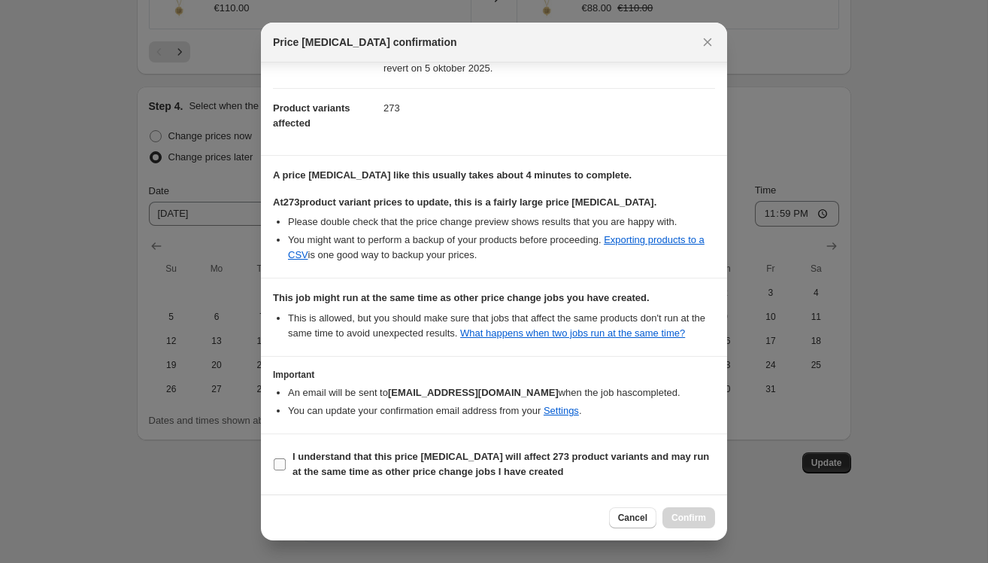
click at [277, 465] on input "I understand that this price change job will affect 273 product variants and ma…" at bounding box center [280, 464] width 12 height 12
checkbox input "true"
click at [684, 514] on span "Confirm" at bounding box center [689, 517] width 35 height 12
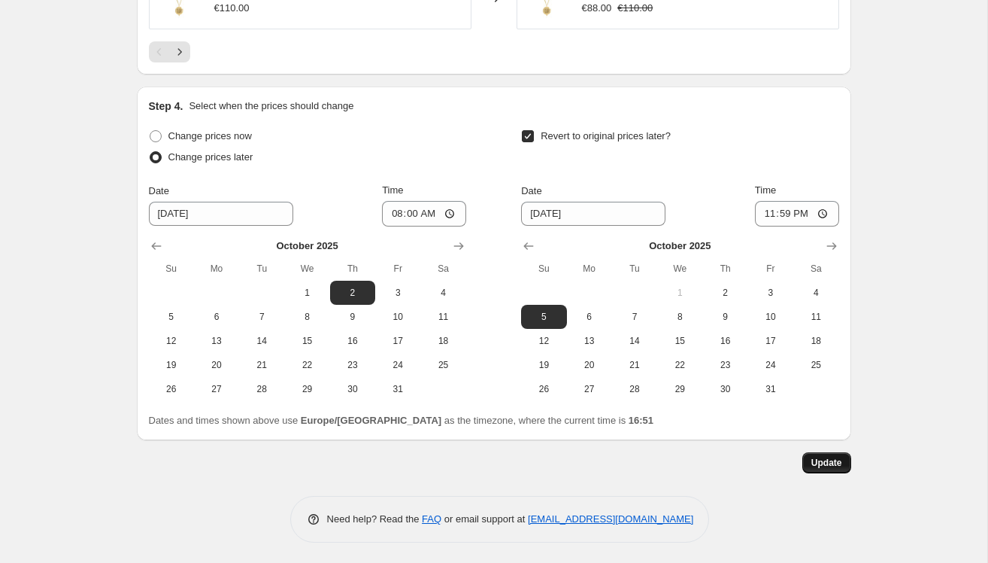
click at [821, 457] on span "Update" at bounding box center [827, 463] width 31 height 12
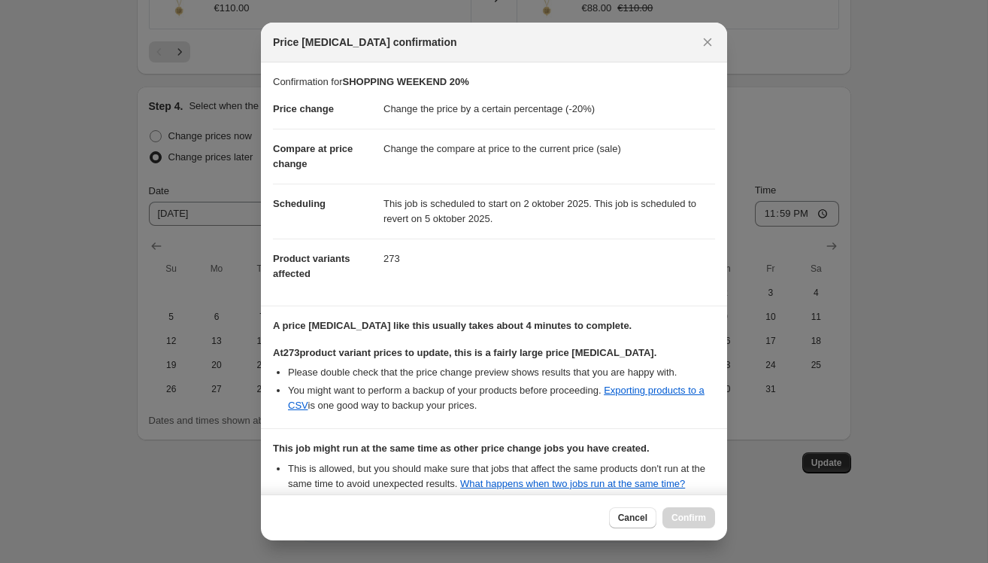
scroll to position [165, 0]
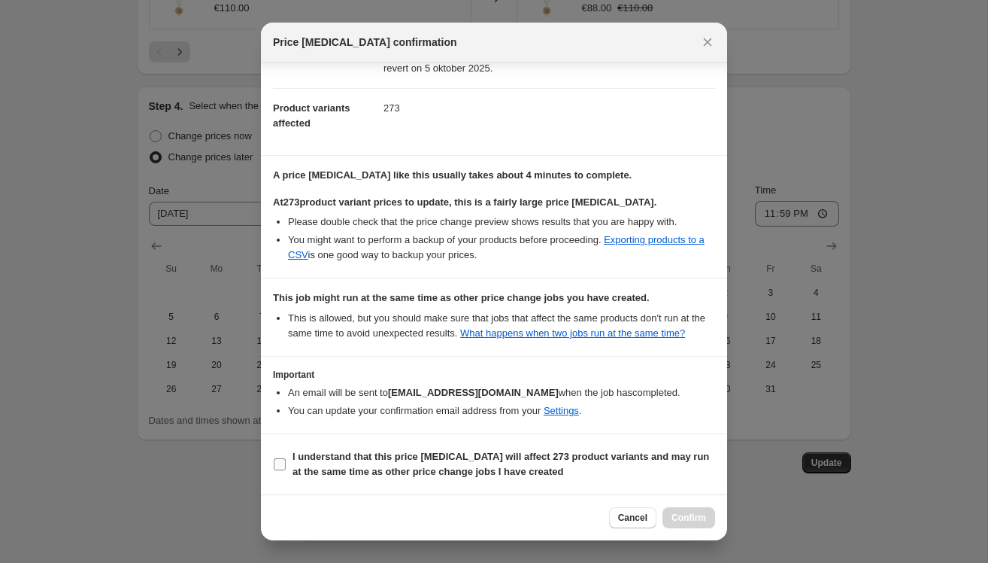
click at [301, 461] on b "I understand that this price change job will affect 273 product variants and ma…" at bounding box center [501, 464] width 417 height 26
click at [286, 461] on input "I understand that this price change job will affect 273 product variants and ma…" at bounding box center [280, 464] width 12 height 12
checkbox input "true"
click at [675, 516] on span "Confirm" at bounding box center [689, 517] width 35 height 12
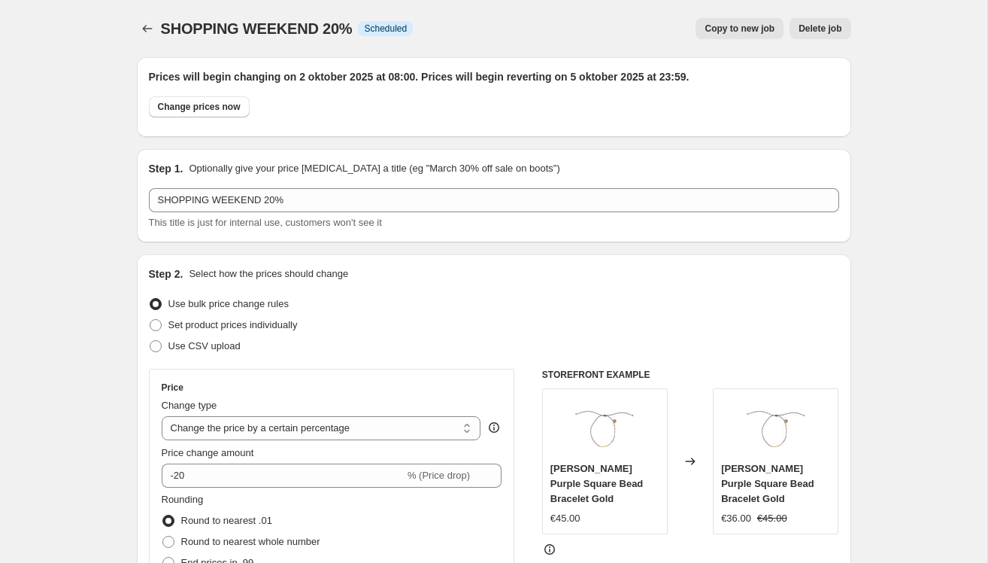
scroll to position [1334, 0]
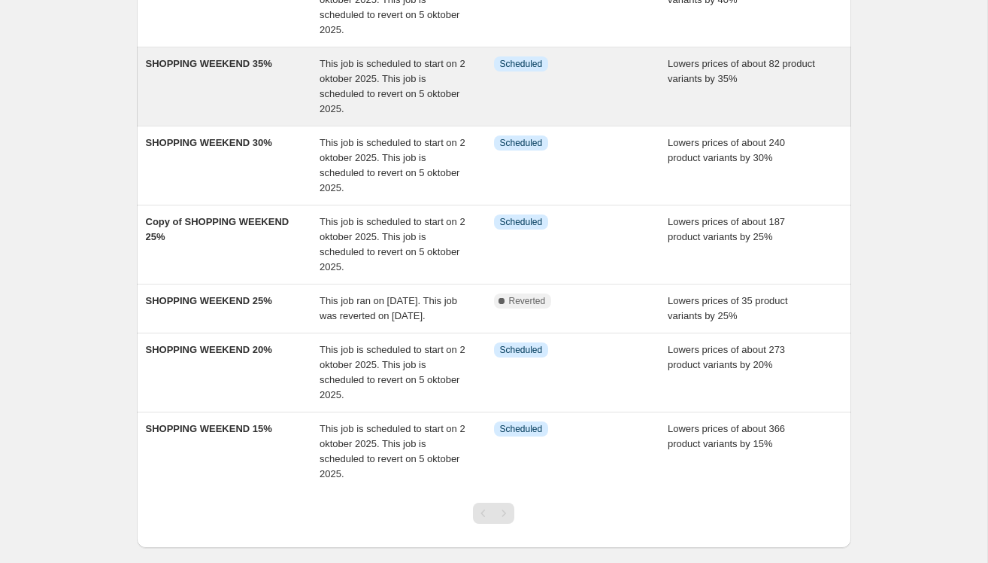
scroll to position [338, 0]
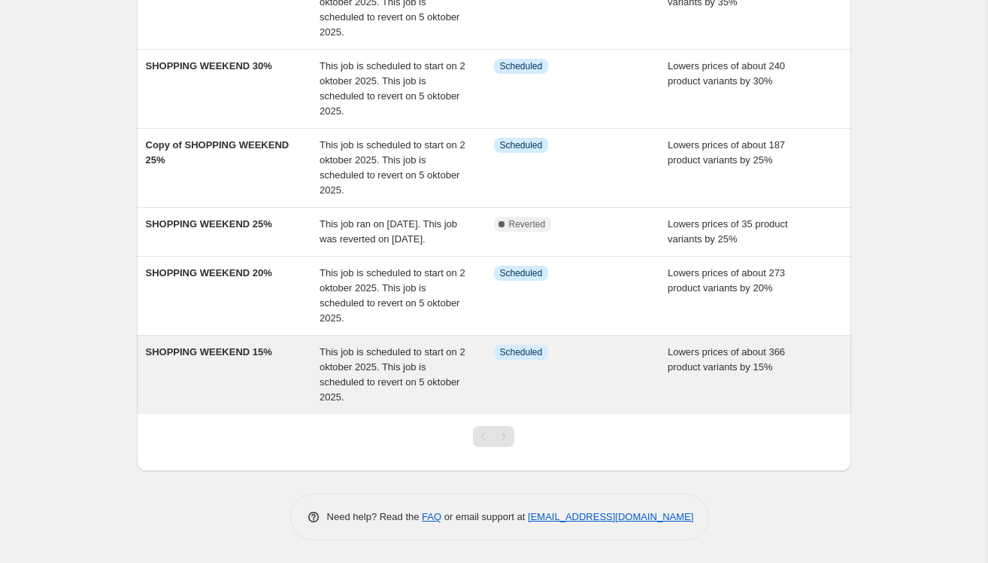
click at [262, 368] on div "SHOPPING WEEKEND 15%" at bounding box center [233, 375] width 175 height 60
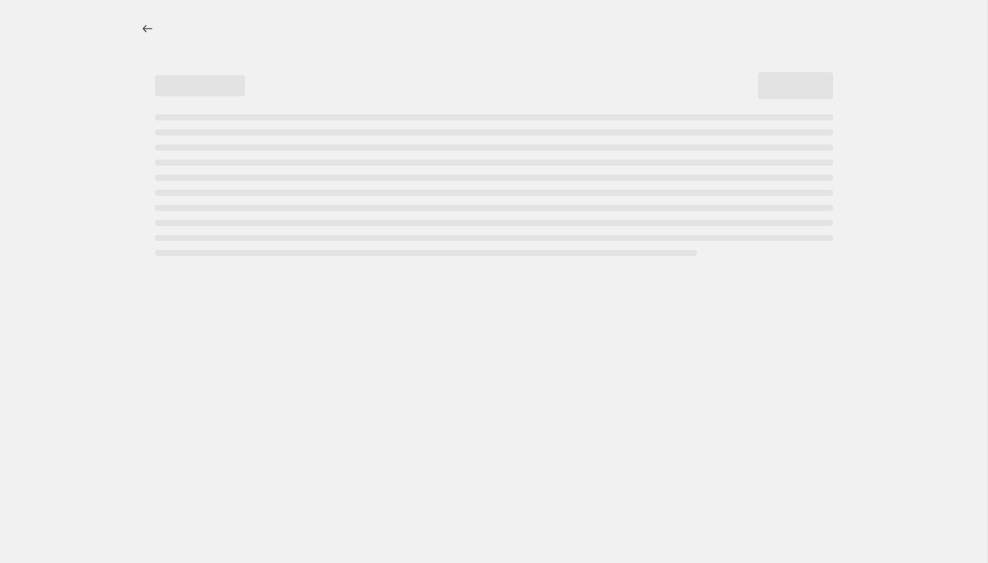
select select "percentage"
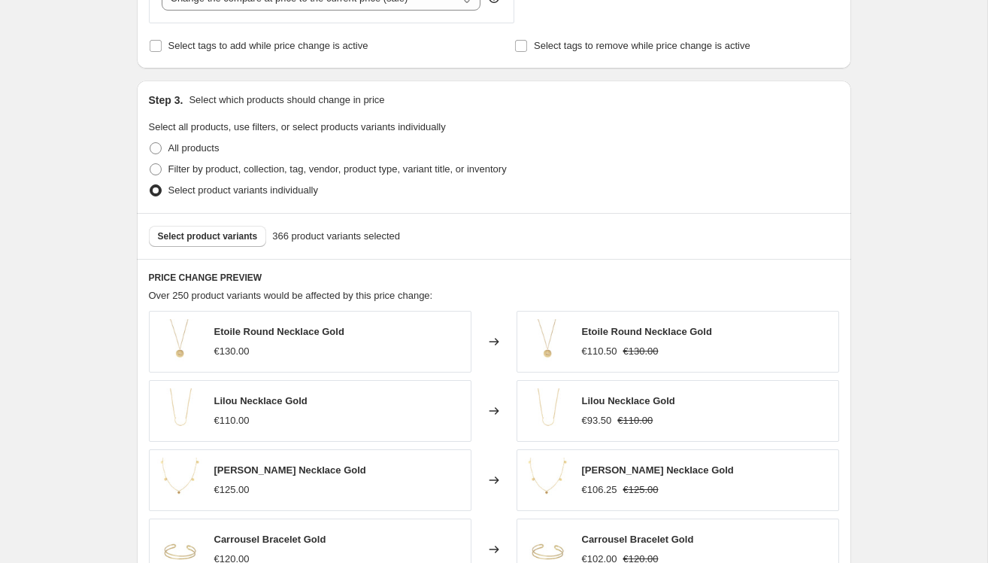
scroll to position [715, 0]
click at [242, 234] on span "Select product variants" at bounding box center [208, 235] width 100 height 12
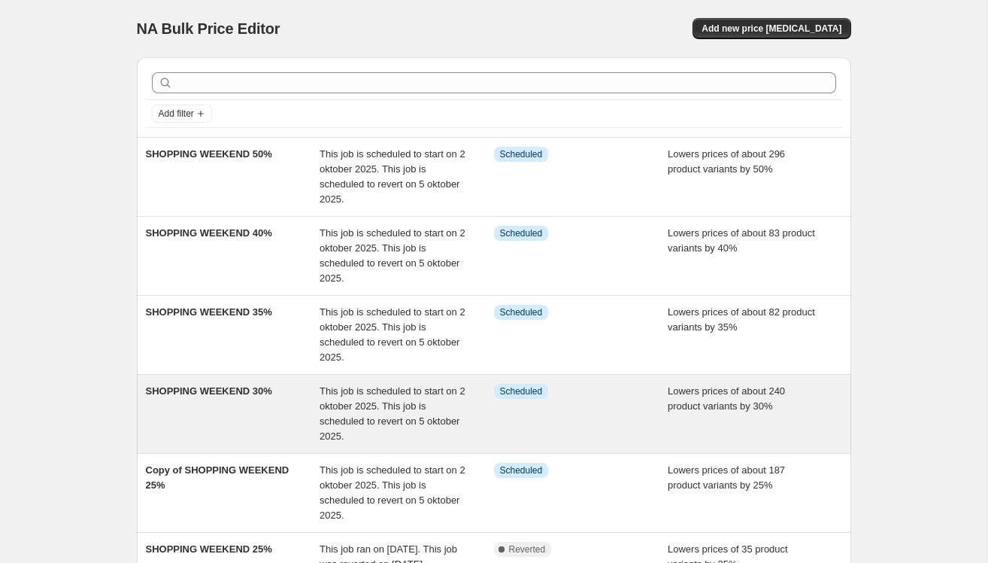
click at [269, 425] on div "SHOPPING WEEKEND 30%" at bounding box center [233, 414] width 175 height 60
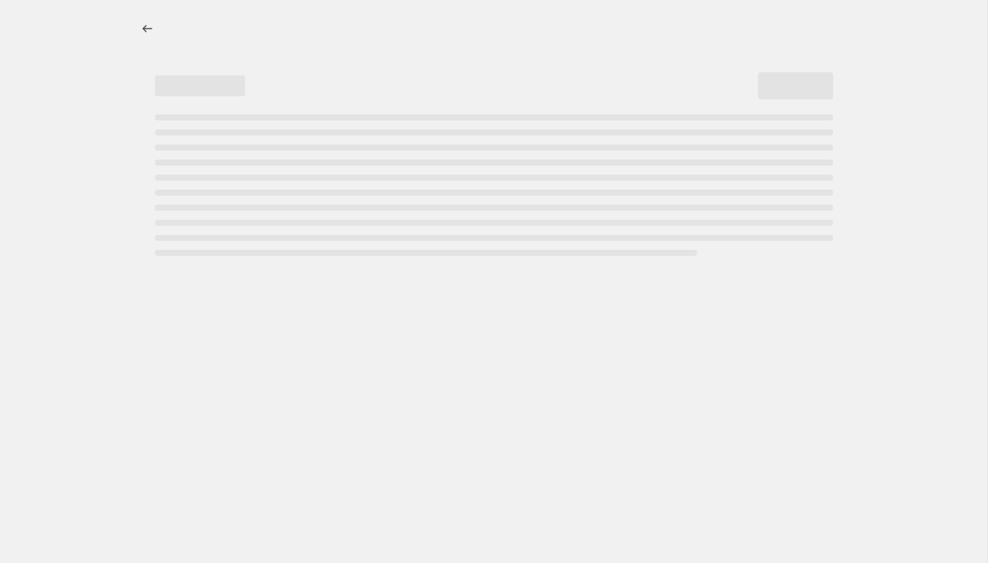
select select "percentage"
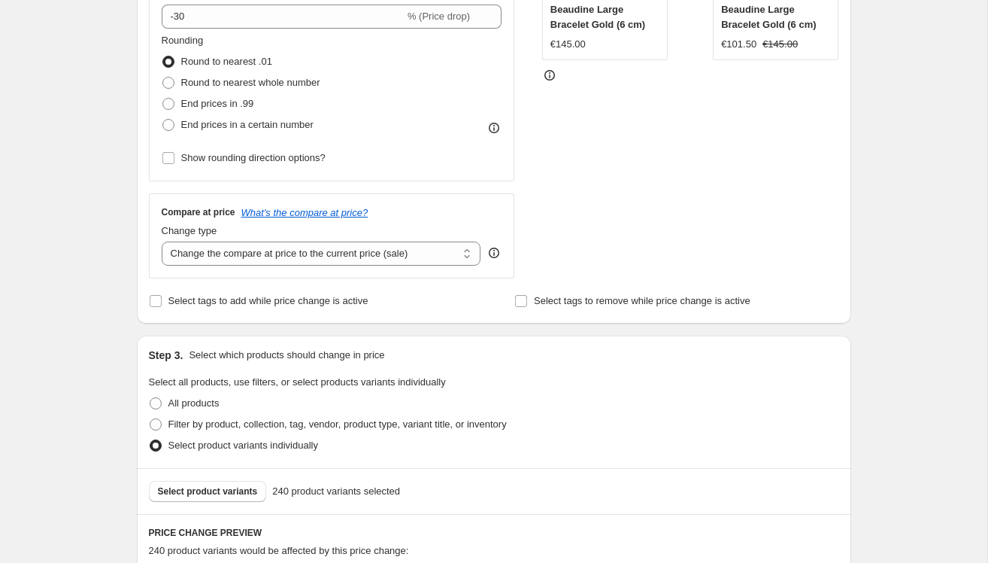
scroll to position [465, 0]
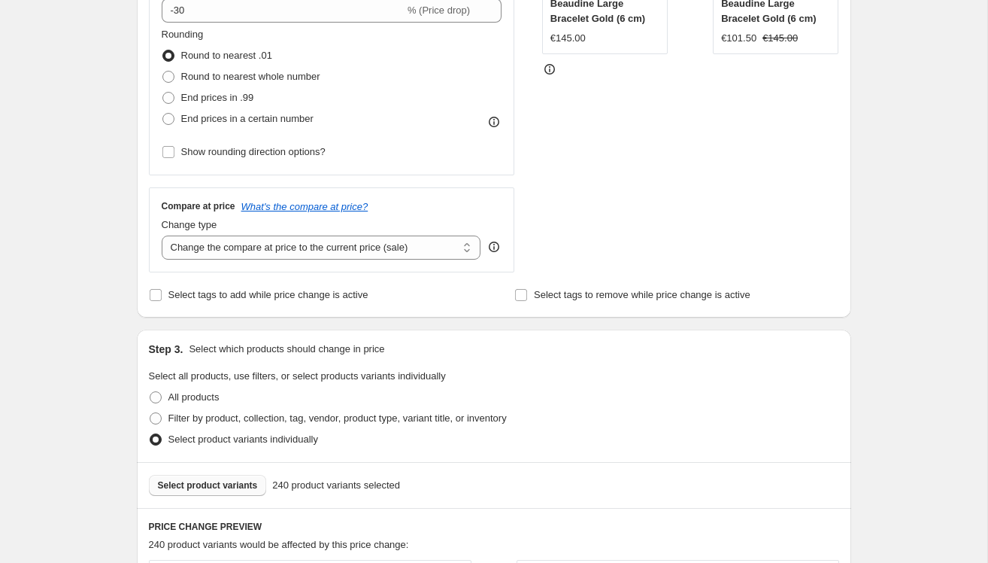
click at [199, 477] on button "Select product variants" at bounding box center [208, 485] width 118 height 21
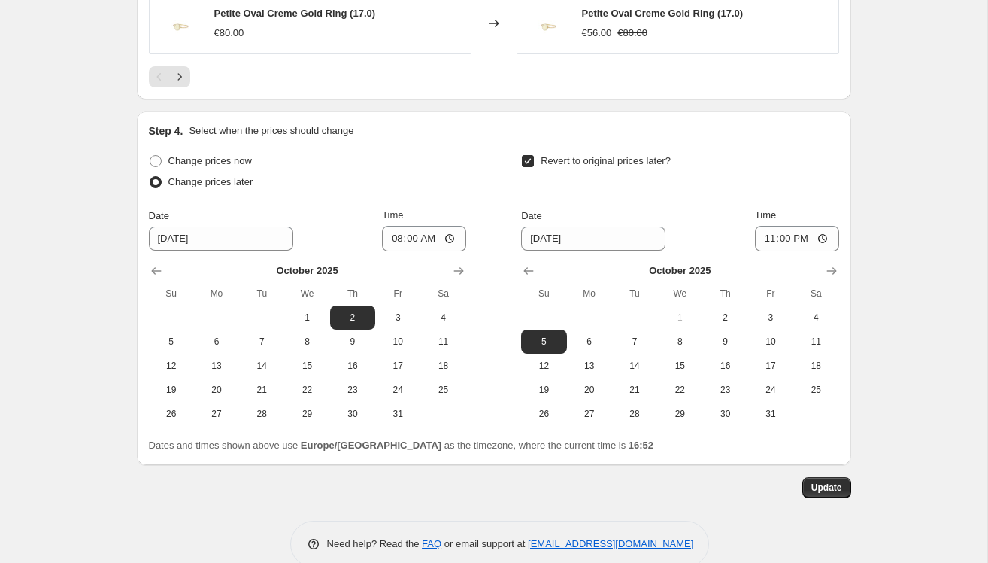
scroll to position [1334, 0]
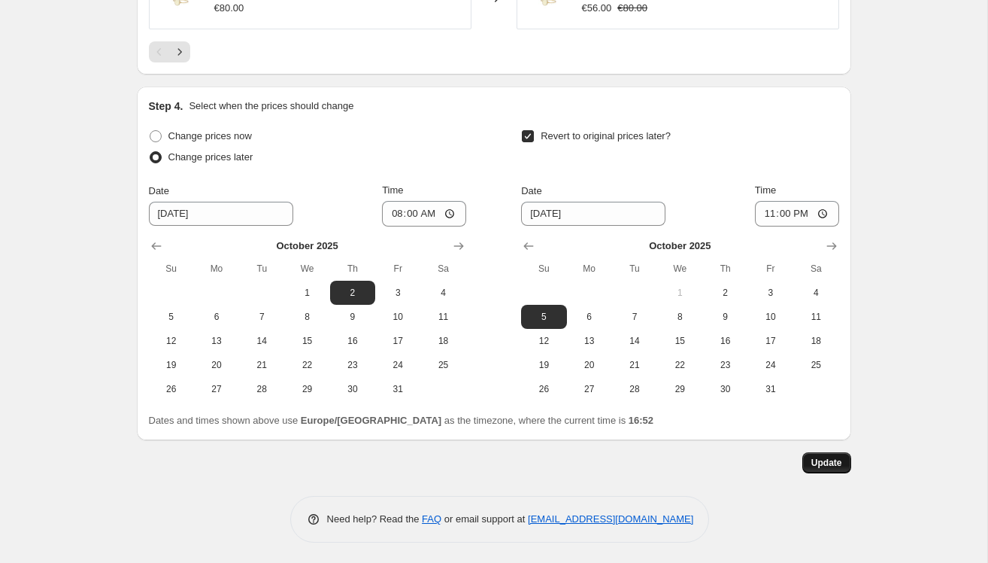
click at [809, 463] on button "Update" at bounding box center [827, 462] width 49 height 21
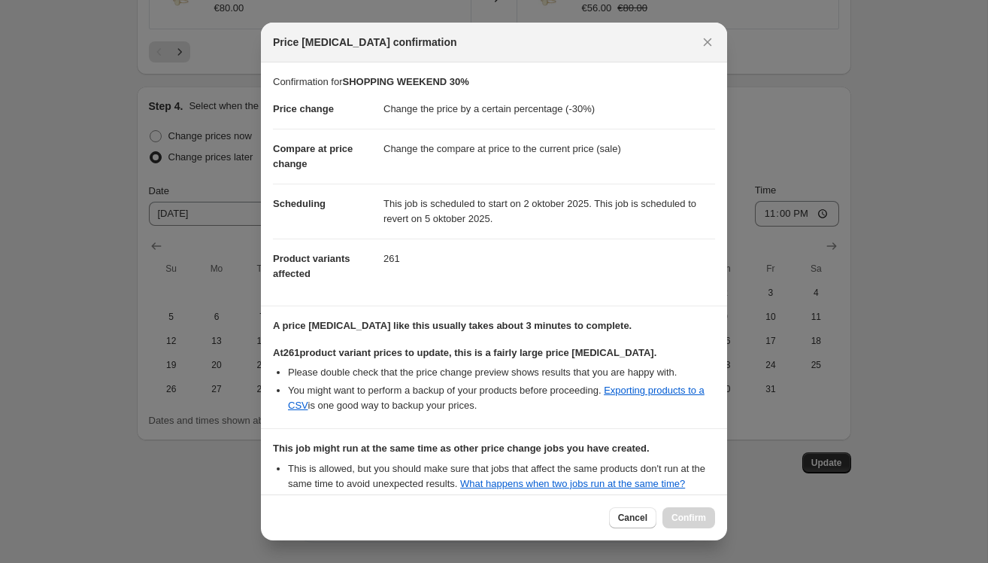
scroll to position [165, 0]
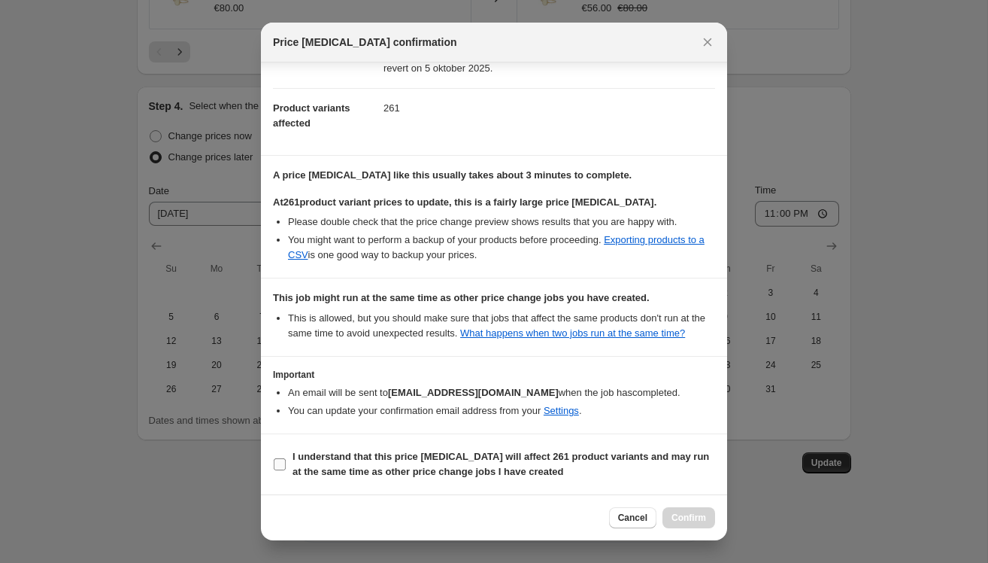
click at [292, 466] on label "I understand that this price change job will affect 261 product variants and ma…" at bounding box center [494, 464] width 442 height 36
click at [286, 466] on input "I understand that this price change job will affect 261 product variants and ma…" at bounding box center [280, 464] width 12 height 12
checkbox input "true"
click at [689, 523] on span "Confirm" at bounding box center [689, 517] width 35 height 12
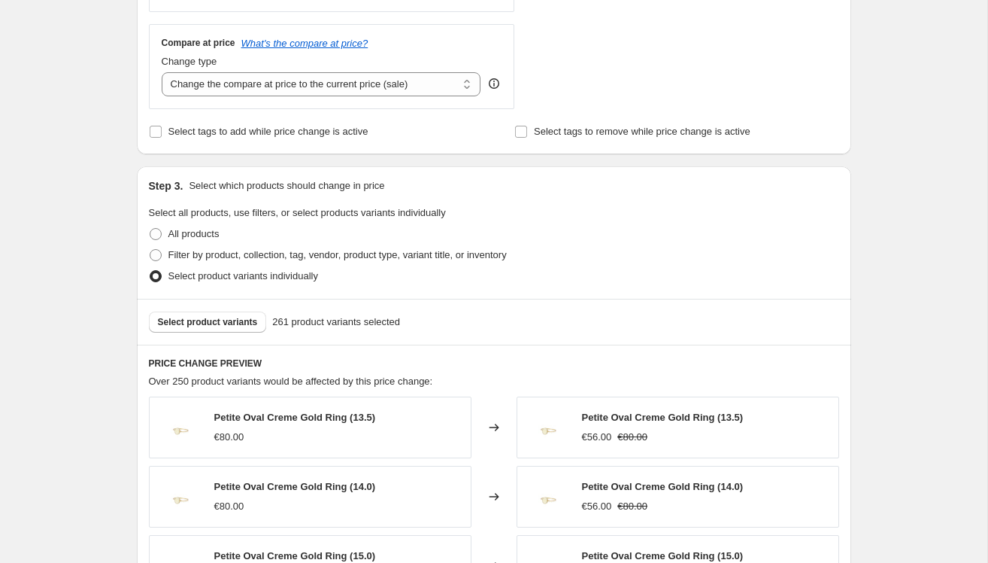
scroll to position [586, 0]
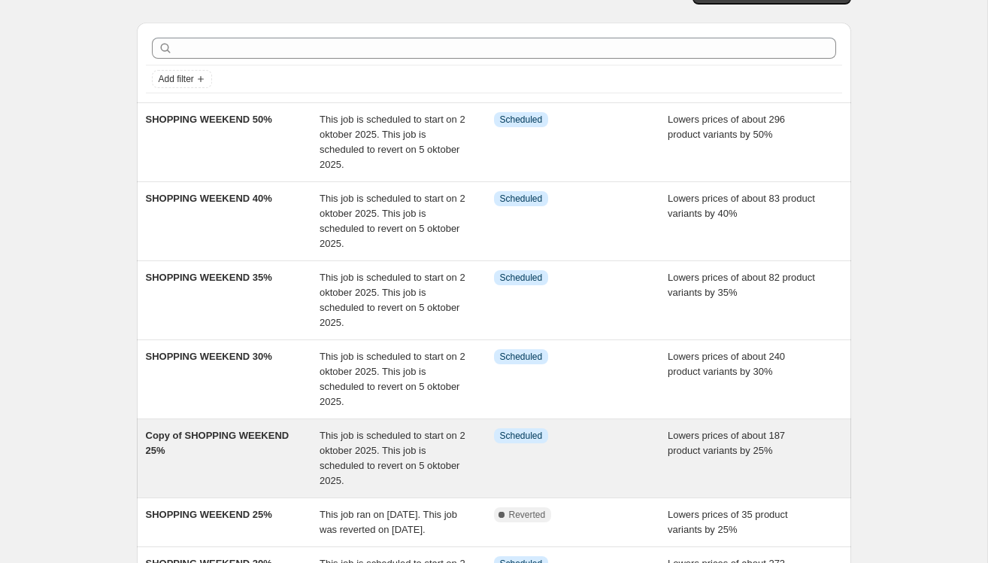
scroll to position [38, 0]
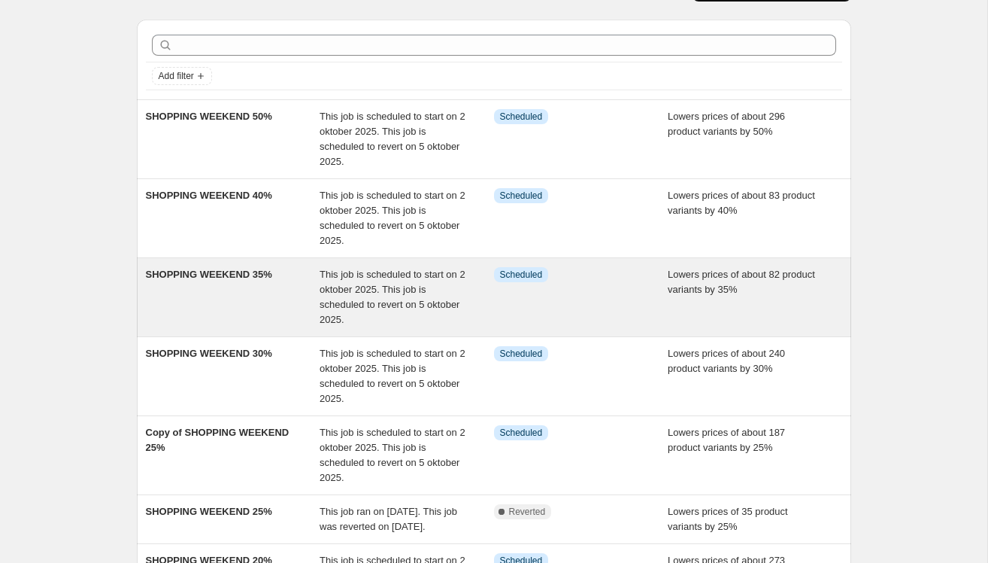
click at [238, 281] on div "SHOPPING WEEKEND 35%" at bounding box center [233, 297] width 175 height 60
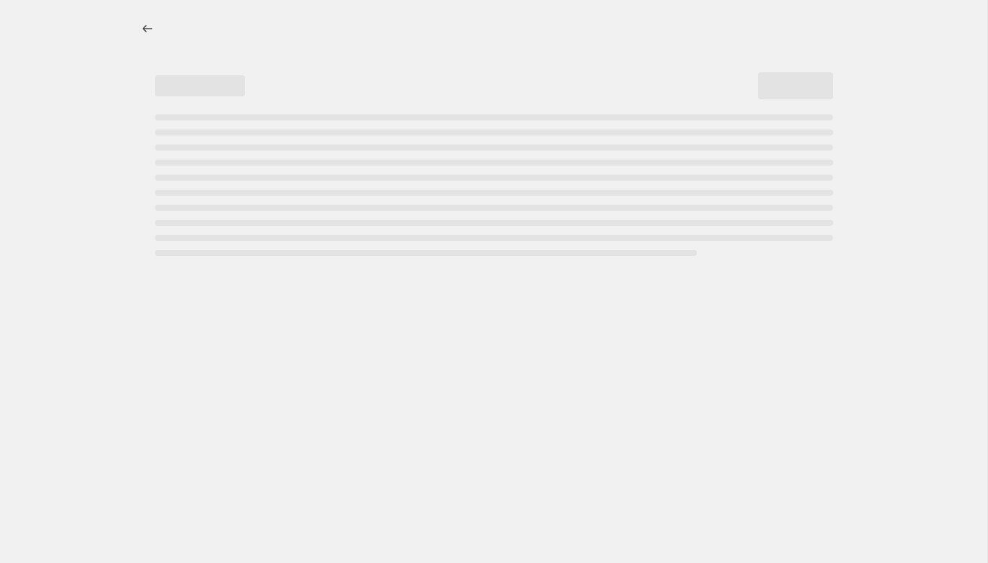
select select "percentage"
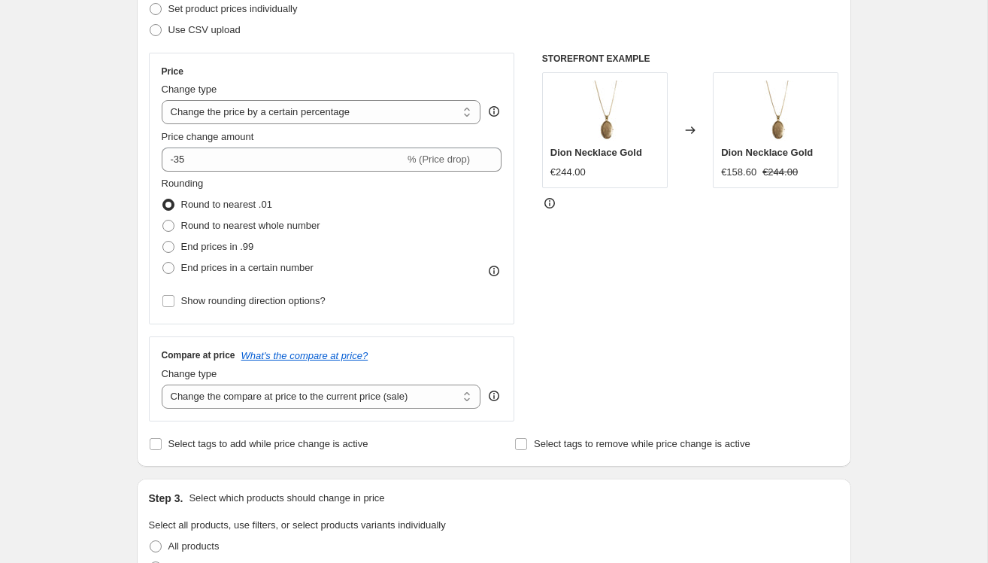
scroll to position [593, 0]
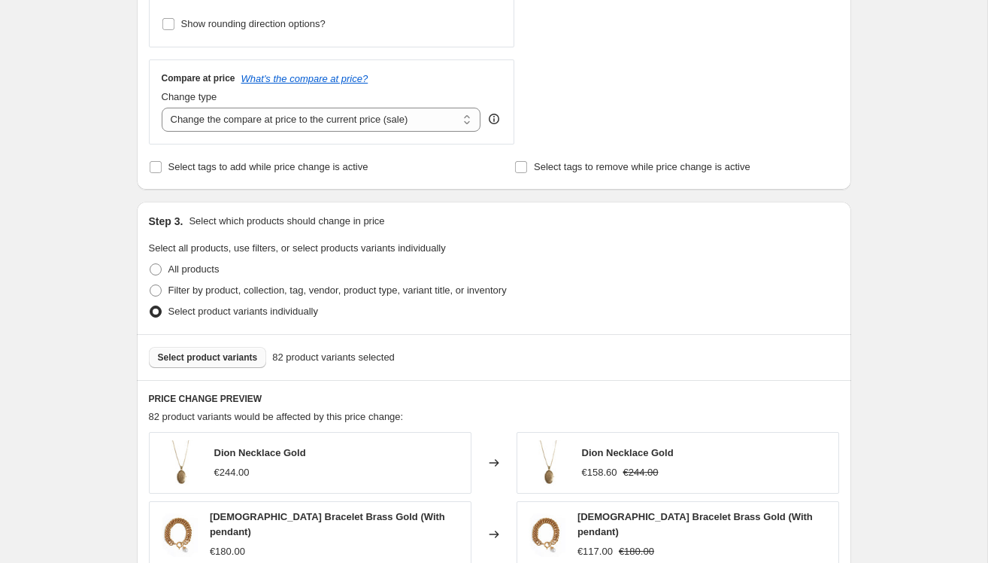
click at [243, 348] on button "Select product variants" at bounding box center [208, 357] width 118 height 21
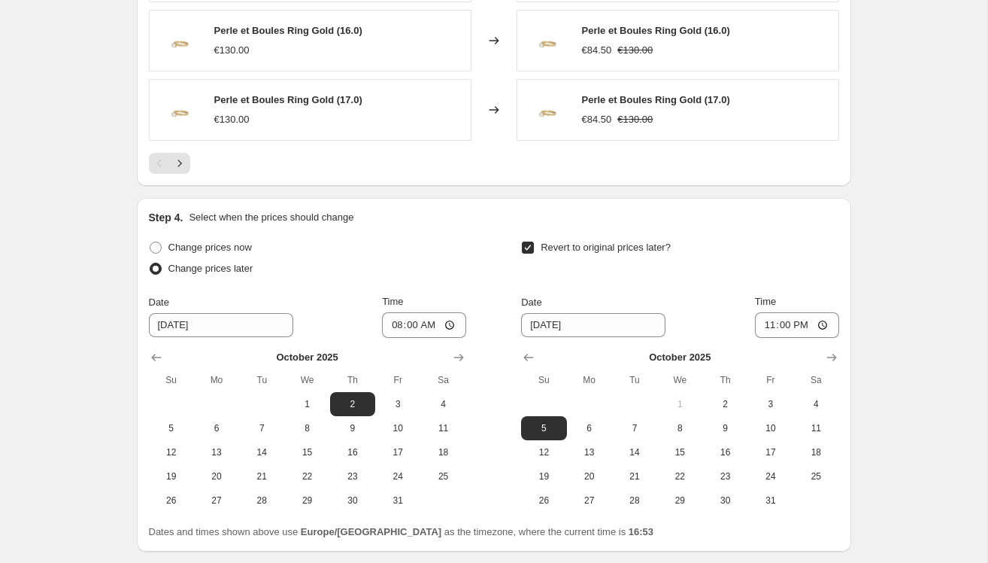
scroll to position [1334, 0]
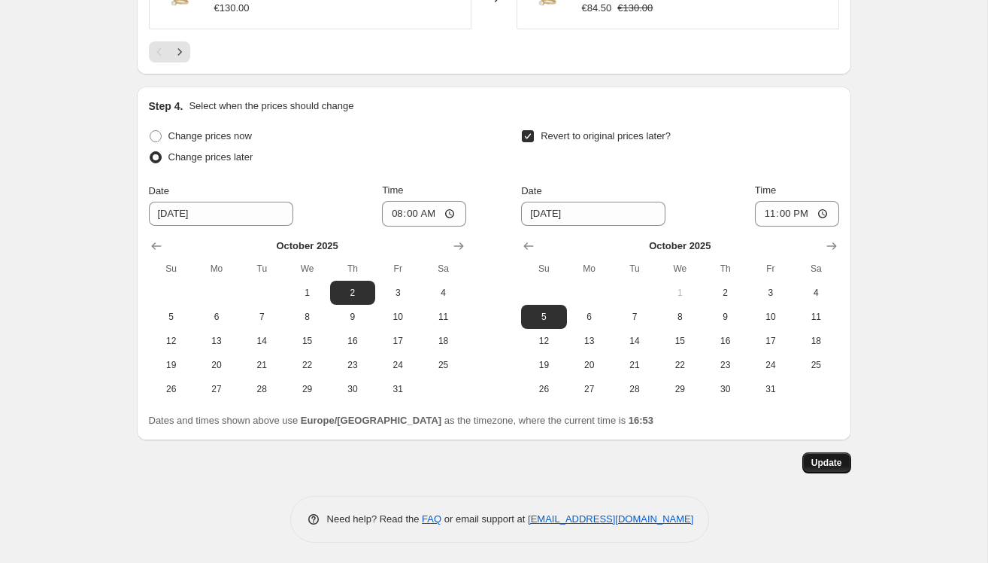
click at [829, 460] on span "Update" at bounding box center [827, 463] width 31 height 12
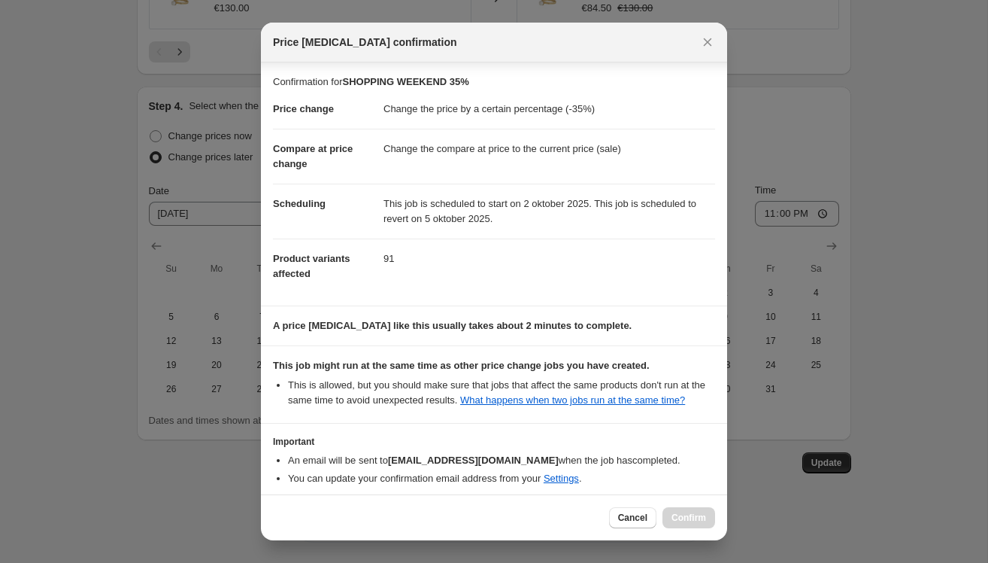
scroll to position [81, 0]
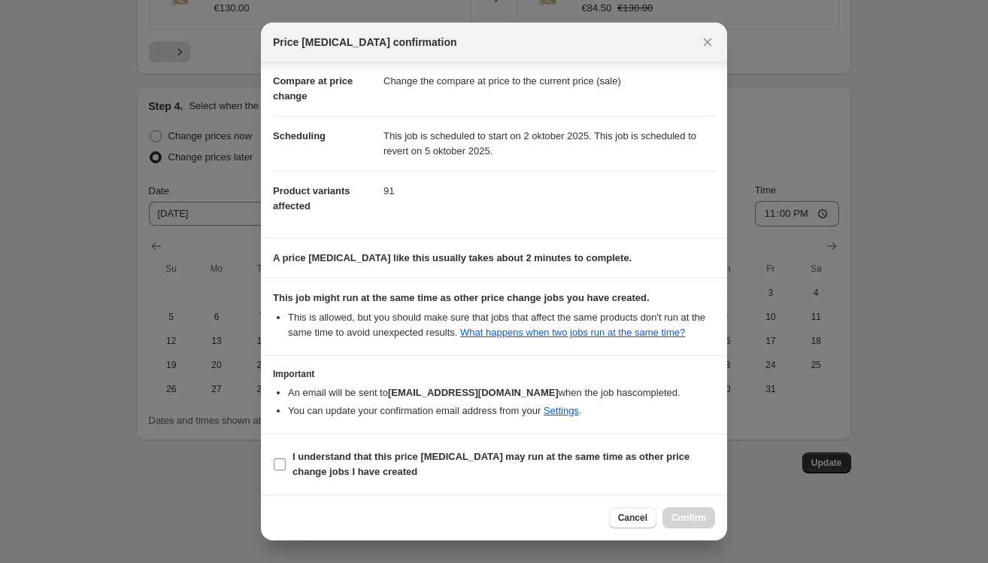
click at [311, 472] on b "I understand that this price change job may run at the same time as other price…" at bounding box center [491, 464] width 397 height 26
click at [286, 470] on input "I understand that this price change job may run at the same time as other price…" at bounding box center [280, 464] width 12 height 12
checkbox input "true"
click at [694, 520] on span "Confirm" at bounding box center [689, 517] width 35 height 12
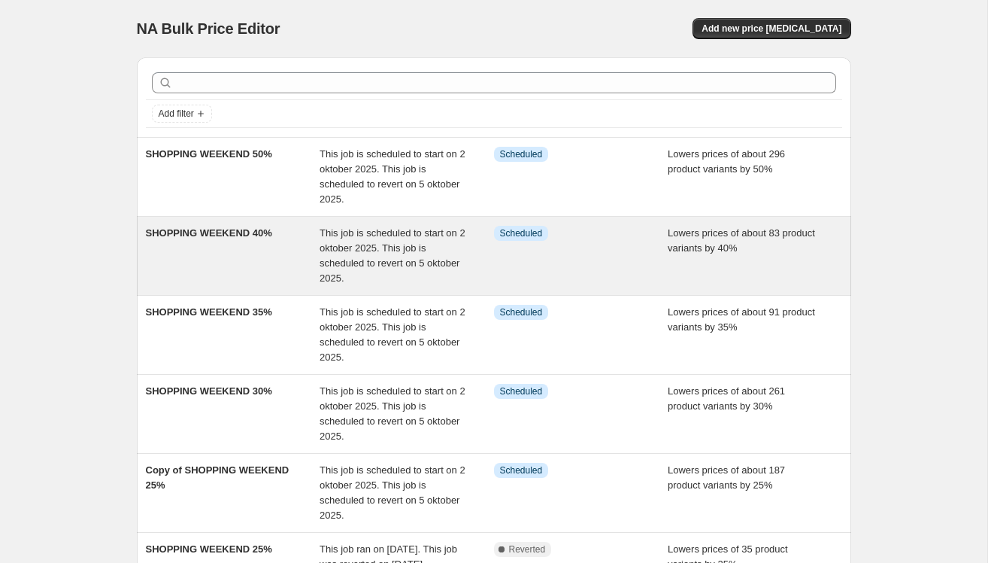
click at [250, 250] on div "SHOPPING WEEKEND 40%" at bounding box center [233, 256] width 175 height 60
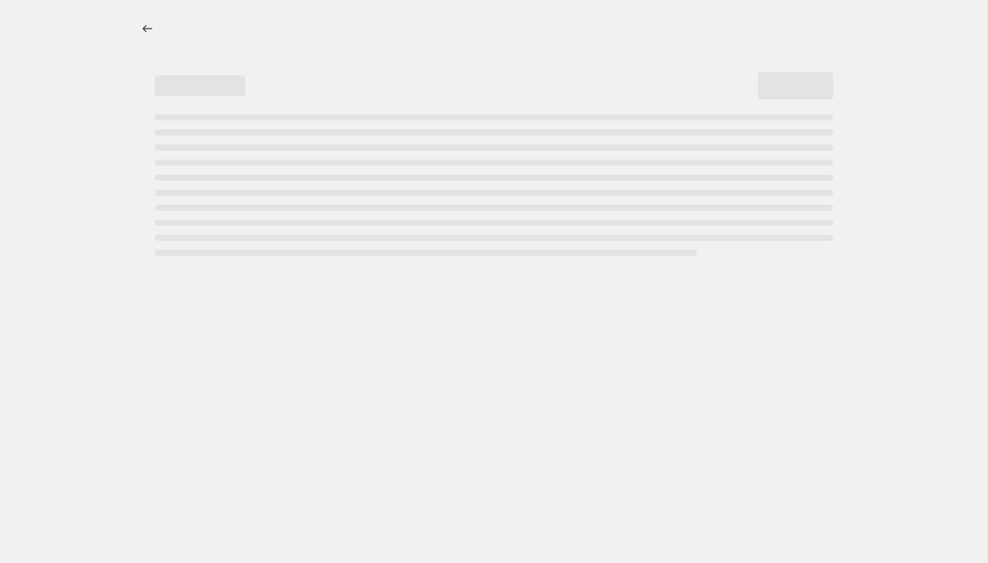
select select "percentage"
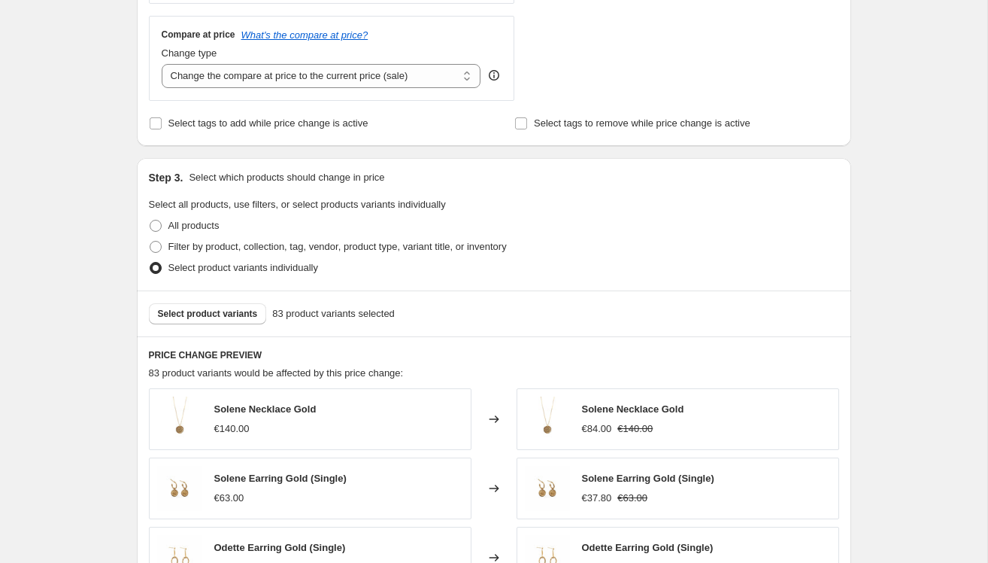
scroll to position [669, 0]
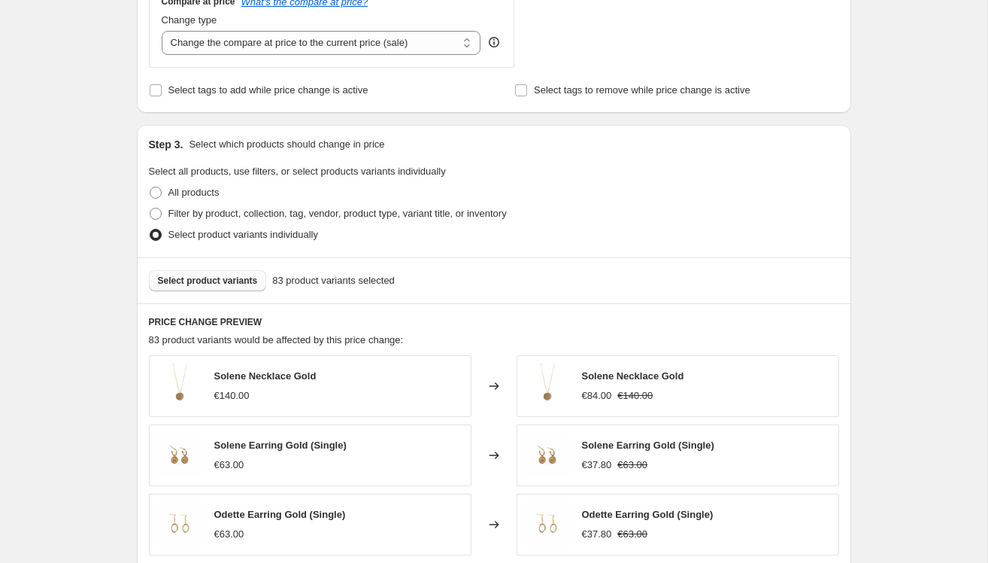
click at [214, 279] on span "Select product variants" at bounding box center [208, 281] width 100 height 12
click at [187, 276] on span "Select product variants" at bounding box center [208, 281] width 100 height 12
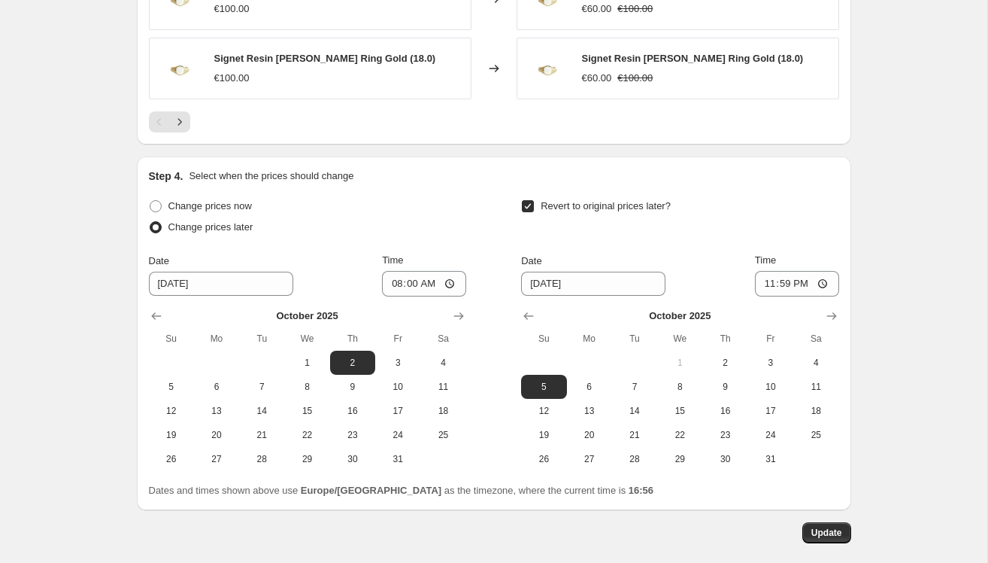
scroll to position [1334, 0]
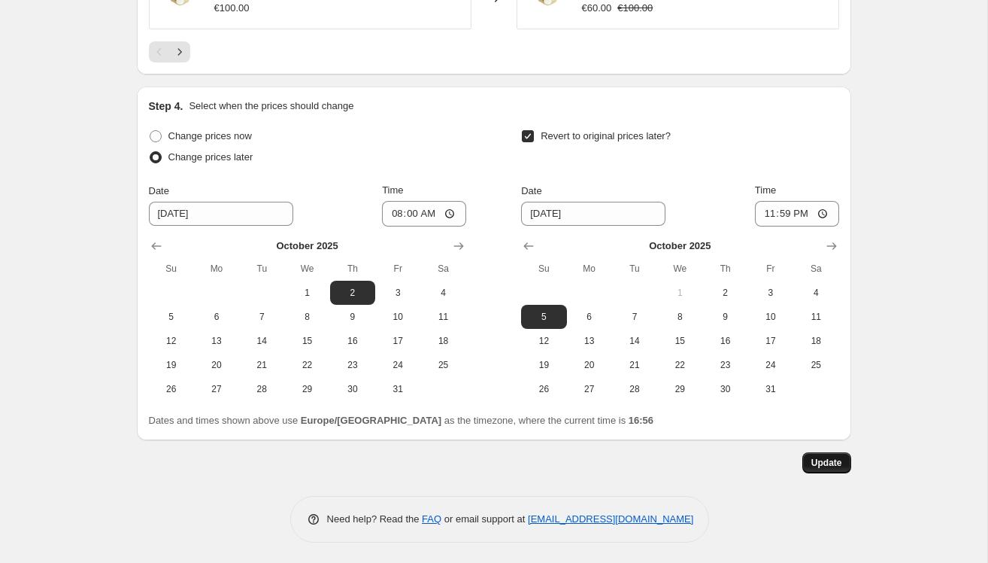
click at [820, 464] on span "Update" at bounding box center [827, 463] width 31 height 12
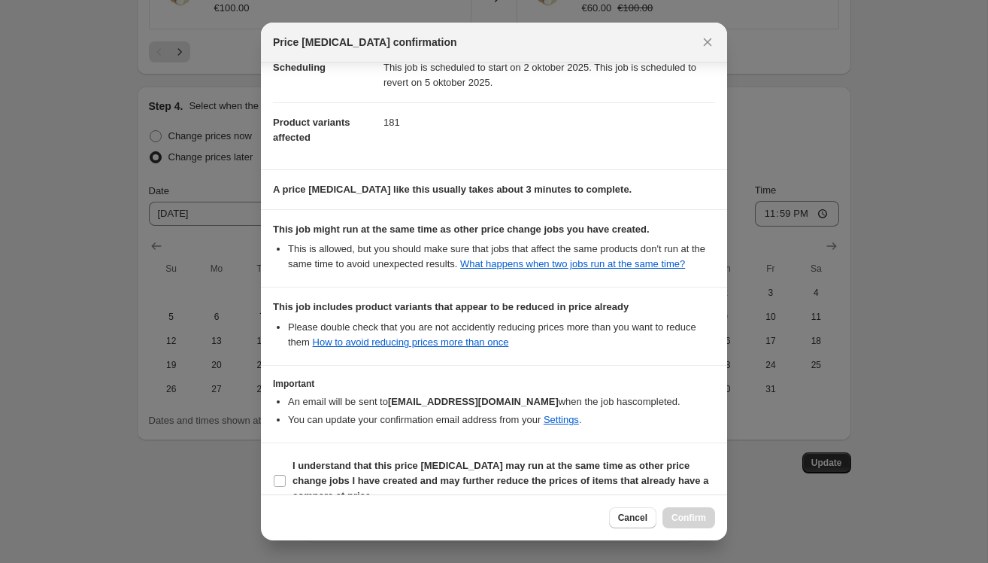
scroll to position [174, 0]
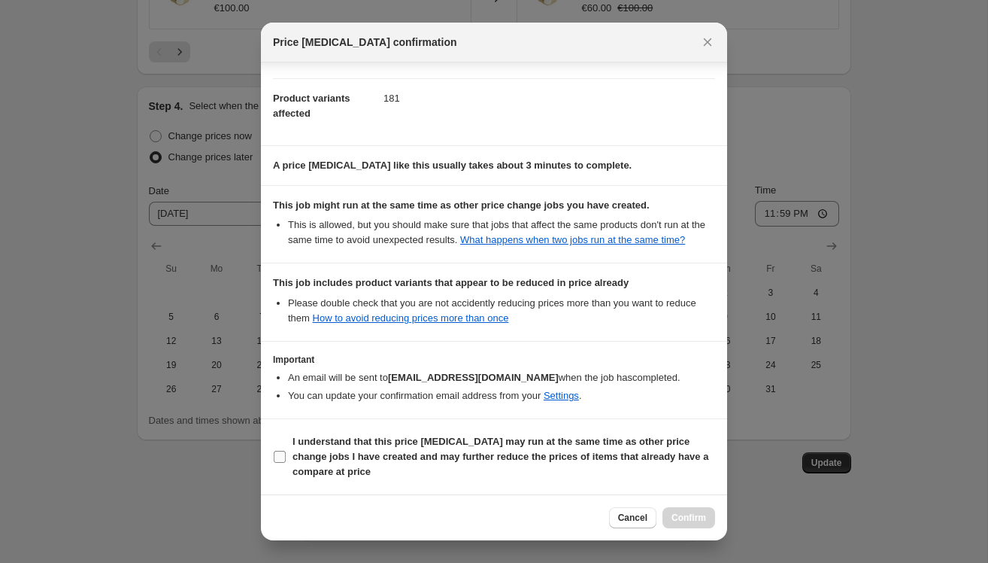
click at [315, 452] on b "I understand that this price change job may run at the same time as other price…" at bounding box center [501, 456] width 416 height 41
click at [286, 452] on input "I understand that this price change job may run at the same time as other price…" at bounding box center [280, 457] width 12 height 12
checkbox input "true"
click at [675, 511] on button "Confirm" at bounding box center [689, 517] width 53 height 21
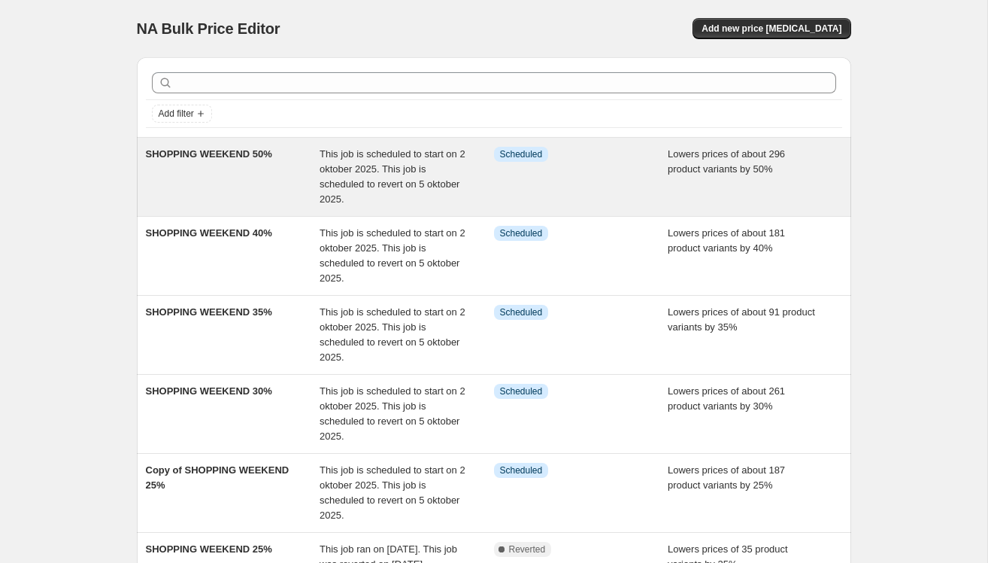
click at [274, 168] on div "SHOPPING WEEKEND 50%" at bounding box center [233, 177] width 175 height 60
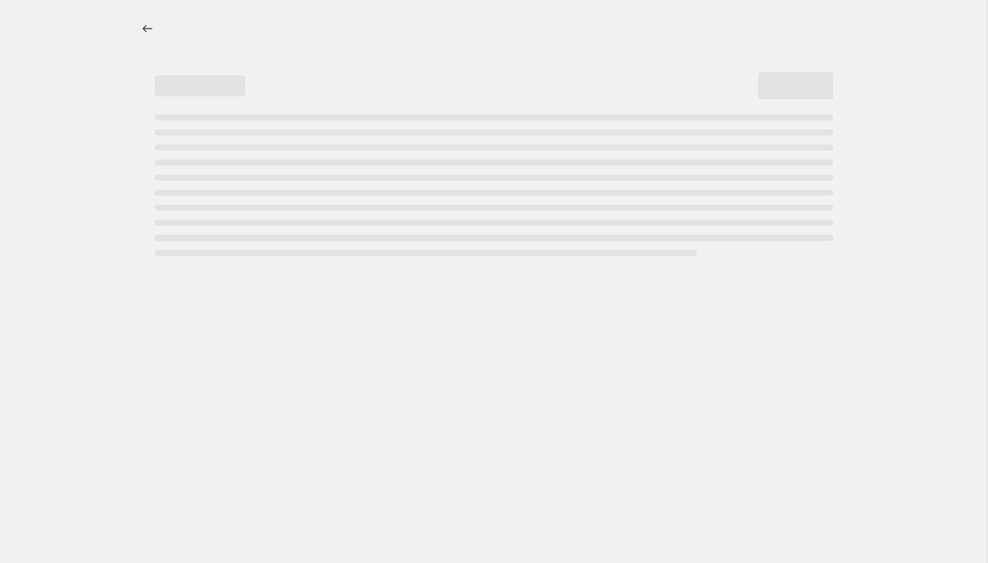
select select "percentage"
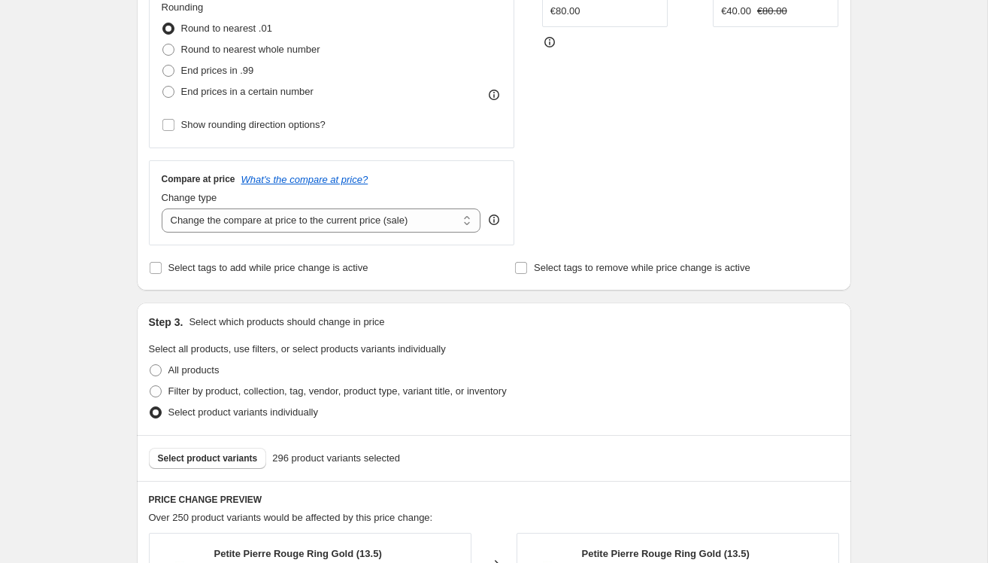
scroll to position [570, 0]
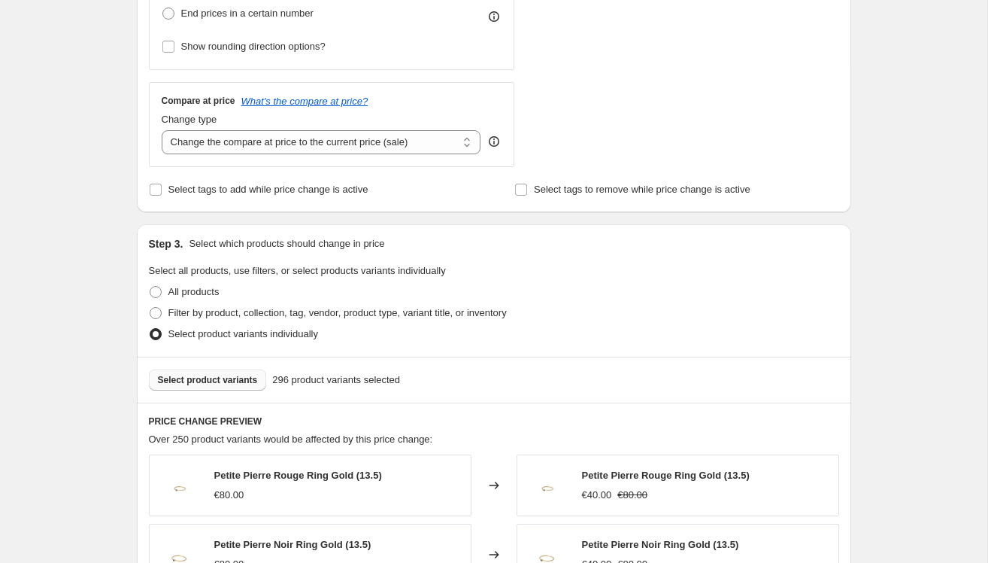
click at [241, 379] on span "Select product variants" at bounding box center [208, 380] width 100 height 12
click at [181, 382] on span "Select product variants" at bounding box center [208, 380] width 100 height 12
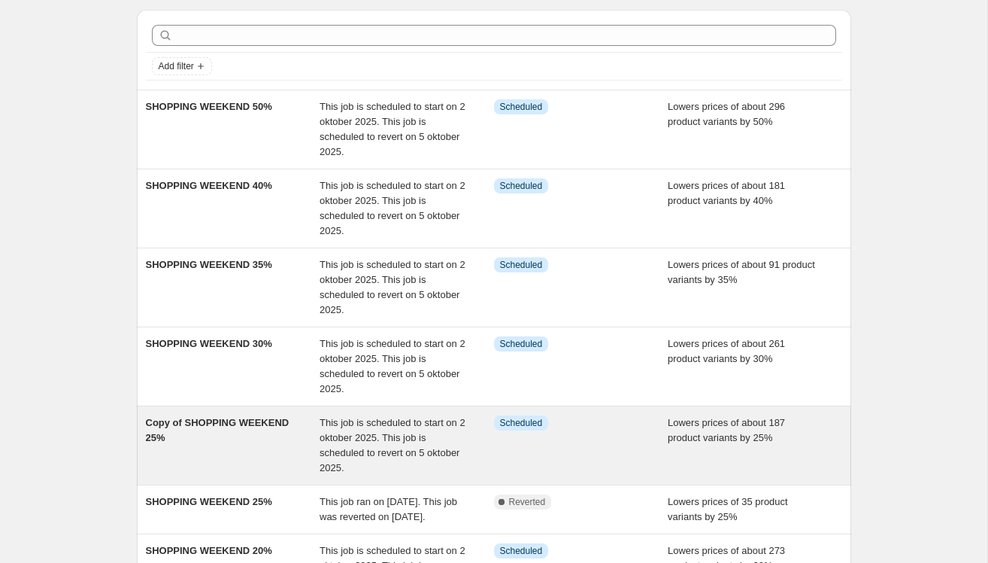
scroll to position [68, 0]
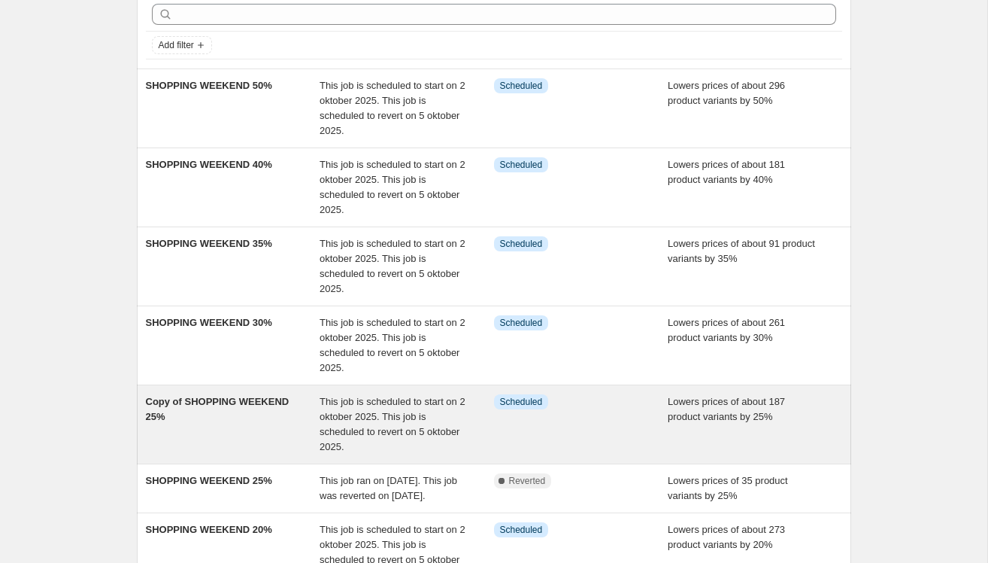
click at [256, 425] on div "Copy of SHOPPING WEEKEND 25%" at bounding box center [233, 424] width 175 height 60
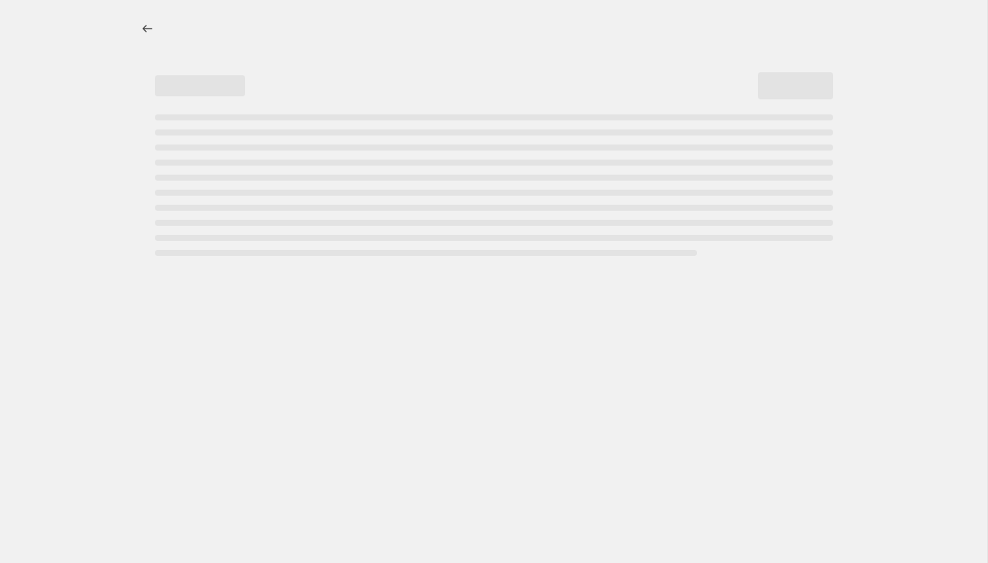
select select "percentage"
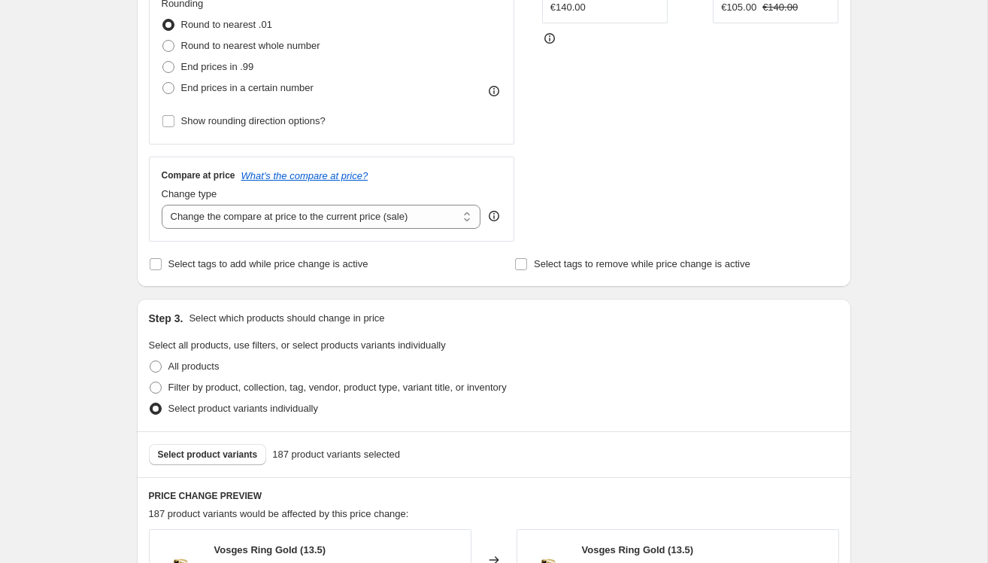
scroll to position [502, 0]
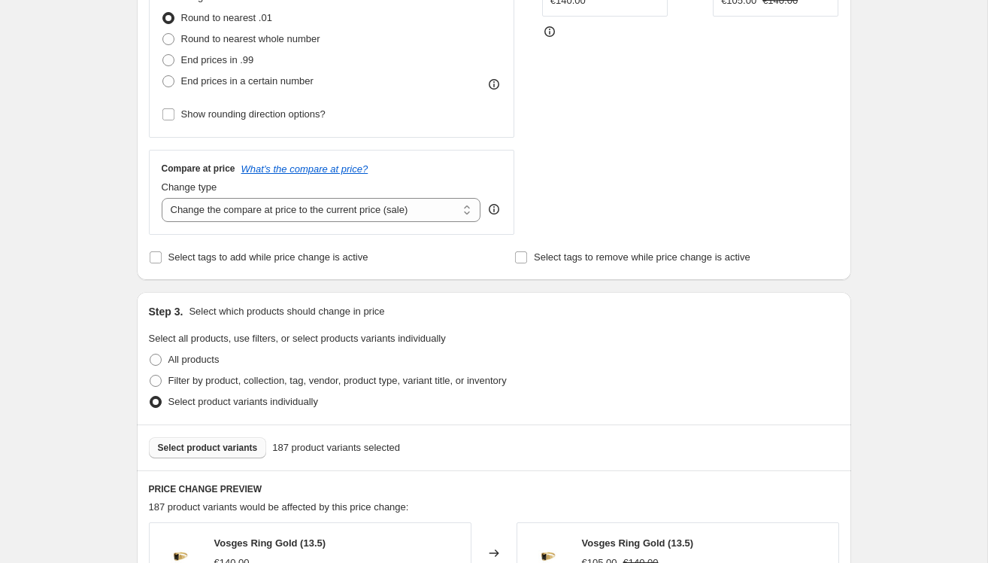
click at [245, 445] on span "Select product variants" at bounding box center [208, 448] width 100 height 12
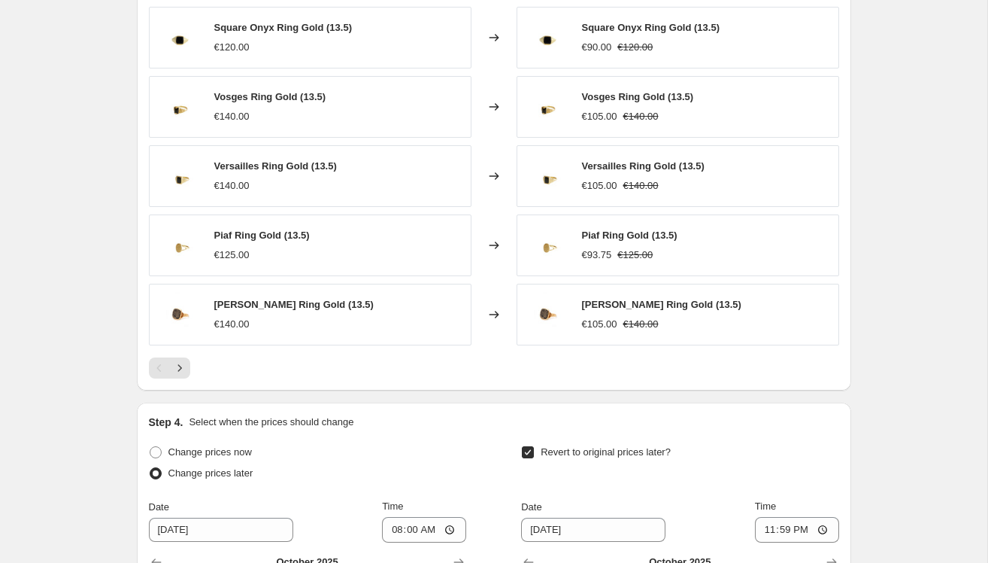
scroll to position [1334, 0]
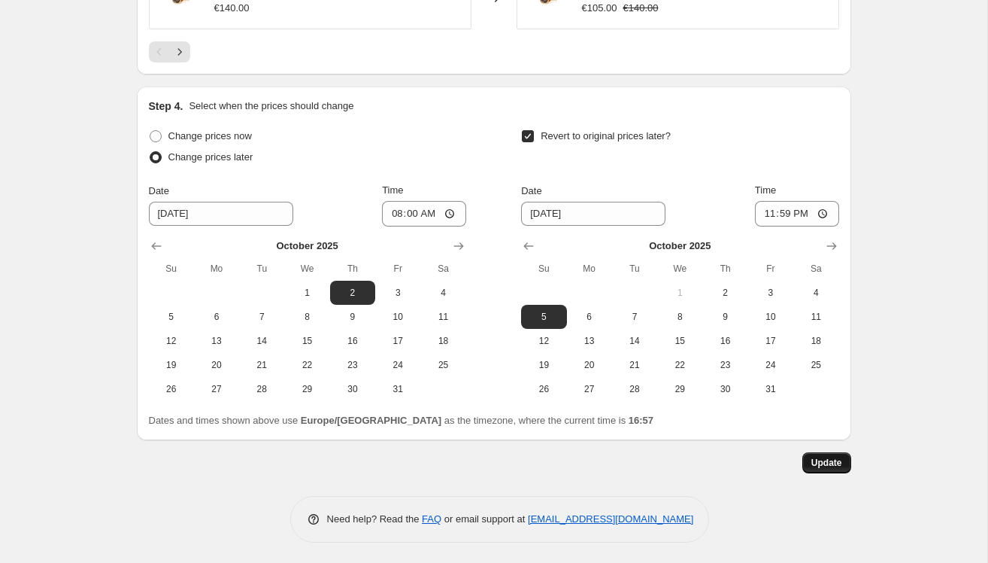
click at [833, 462] on span "Update" at bounding box center [827, 463] width 31 height 12
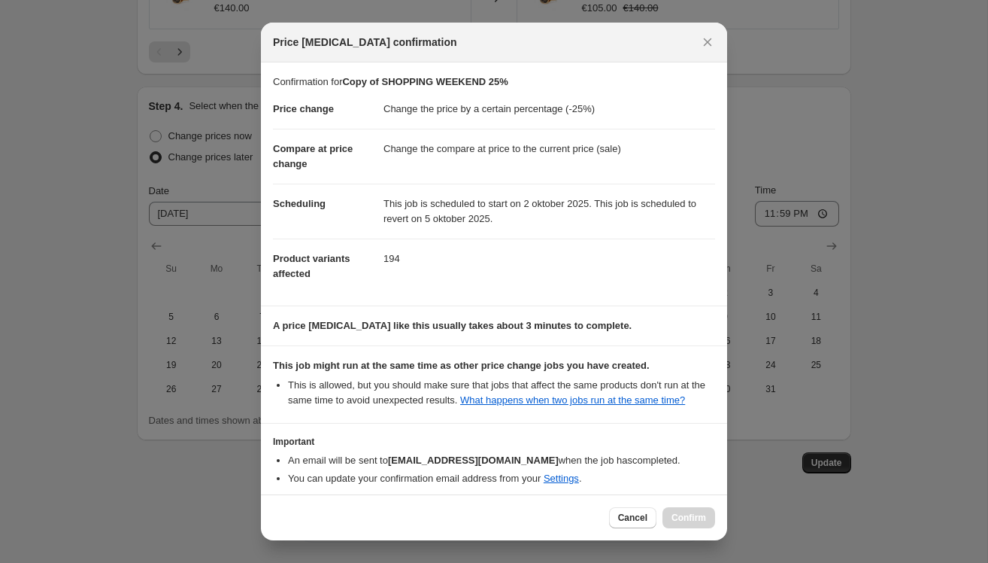
scroll to position [81, 0]
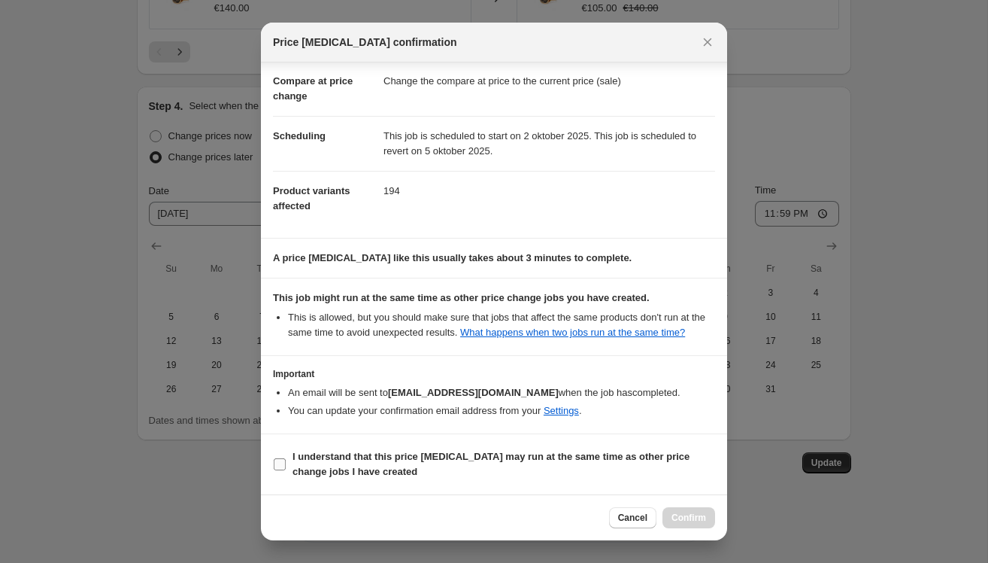
click at [321, 457] on b "I understand that this price change job may run at the same time as other price…" at bounding box center [491, 464] width 397 height 26
click at [286, 458] on input "I understand that this price change job may run at the same time as other price…" at bounding box center [280, 464] width 12 height 12
checkbox input "true"
click at [706, 523] on span "Confirm" at bounding box center [689, 517] width 35 height 12
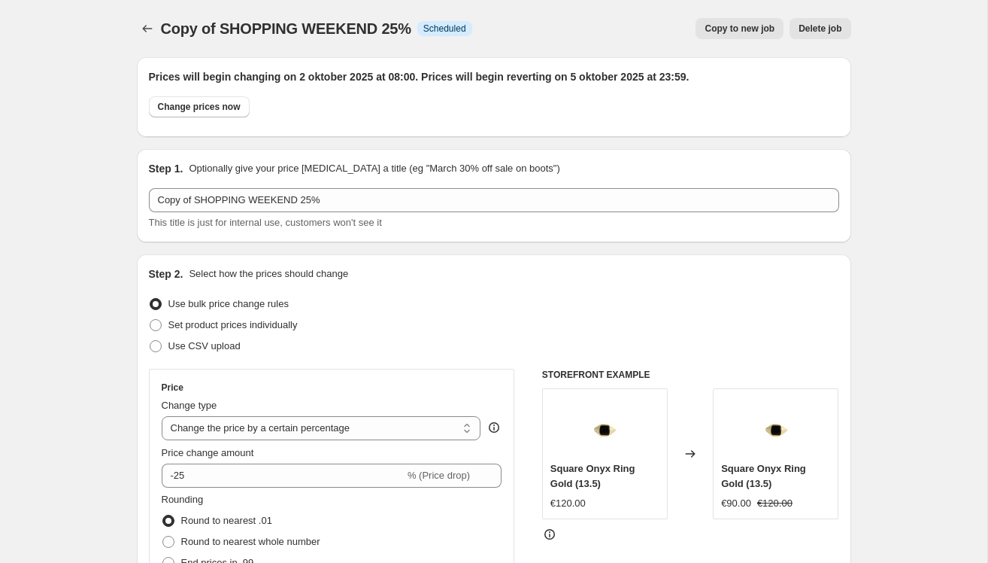
scroll to position [1334, 0]
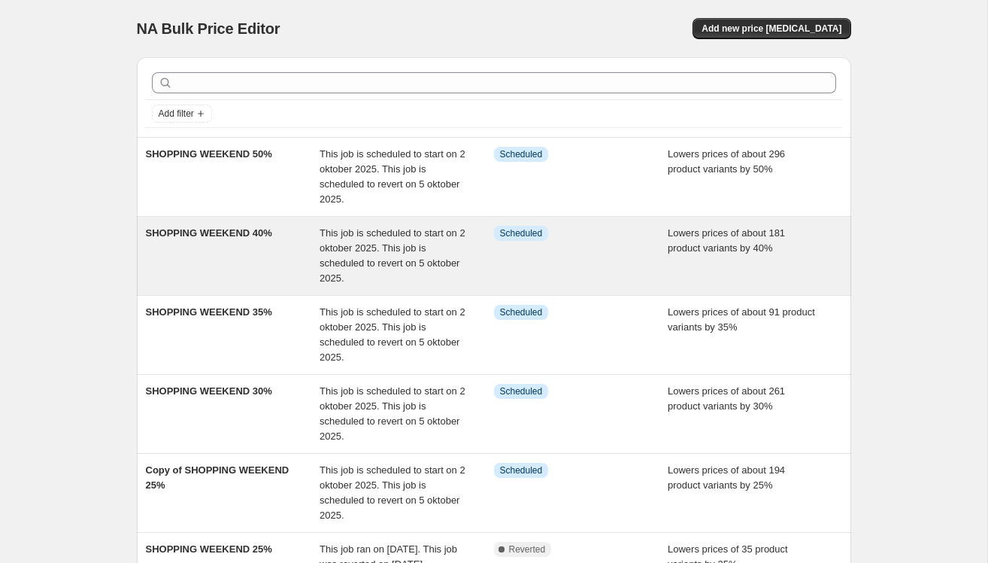
click at [234, 261] on div "SHOPPING WEEKEND 40%" at bounding box center [233, 256] width 175 height 60
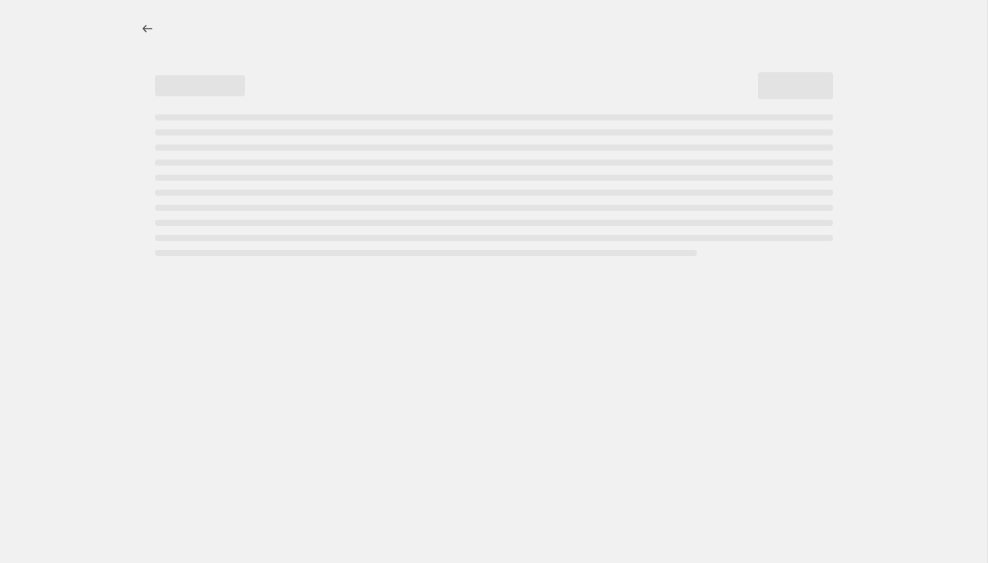
select select "percentage"
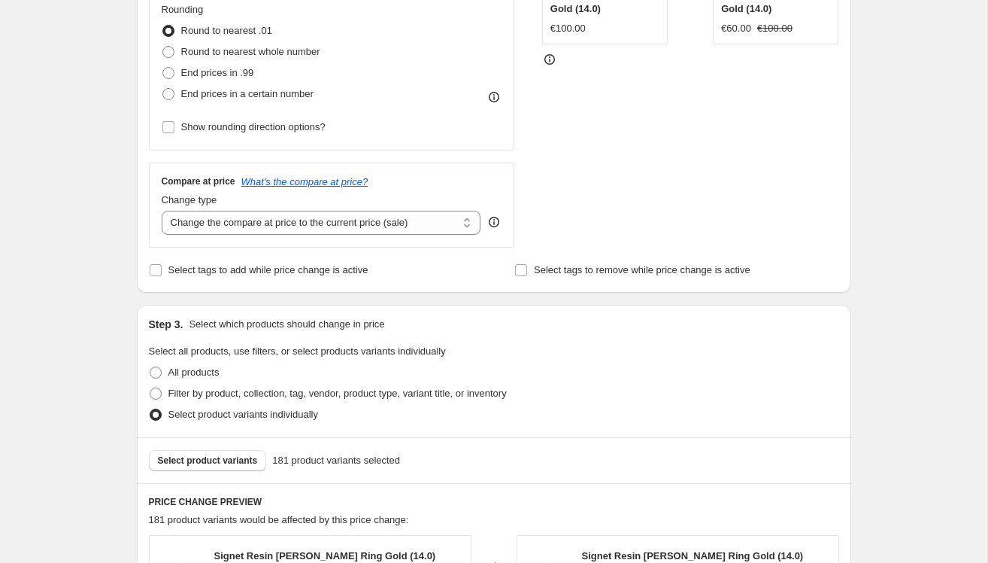
scroll to position [588, 0]
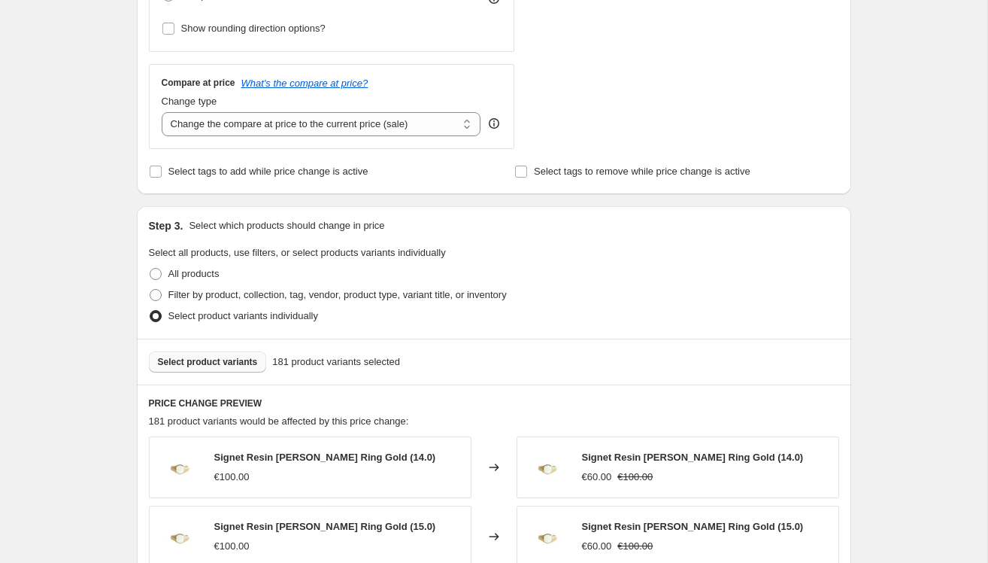
click at [218, 357] on span "Select product variants" at bounding box center [208, 362] width 100 height 12
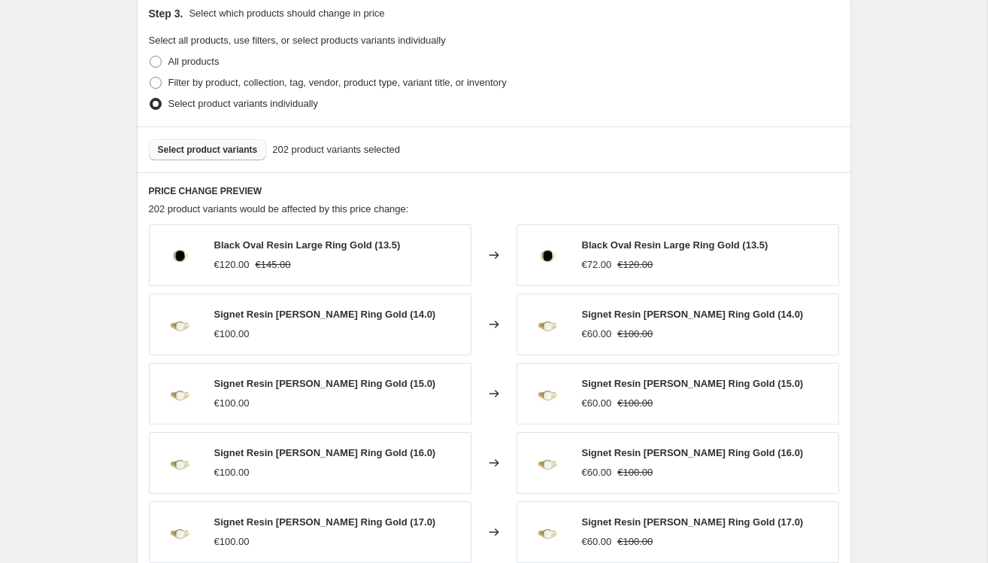
scroll to position [765, 0]
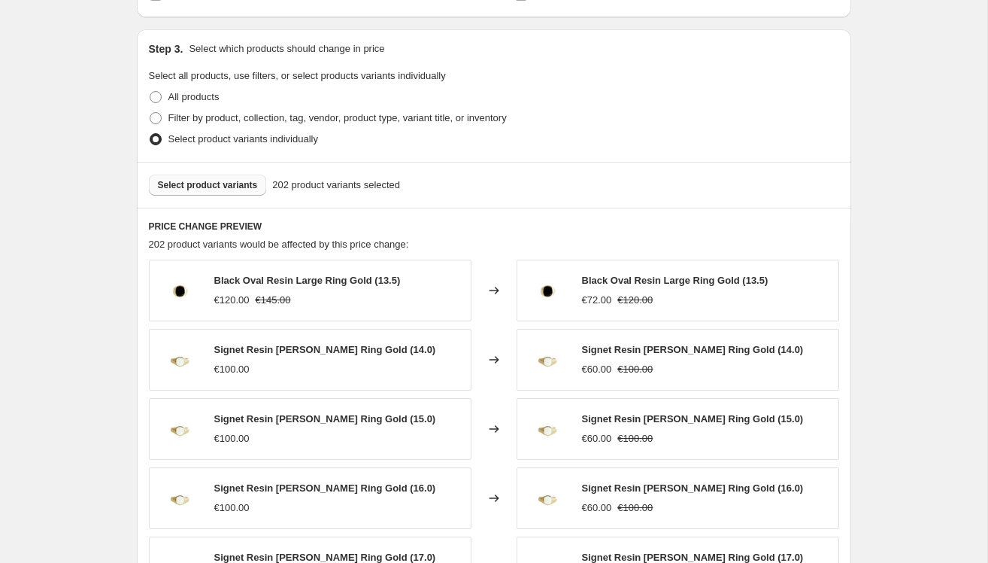
click at [201, 189] on span "Select product variants" at bounding box center [208, 185] width 100 height 12
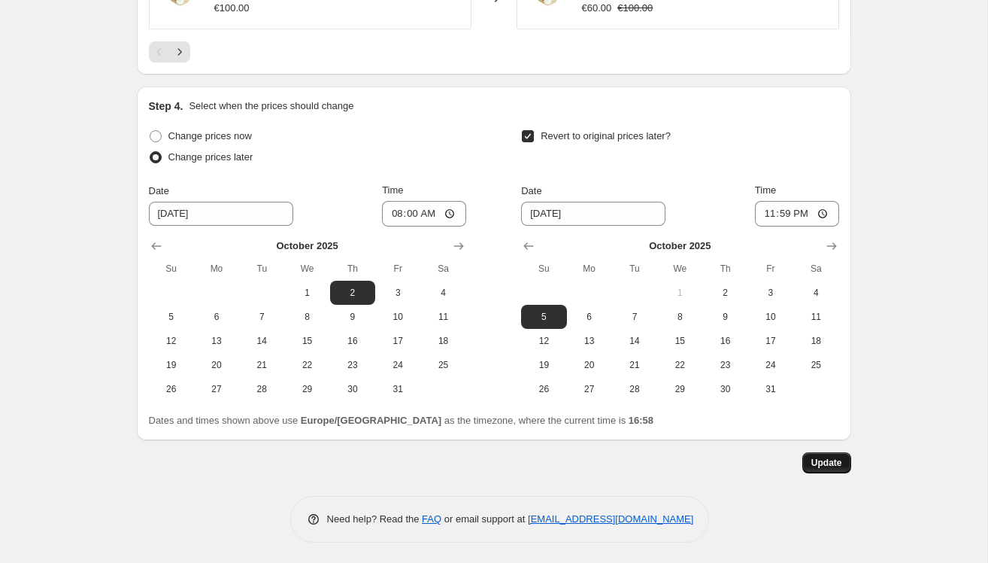
click at [837, 469] on button "Update" at bounding box center [827, 462] width 49 height 21
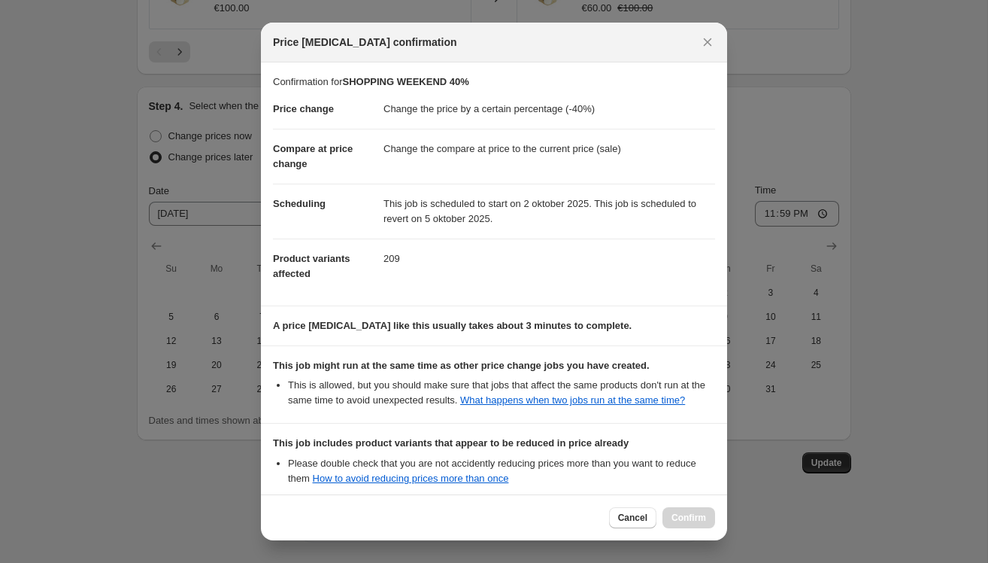
scroll to position [174, 0]
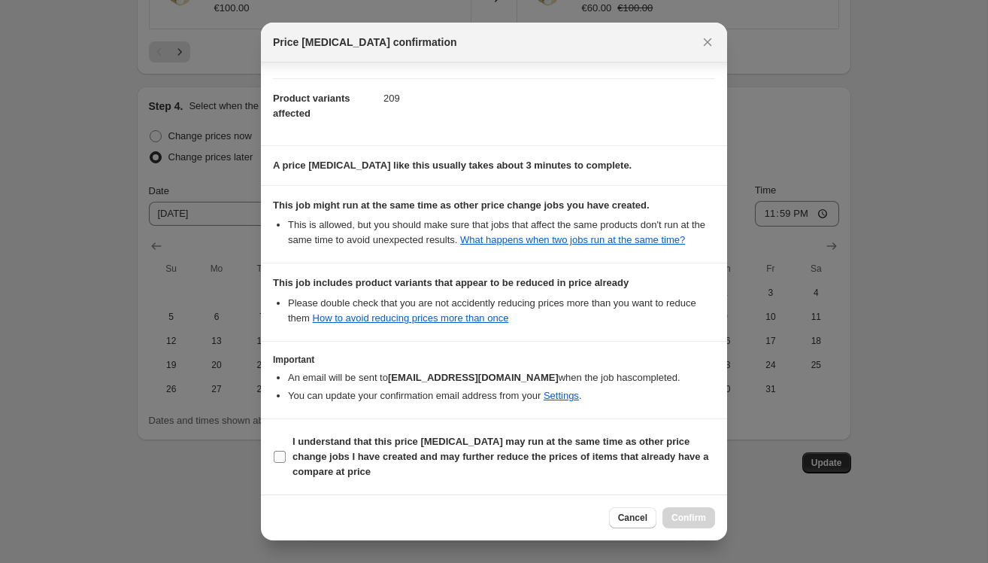
click at [313, 456] on b "I understand that this price change job may run at the same time as other price…" at bounding box center [501, 456] width 416 height 41
click at [286, 456] on input "I understand that this price change job may run at the same time as other price…" at bounding box center [280, 457] width 12 height 12
checkbox input "true"
click at [684, 514] on span "Confirm" at bounding box center [689, 517] width 35 height 12
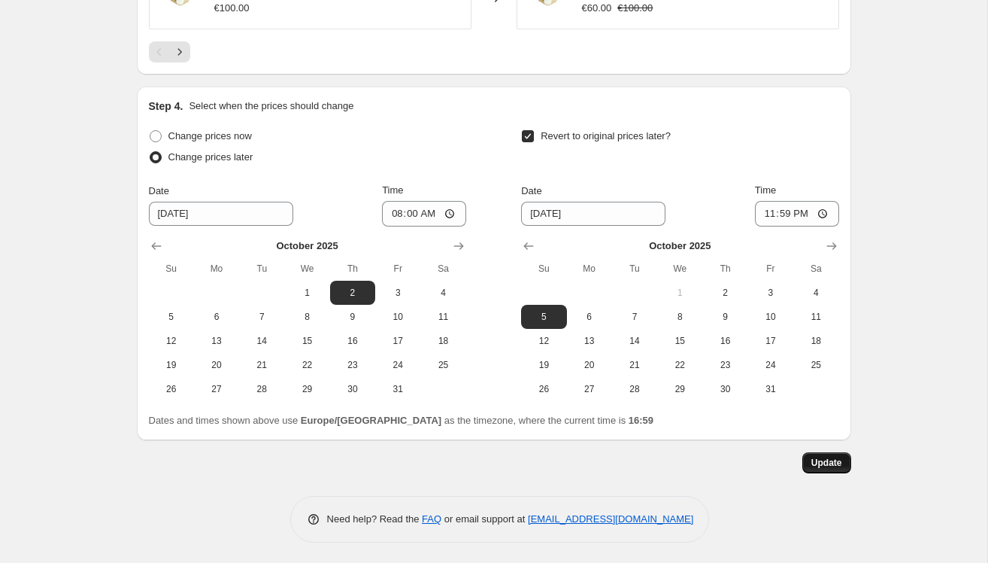
click at [825, 457] on span "Update" at bounding box center [827, 463] width 31 height 12
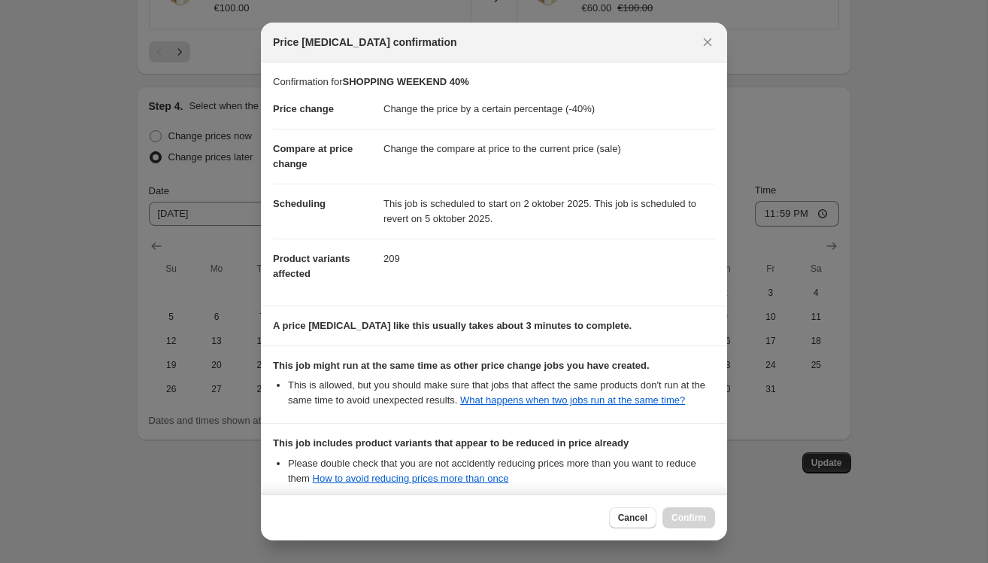
scroll to position [174, 0]
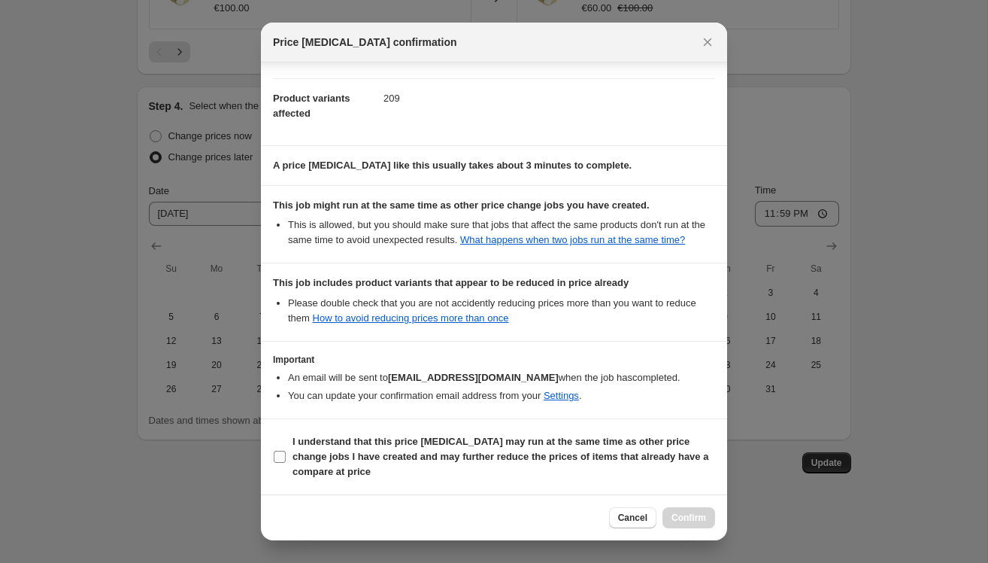
click at [310, 451] on span "I understand that this price change job may run at the same time as other price…" at bounding box center [504, 456] width 423 height 45
click at [286, 451] on input "I understand that this price change job may run at the same time as other price…" at bounding box center [280, 457] width 12 height 12
checkbox input "true"
click at [688, 520] on span "Confirm" at bounding box center [689, 517] width 35 height 12
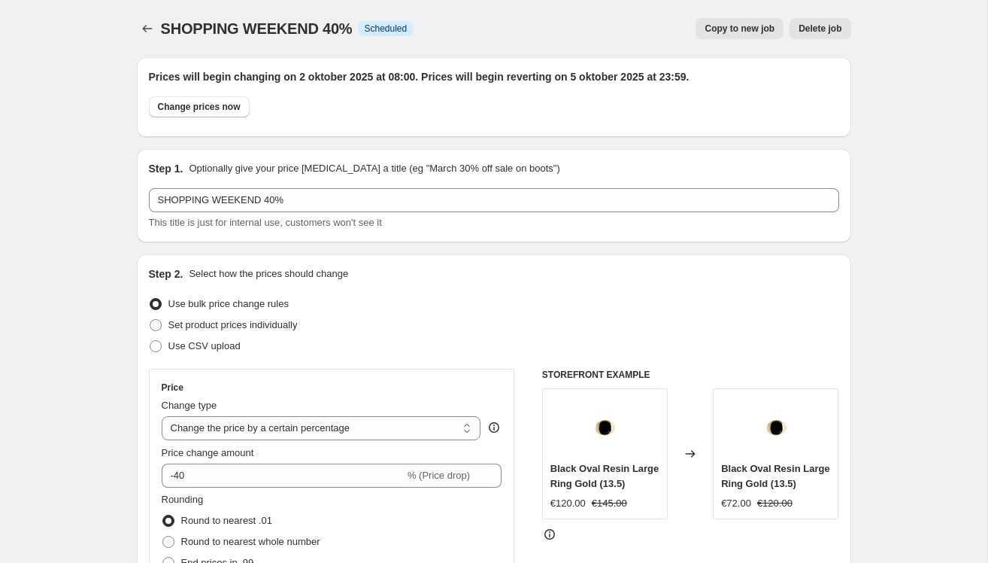
scroll to position [1334, 0]
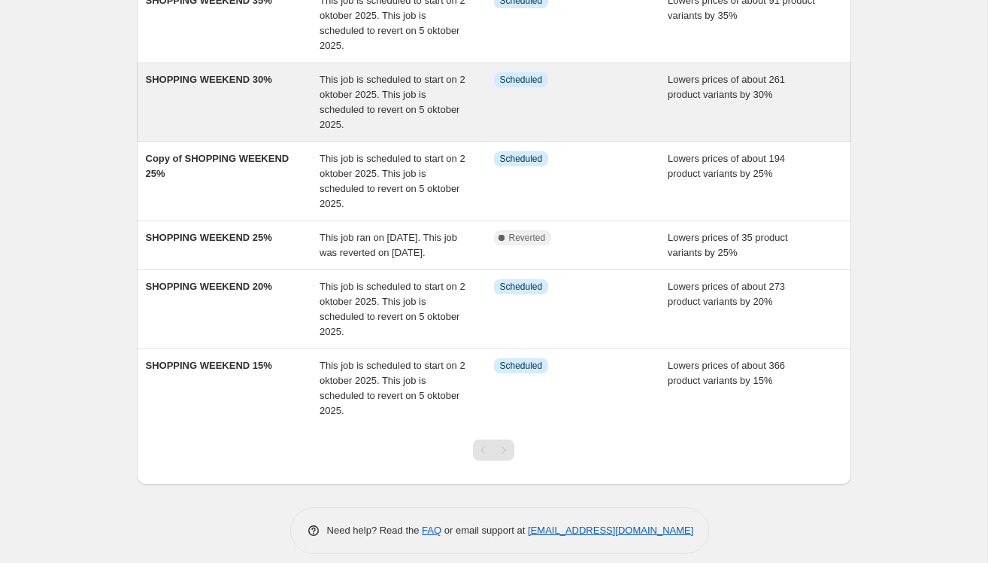
scroll to position [322, 0]
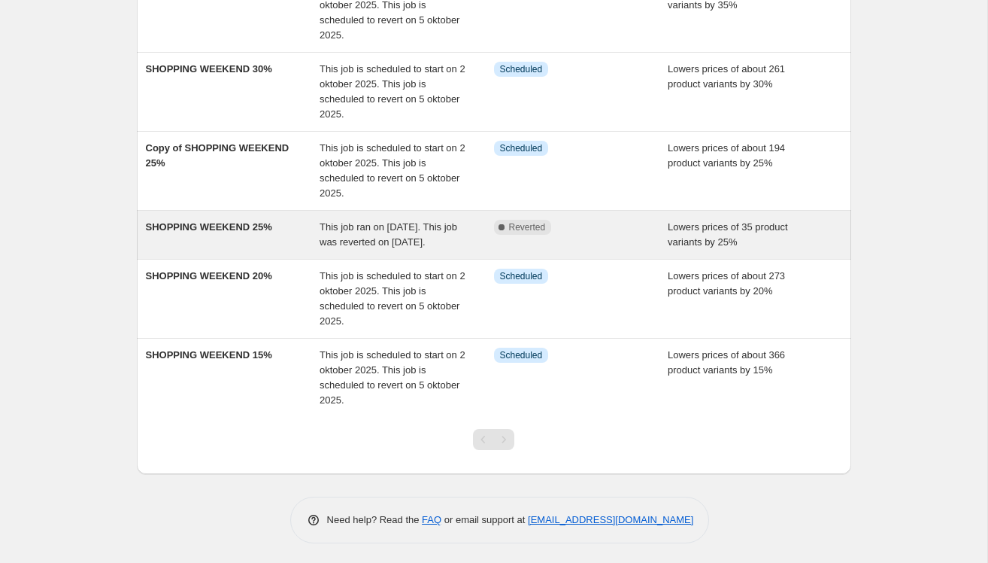
click at [281, 249] on div "SHOPPING WEEKEND 25%" at bounding box center [233, 235] width 175 height 30
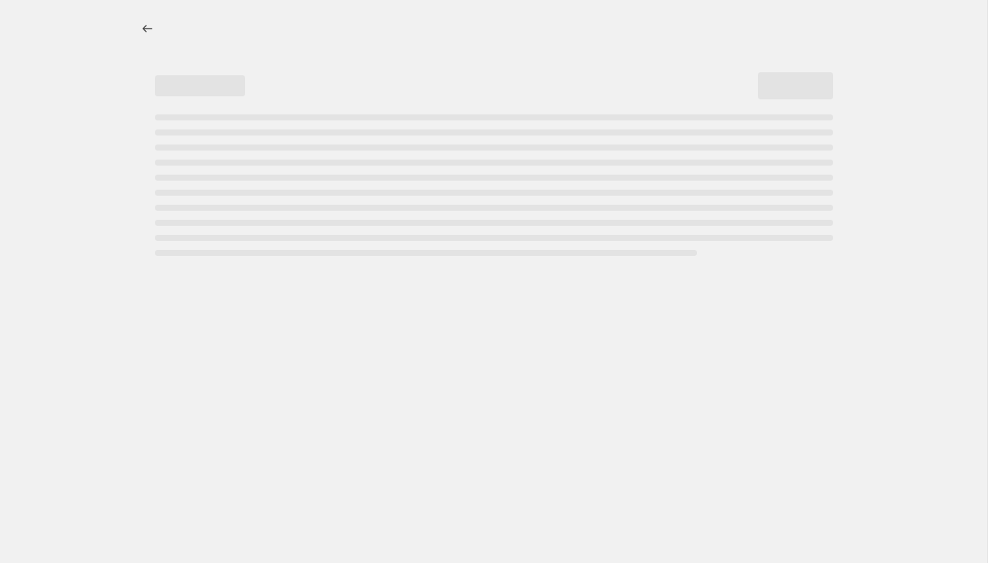
select select "percentage"
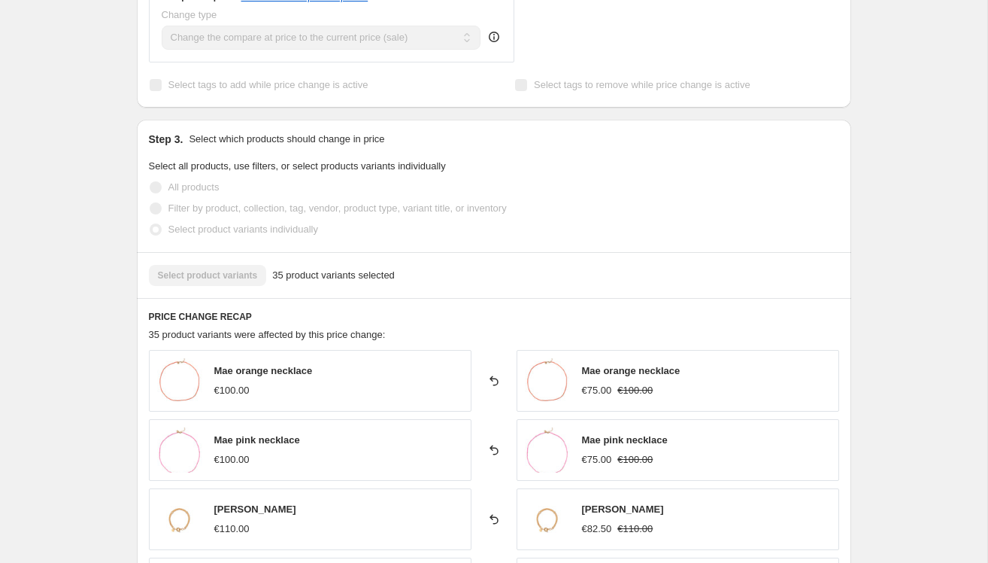
scroll to position [681, 0]
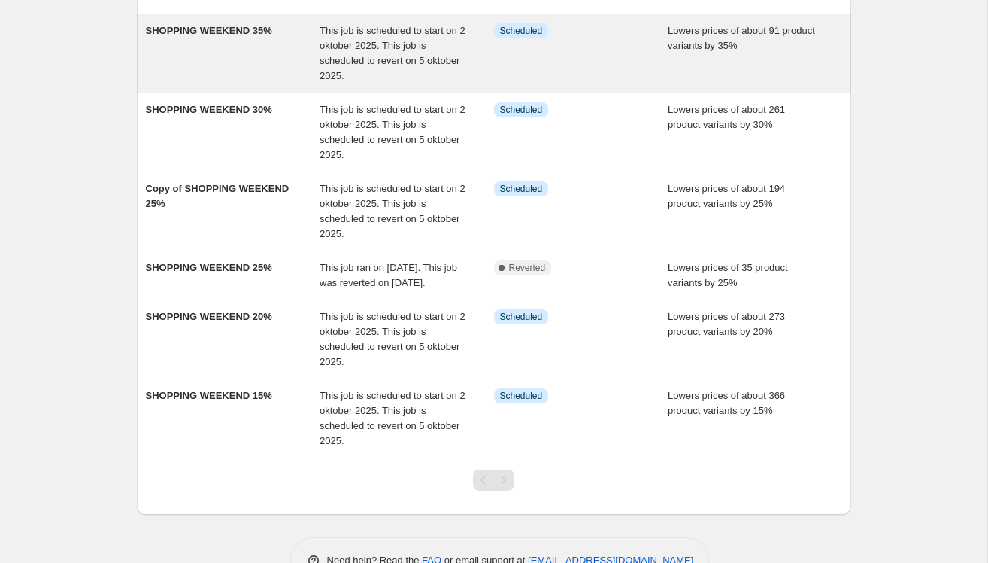
scroll to position [285, 0]
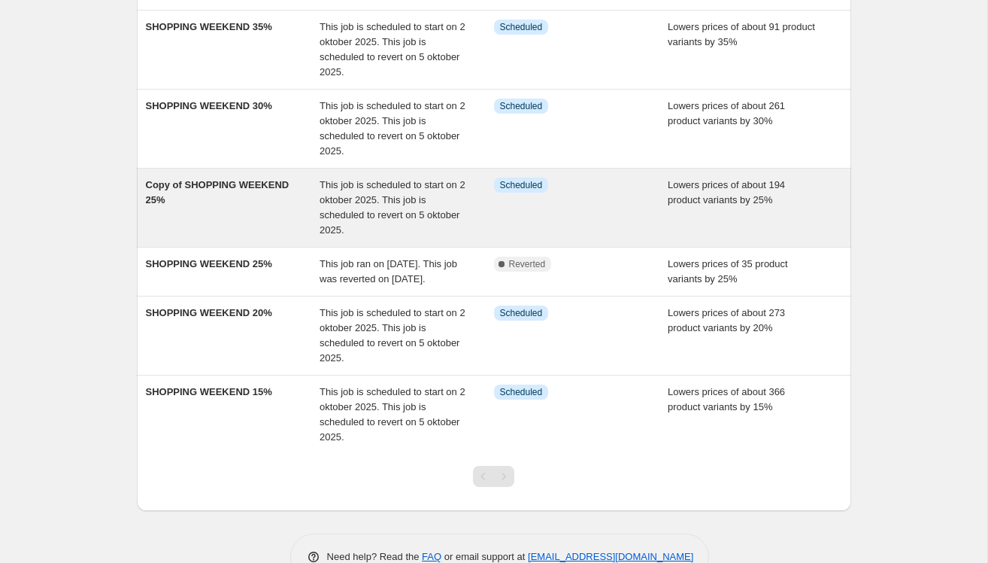
click at [234, 200] on div "Copy of SHOPPING WEEKEND 25%" at bounding box center [233, 208] width 175 height 60
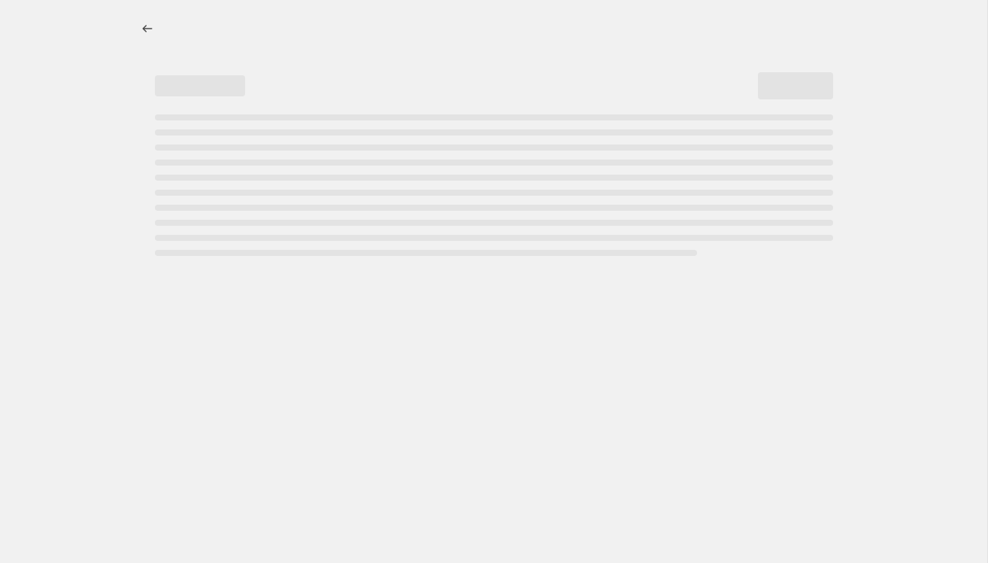
select select "percentage"
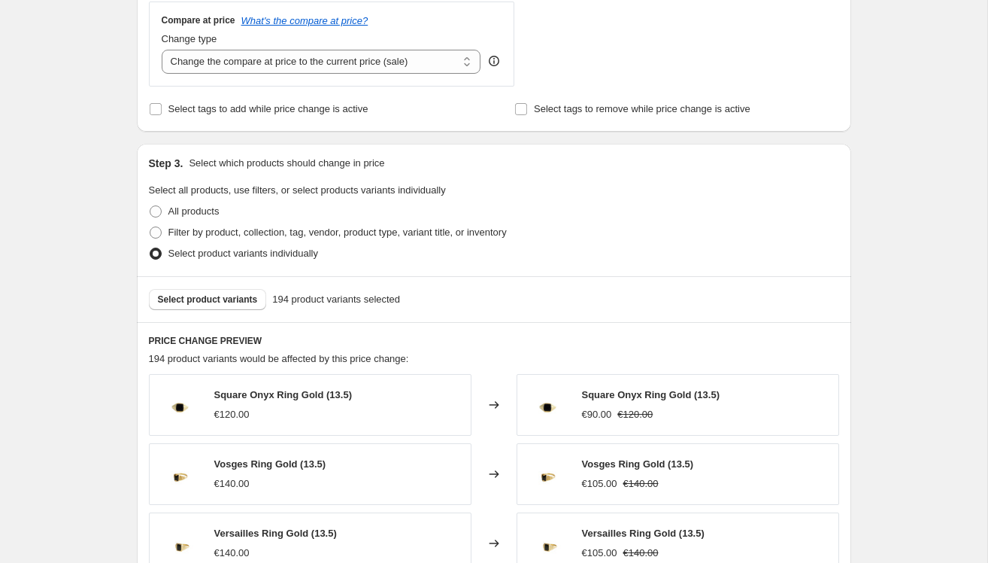
scroll to position [738, 0]
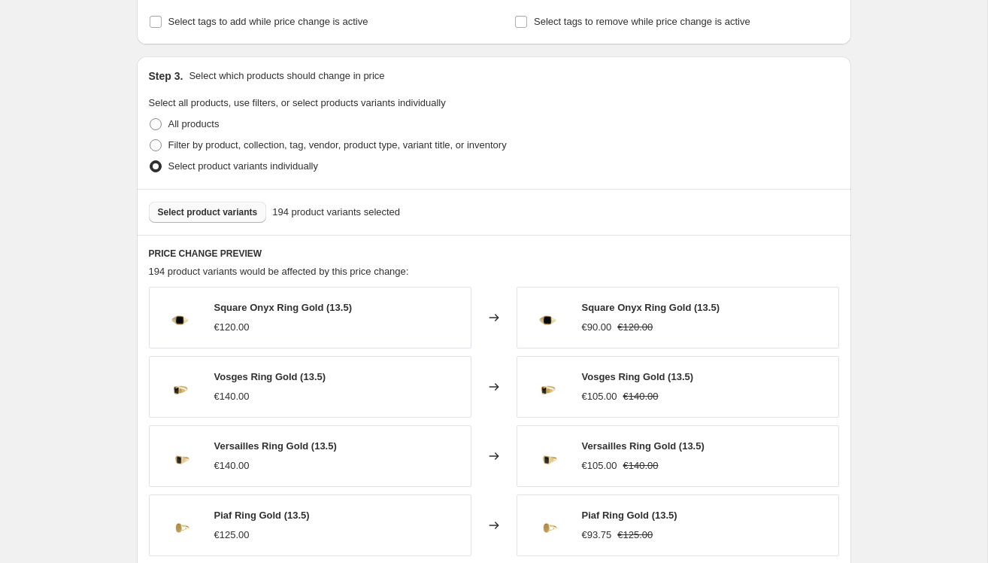
click at [226, 203] on button "Select product variants" at bounding box center [208, 212] width 118 height 21
click at [217, 211] on span "Select product variants" at bounding box center [208, 212] width 100 height 12
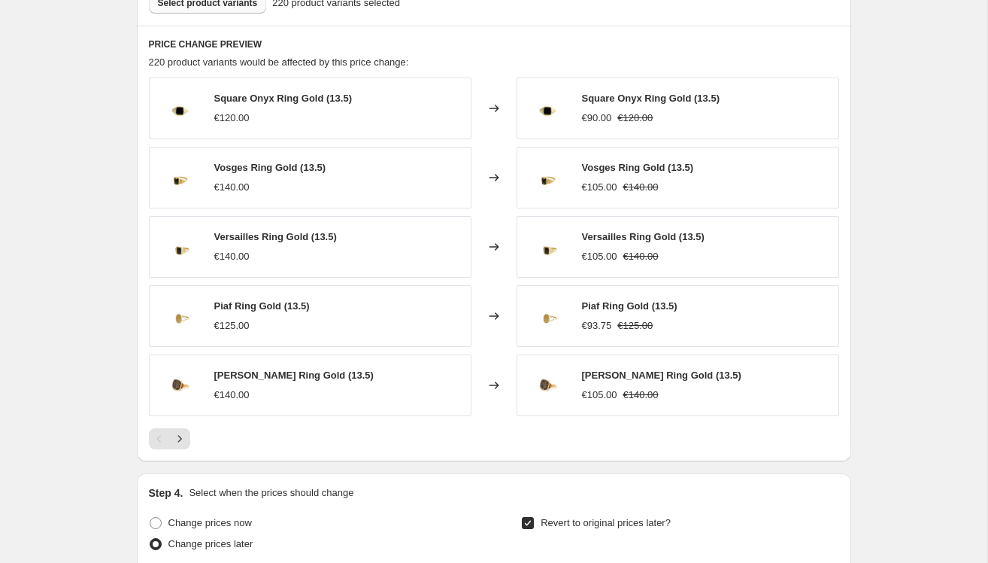
scroll to position [952, 0]
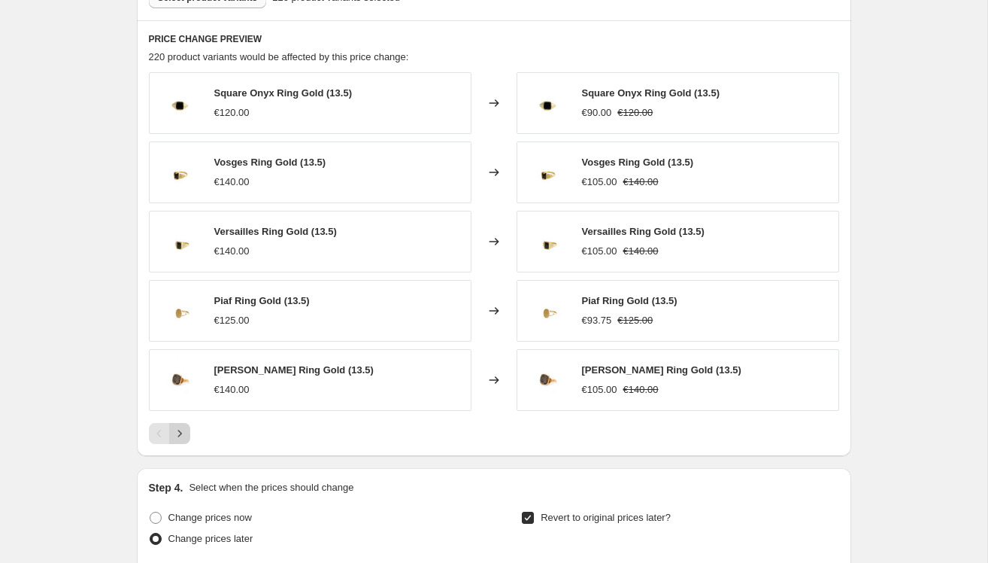
click at [188, 438] on button "Next" at bounding box center [179, 433] width 21 height 21
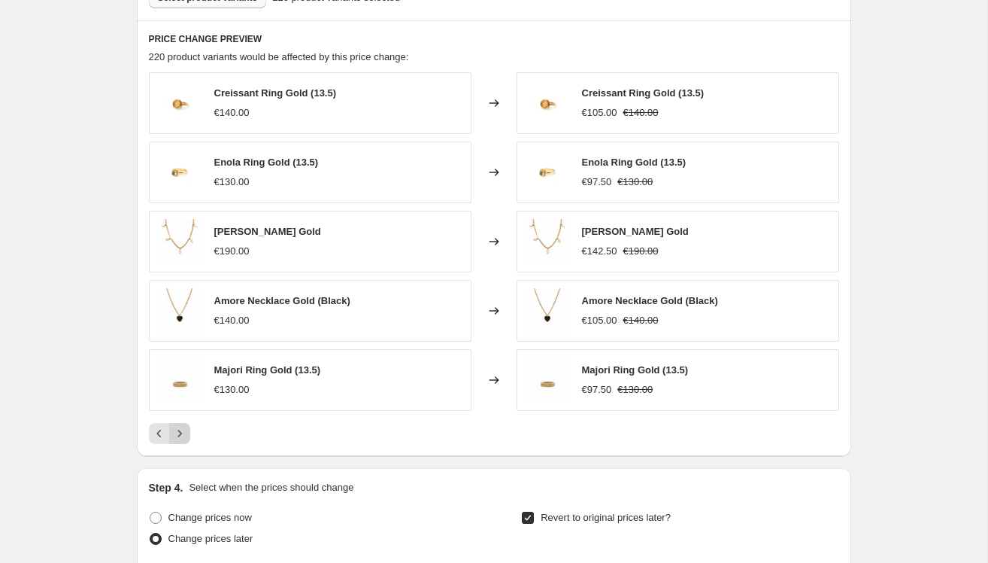
click at [186, 429] on icon "Next" at bounding box center [179, 433] width 15 height 15
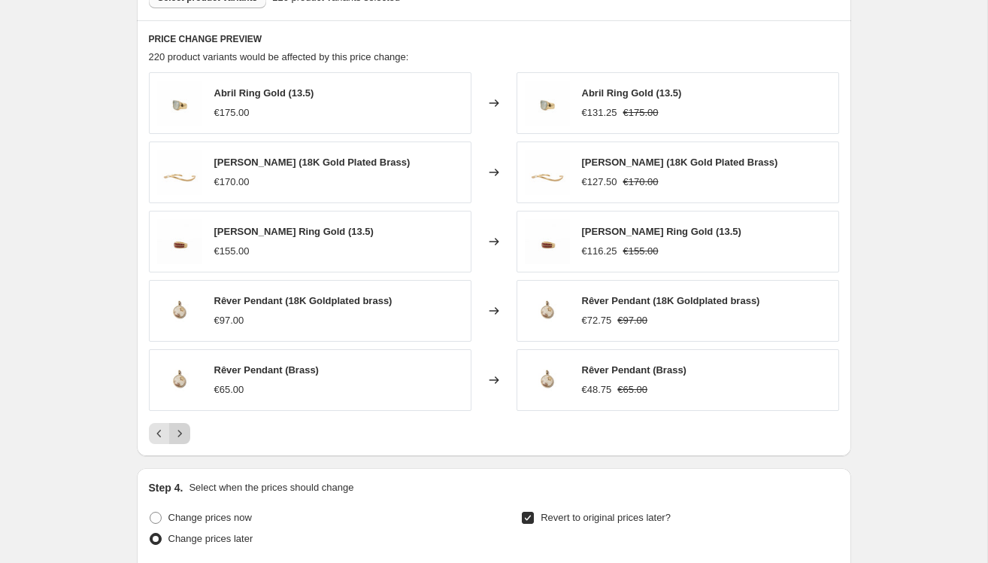
click at [186, 429] on icon "Next" at bounding box center [179, 433] width 15 height 15
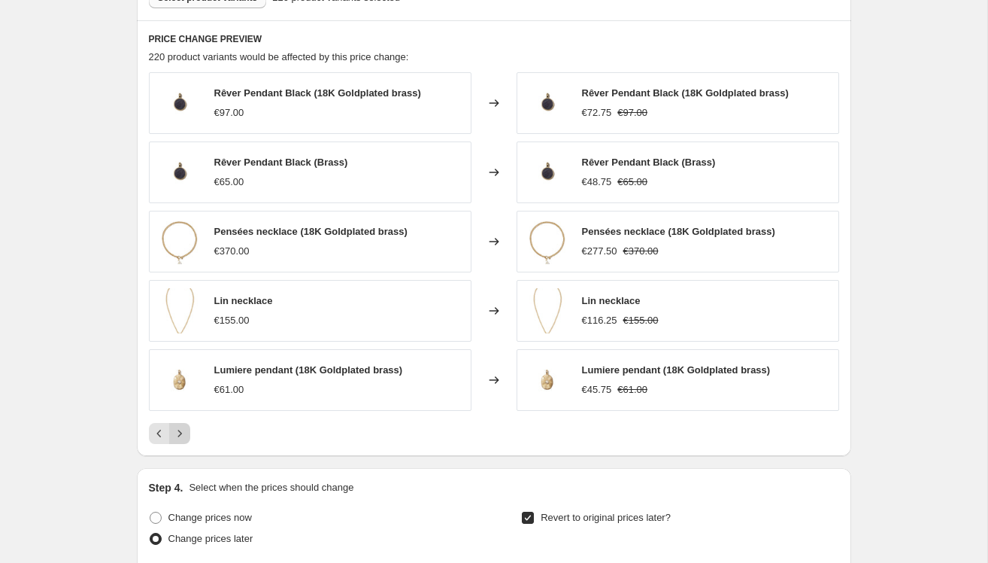
click at [186, 429] on icon "Next" at bounding box center [179, 433] width 15 height 15
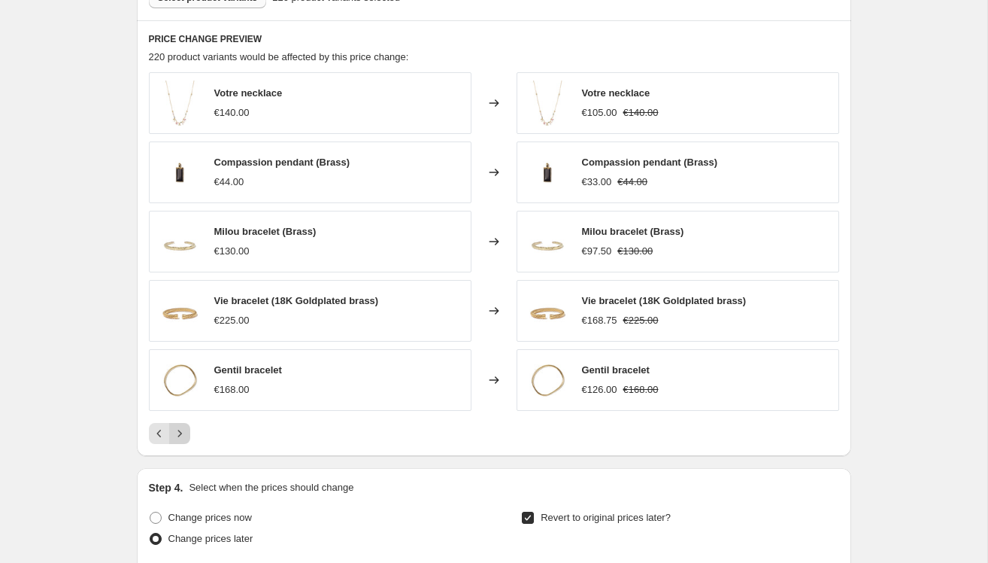
click at [185, 429] on icon "Next" at bounding box center [179, 433] width 15 height 15
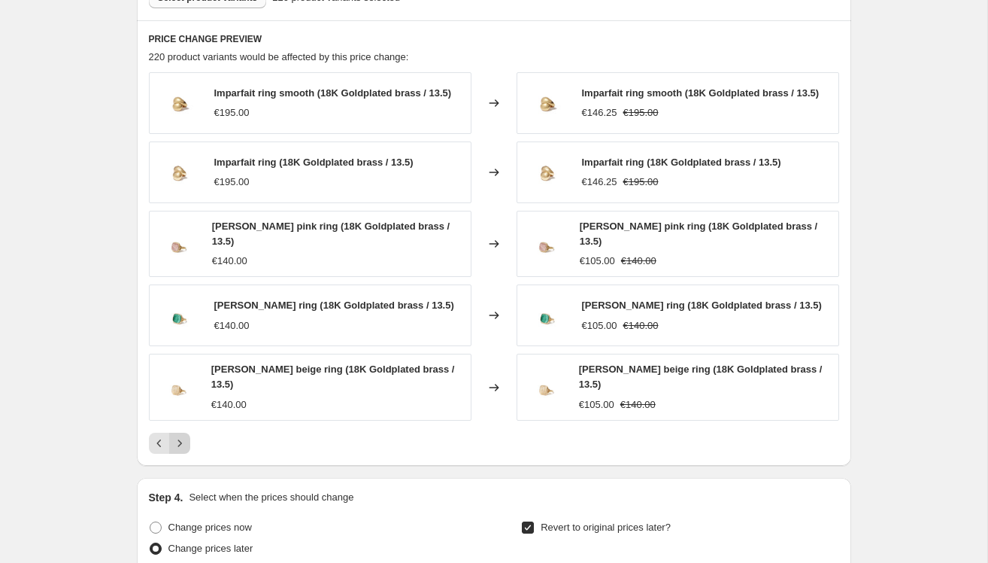
click at [185, 436] on icon "Next" at bounding box center [179, 443] width 15 height 15
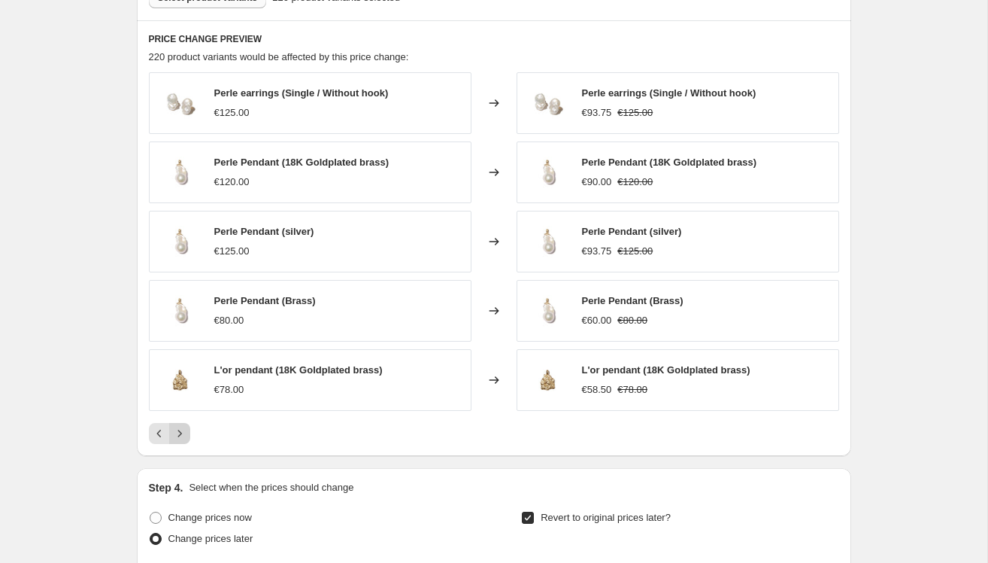
click at [185, 429] on icon "Next" at bounding box center [179, 433] width 15 height 15
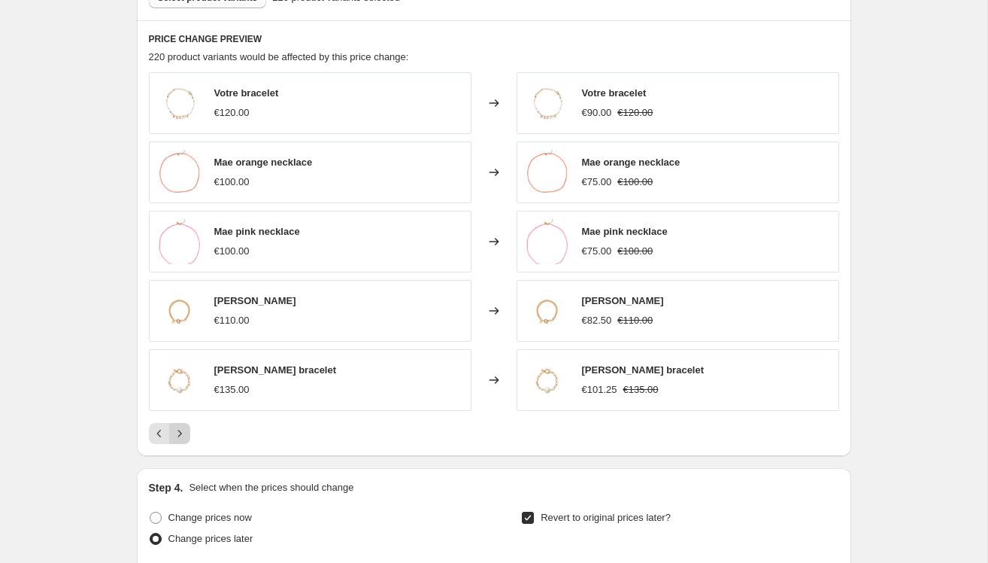
click at [185, 429] on icon "Next" at bounding box center [179, 433] width 15 height 15
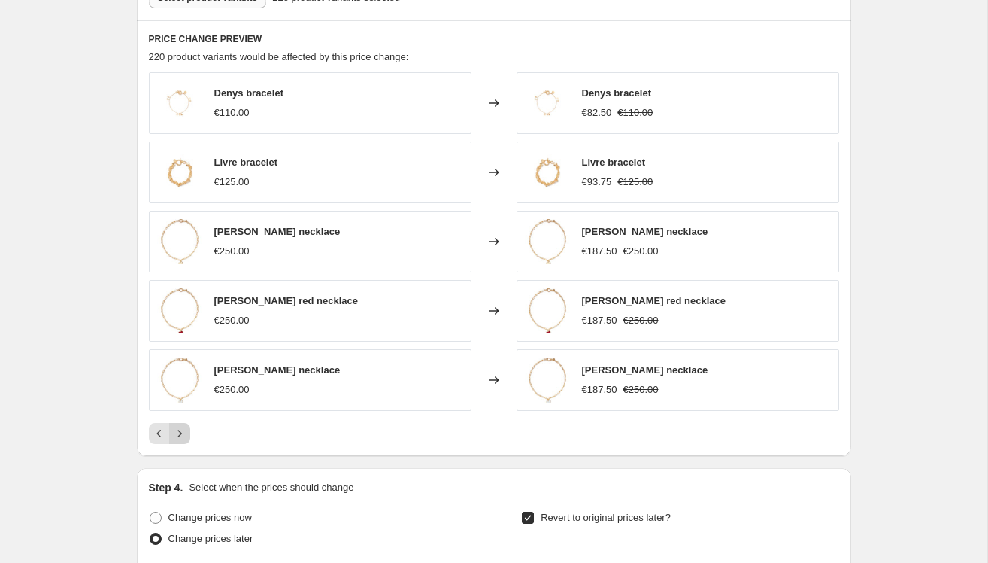
click at [185, 429] on icon "Next" at bounding box center [179, 433] width 15 height 15
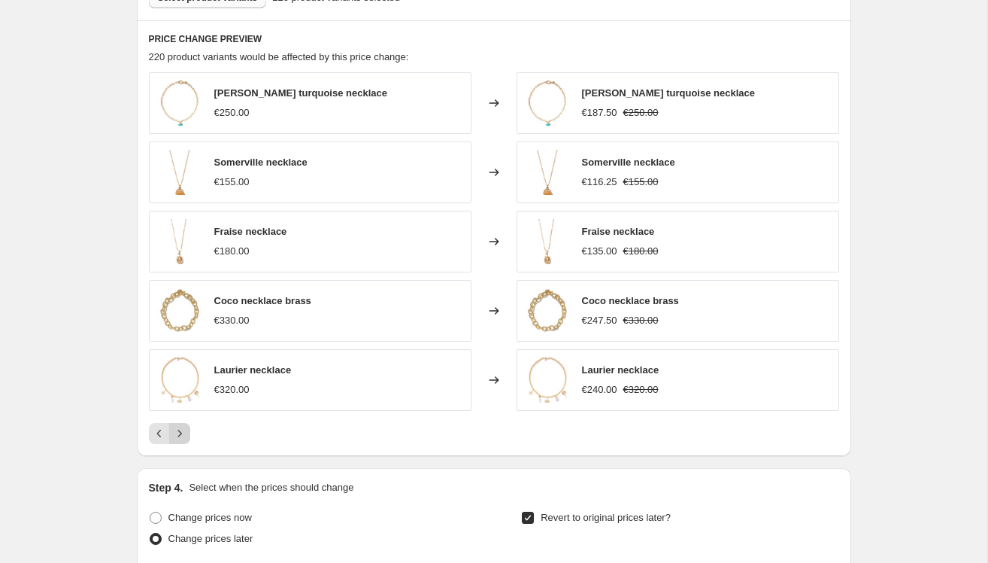
click at [185, 429] on icon "Next" at bounding box center [179, 433] width 15 height 15
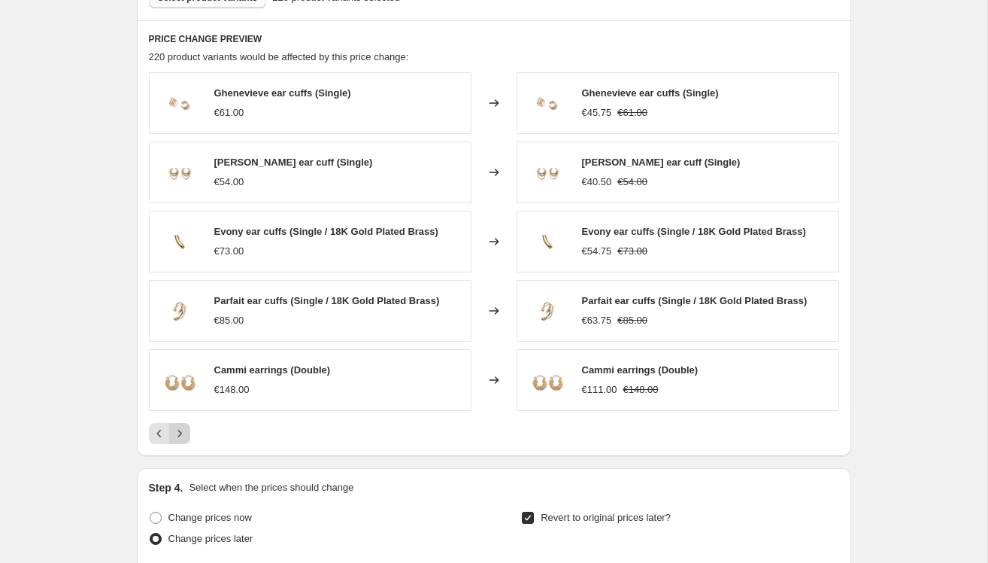
click at [185, 429] on icon "Next" at bounding box center [179, 433] width 15 height 15
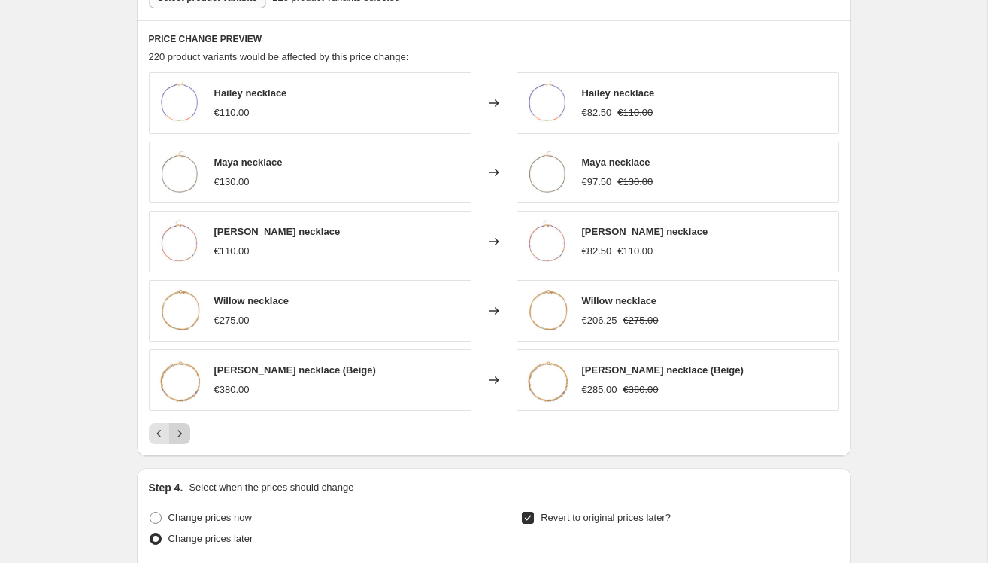
click at [185, 429] on icon "Next" at bounding box center [179, 433] width 15 height 15
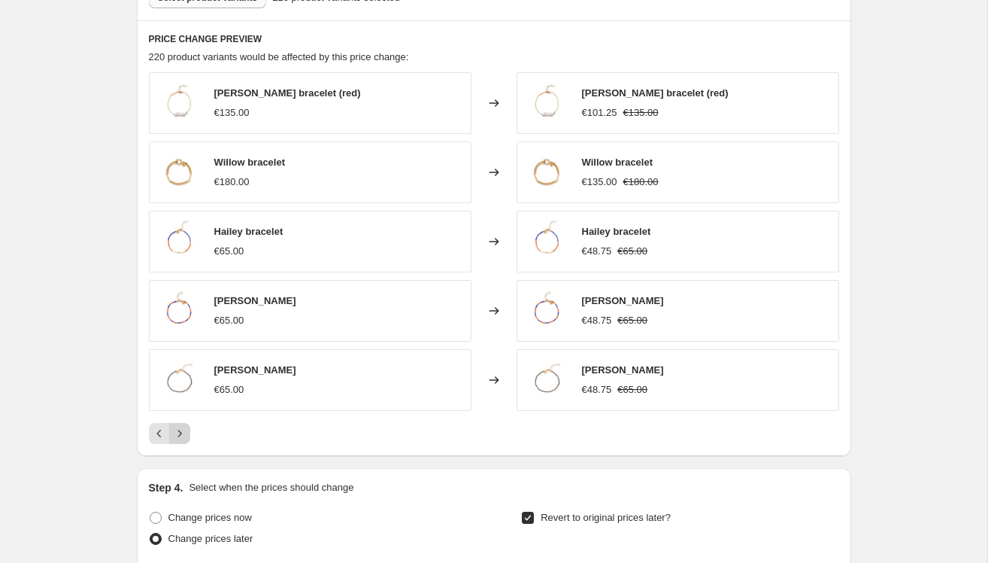
click at [185, 429] on icon "Next" at bounding box center [179, 433] width 15 height 15
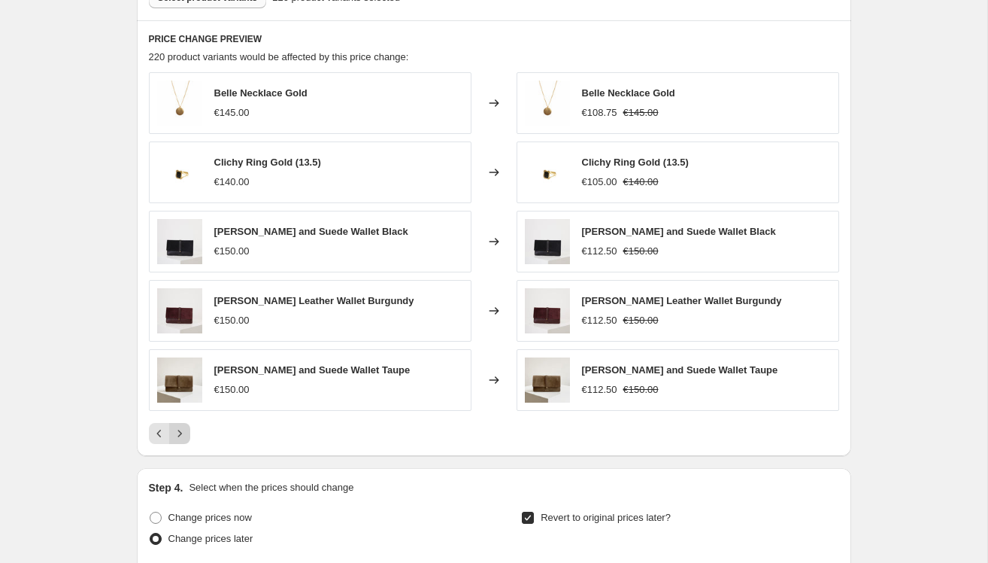
click at [185, 429] on icon "Next" at bounding box center [179, 433] width 15 height 15
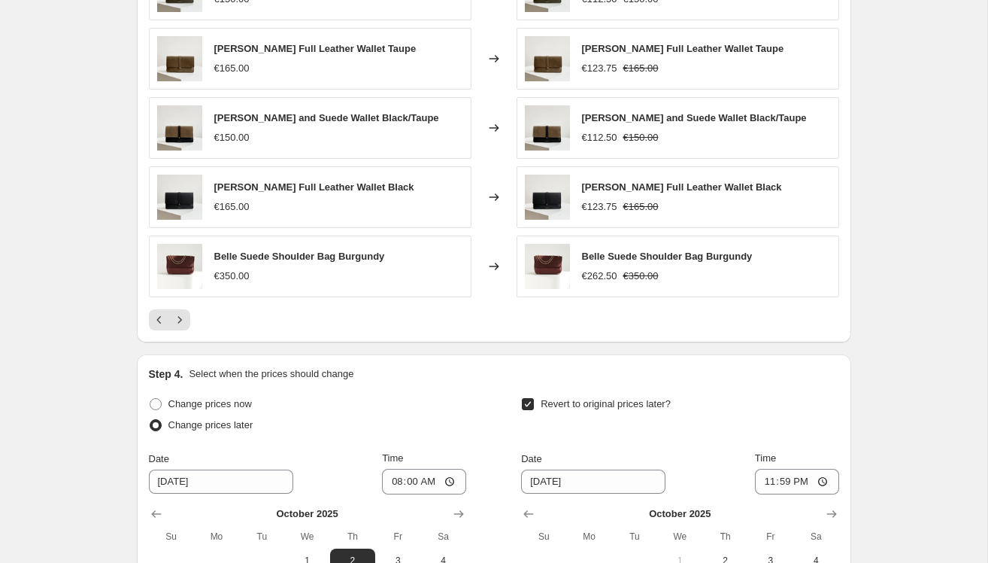
scroll to position [1334, 0]
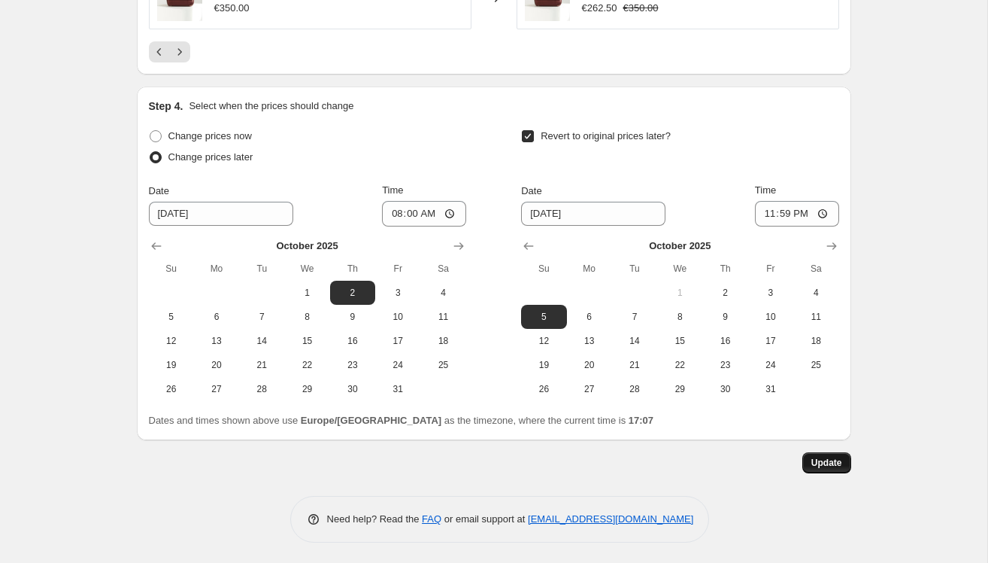
click at [836, 460] on span "Update" at bounding box center [827, 463] width 31 height 12
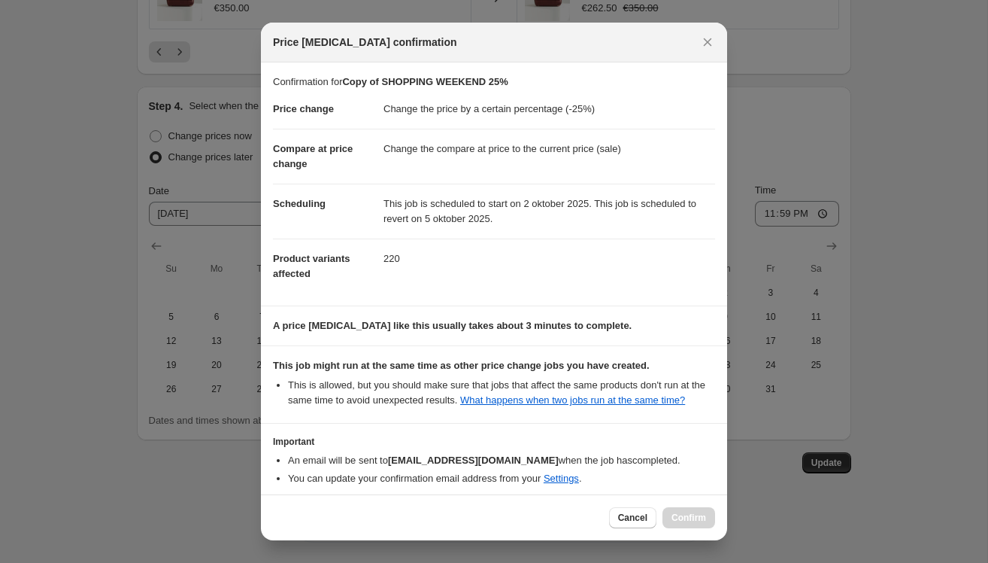
scroll to position [81, 0]
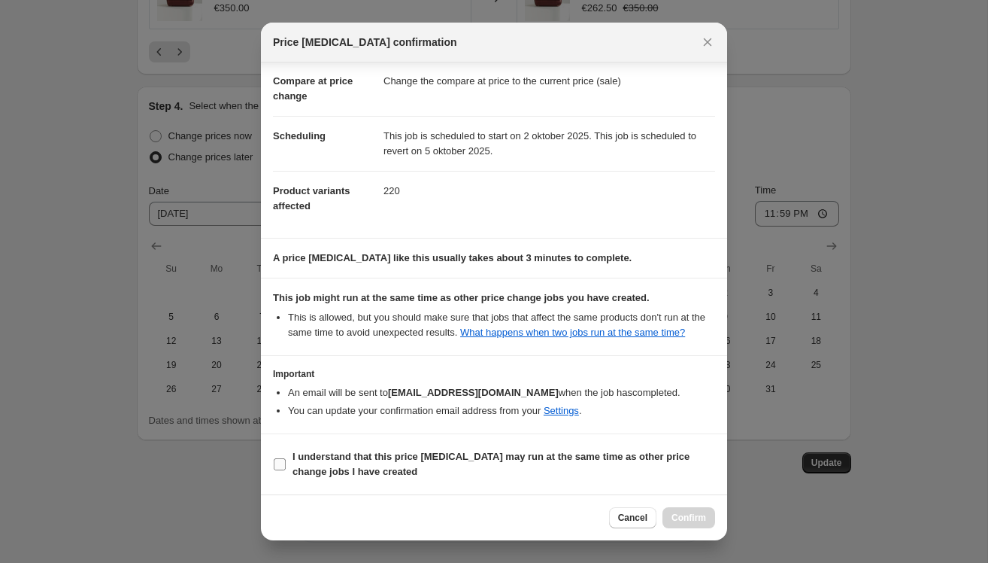
click at [290, 451] on label "I understand that this price change job may run at the same time as other price…" at bounding box center [494, 464] width 442 height 36
click at [286, 458] on input "I understand that this price change job may run at the same time as other price…" at bounding box center [280, 464] width 12 height 12
checkbox input "true"
click at [682, 515] on span "Confirm" at bounding box center [689, 517] width 35 height 12
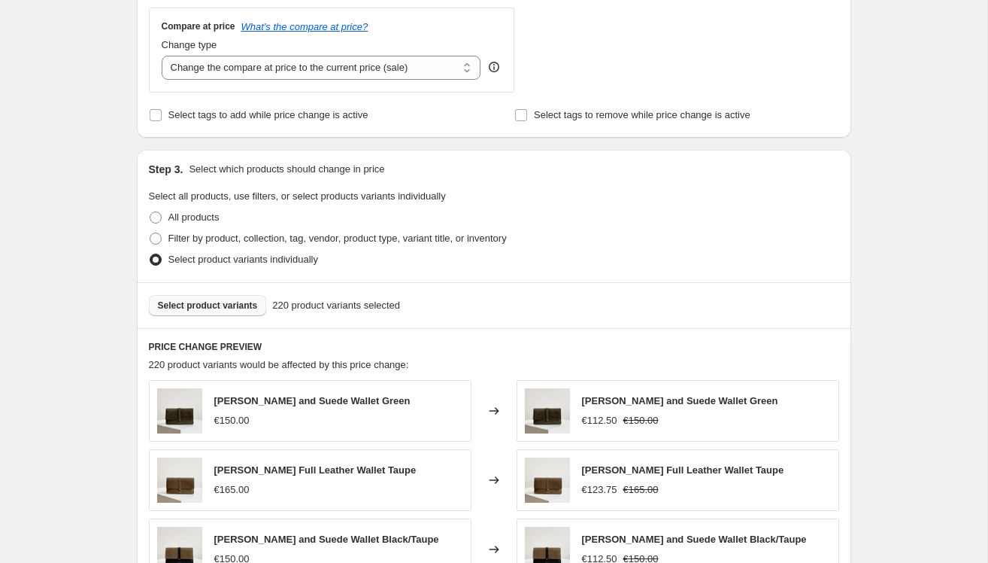
scroll to position [648, 0]
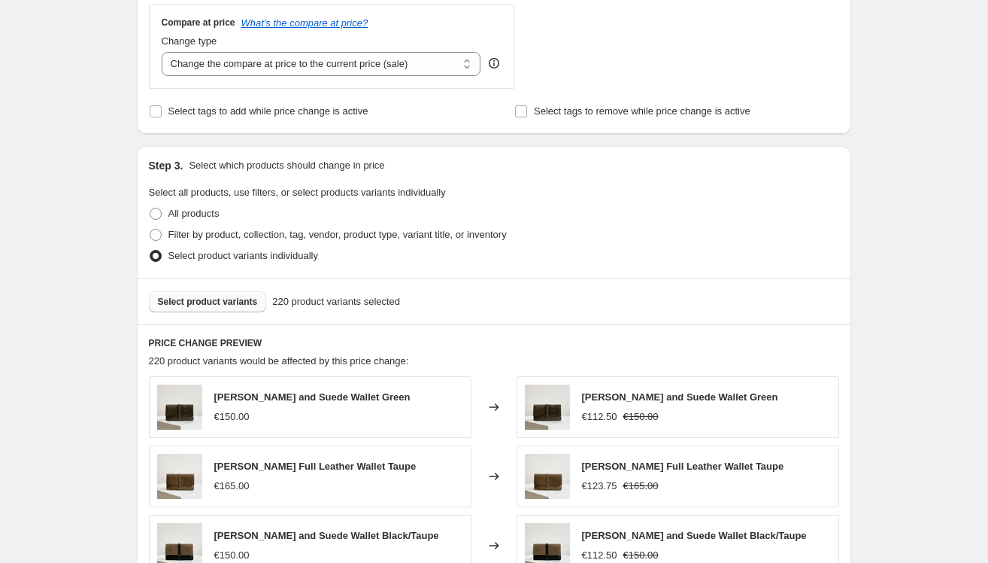
click at [181, 291] on button "Select product variants" at bounding box center [208, 301] width 118 height 21
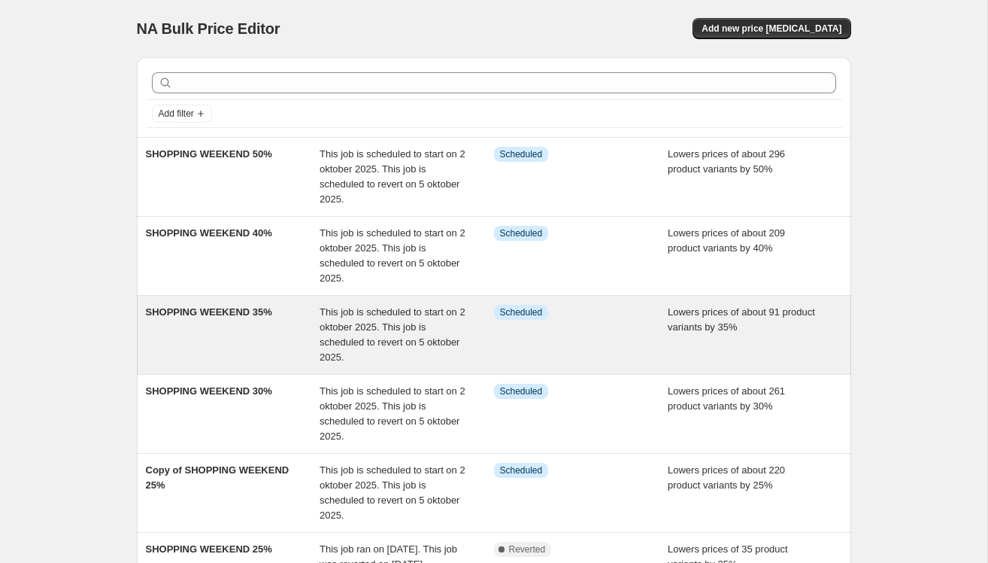
click at [248, 325] on div "SHOPPING WEEKEND 35%" at bounding box center [233, 335] width 175 height 60
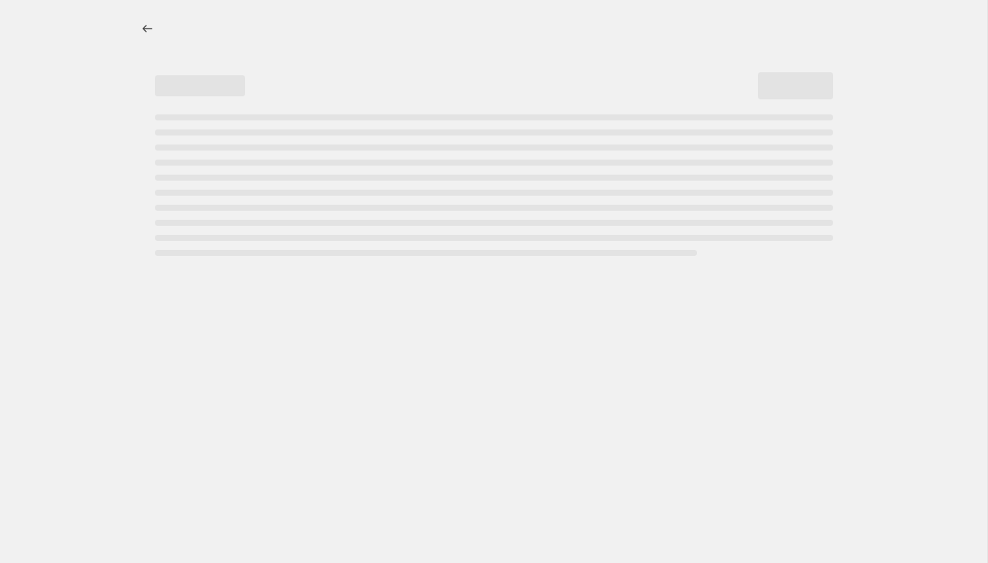
select select "percentage"
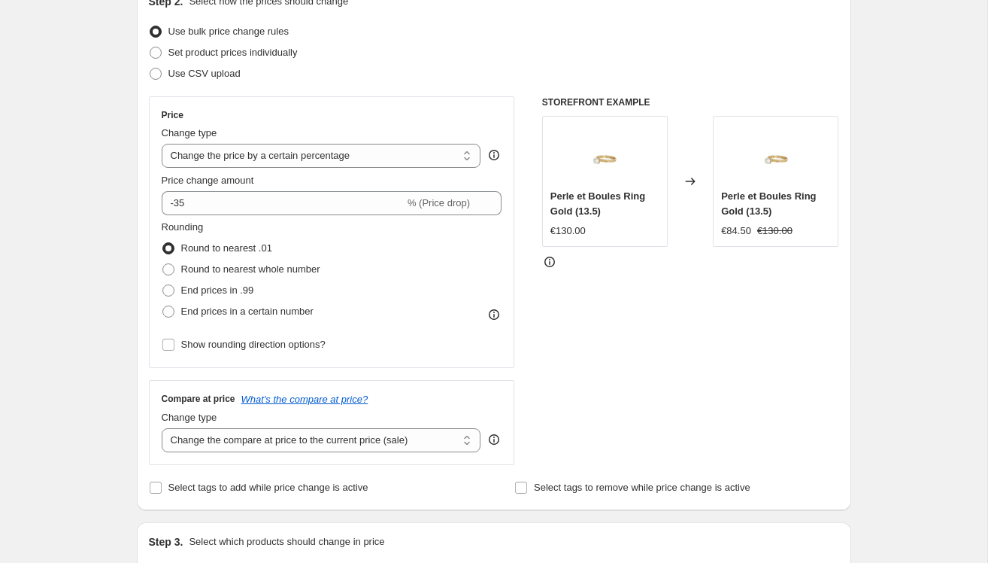
scroll to position [524, 0]
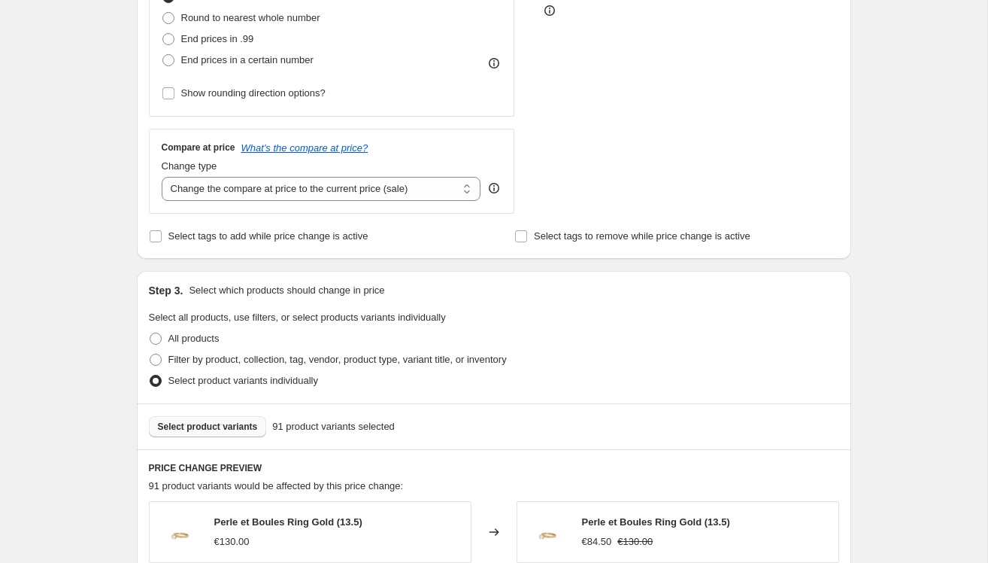
click at [229, 431] on button "Select product variants" at bounding box center [208, 426] width 118 height 21
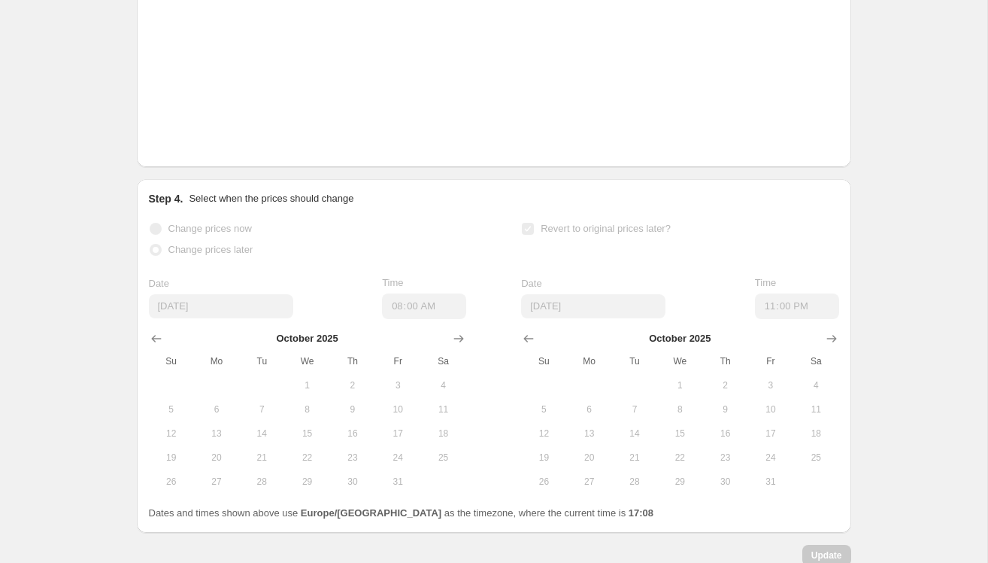
scroll to position [1334, 0]
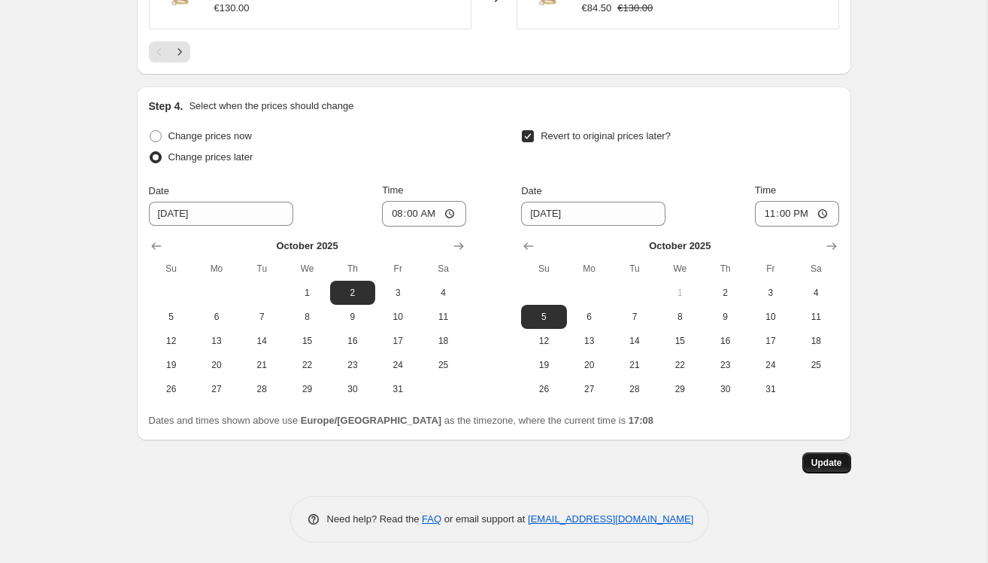
click at [838, 460] on span "Update" at bounding box center [827, 463] width 31 height 12
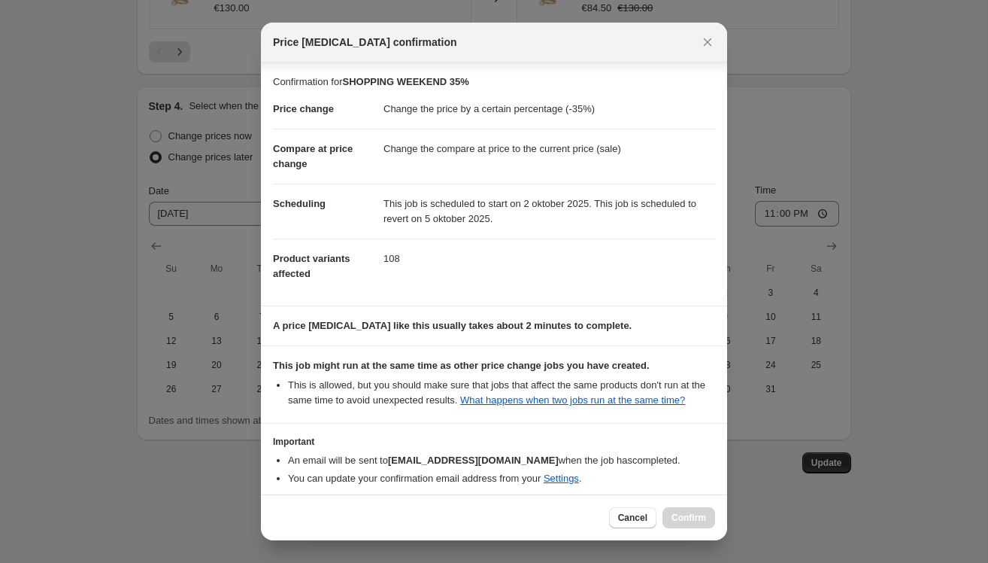
scroll to position [81, 0]
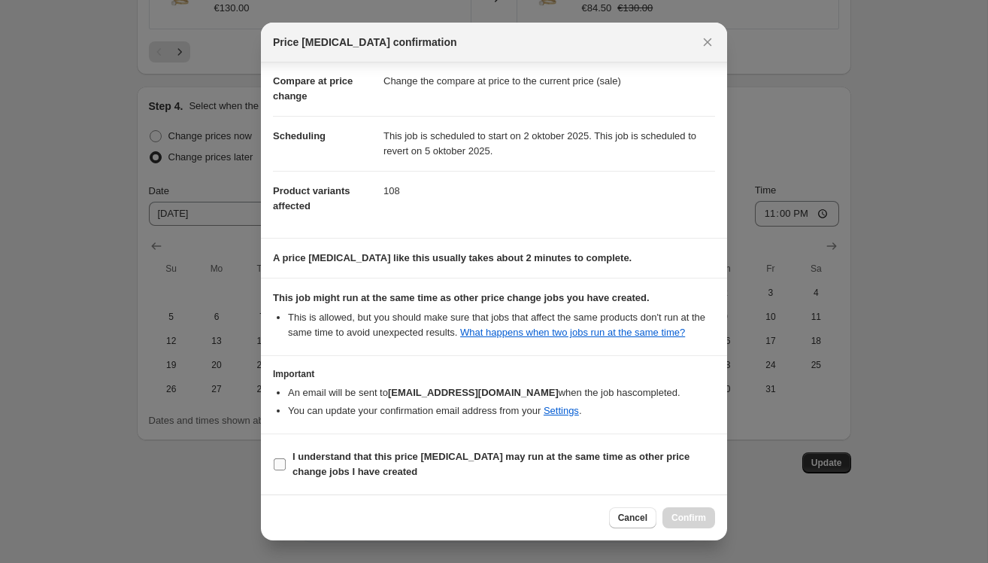
click at [298, 458] on b "I understand that this price change job may run at the same time as other price…" at bounding box center [491, 464] width 397 height 26
click at [286, 458] on input "I understand that this price change job may run at the same time as other price…" at bounding box center [280, 464] width 12 height 12
checkbox input "true"
click at [673, 517] on span "Confirm" at bounding box center [689, 517] width 35 height 12
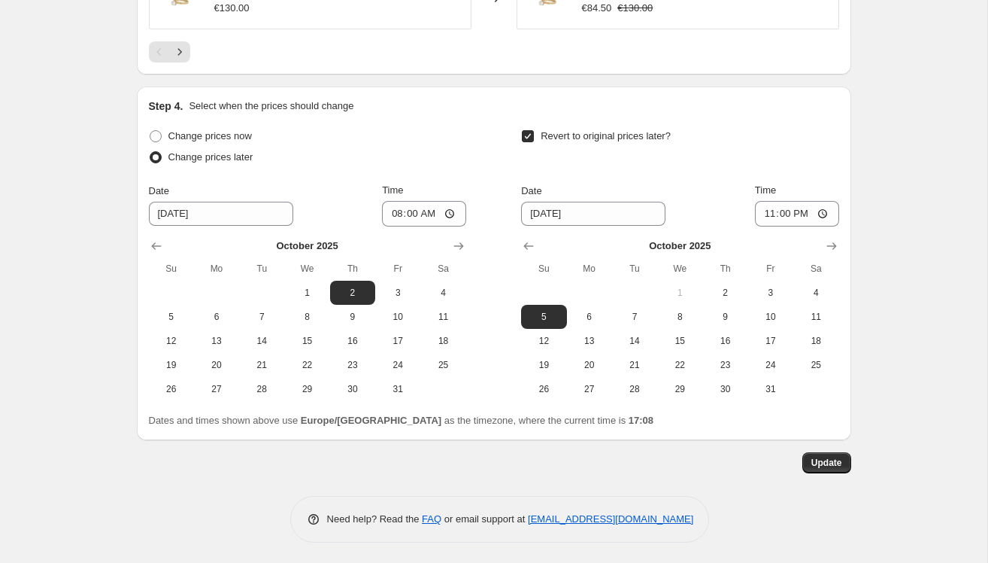
click at [830, 457] on span "Update" at bounding box center [827, 463] width 31 height 12
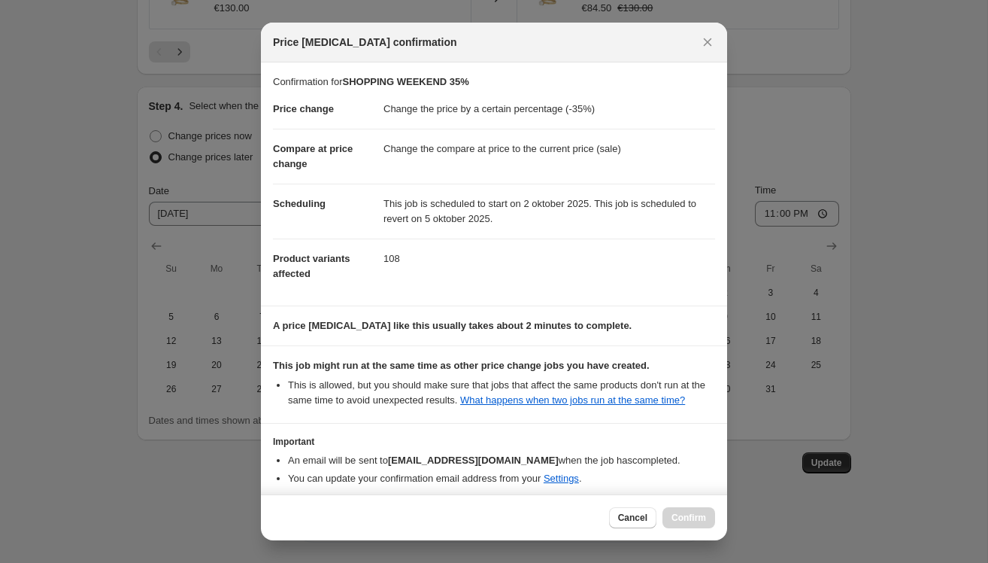
scroll to position [81, 0]
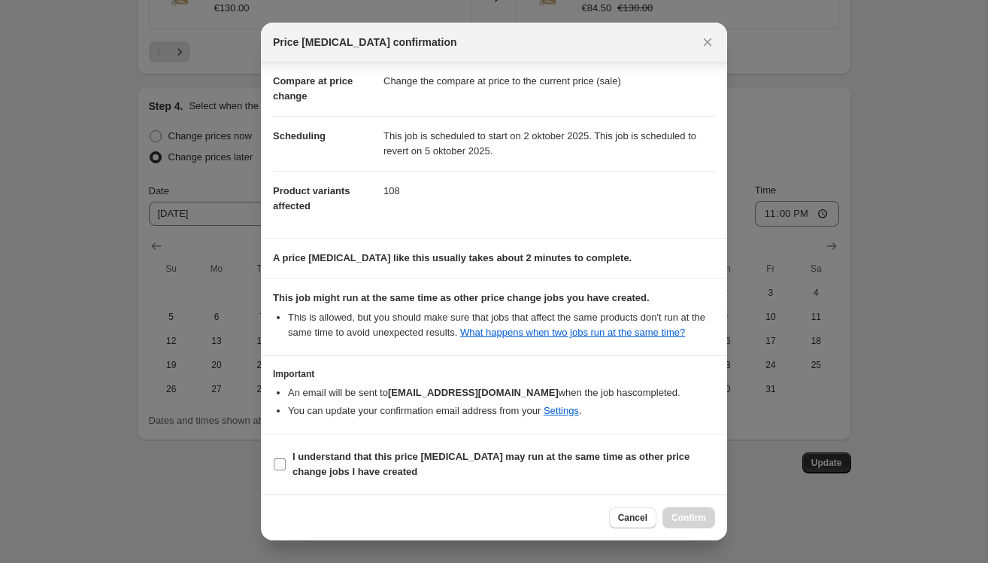
click at [297, 478] on span "I understand that this price change job may run at the same time as other price…" at bounding box center [504, 464] width 423 height 30
click at [286, 470] on input "I understand that this price change job may run at the same time as other price…" at bounding box center [280, 464] width 12 height 12
checkbox input "true"
click at [703, 518] on span "Confirm" at bounding box center [689, 517] width 35 height 12
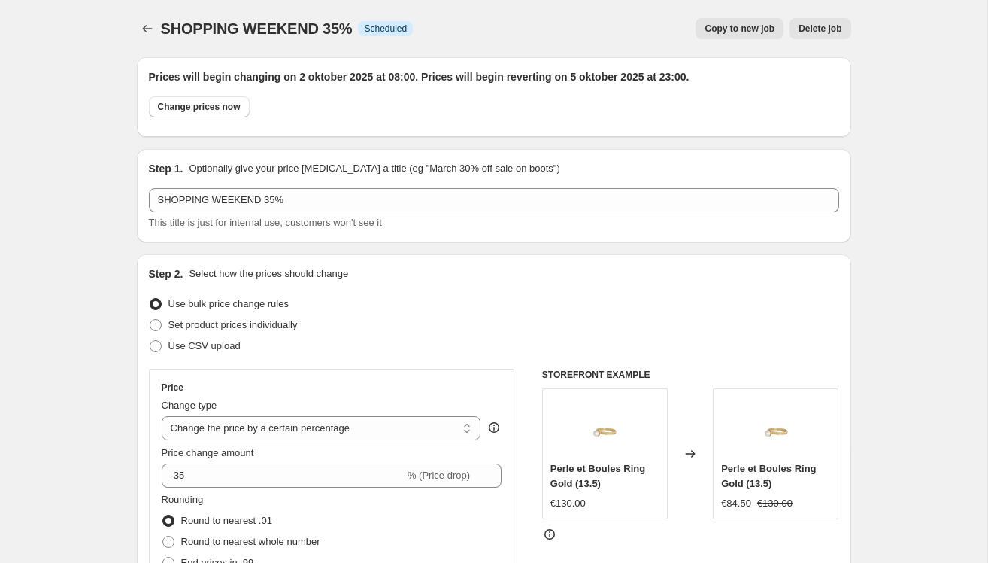
scroll to position [1334, 0]
